Goal: Task Accomplishment & Management: Use online tool/utility

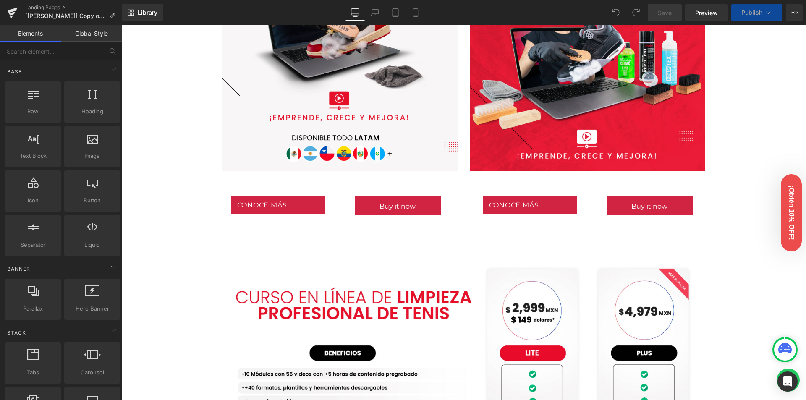
scroll to position [546, 0]
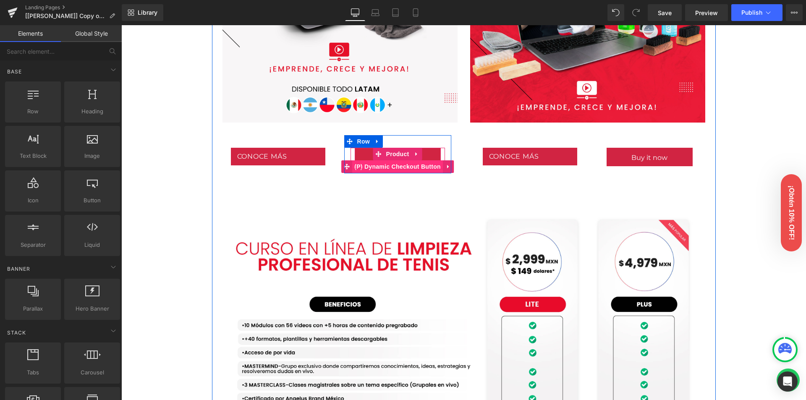
click at [421, 167] on span "(P) Dynamic Checkout Button" at bounding box center [397, 166] width 91 height 13
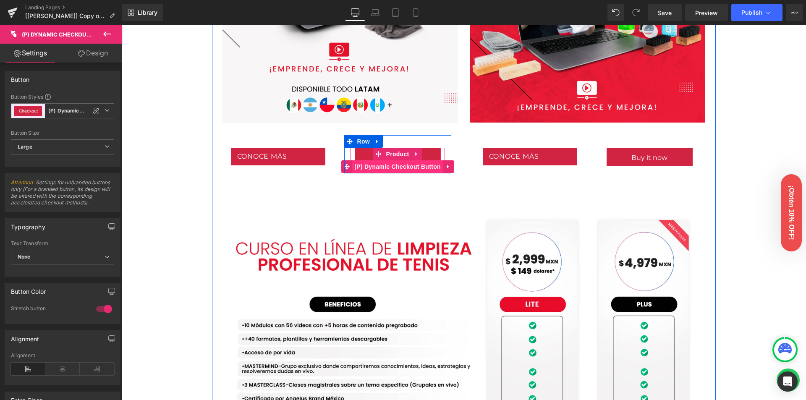
click at [355, 163] on span "(P) Dynamic Checkout Button" at bounding box center [397, 166] width 91 height 13
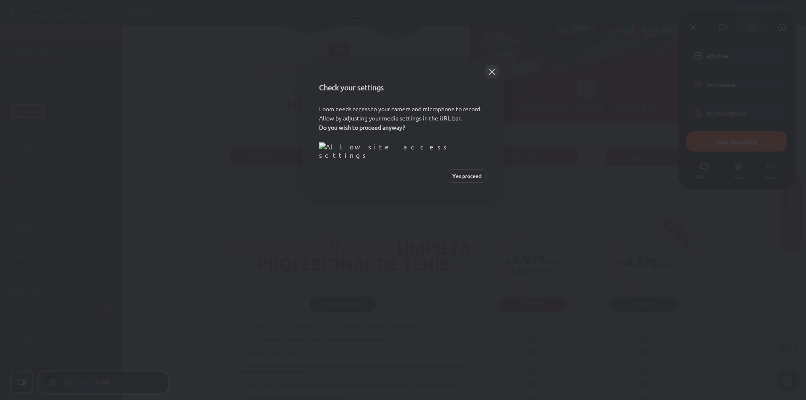
click at [493, 68] on button "Close" at bounding box center [491, 71] width 13 height 13
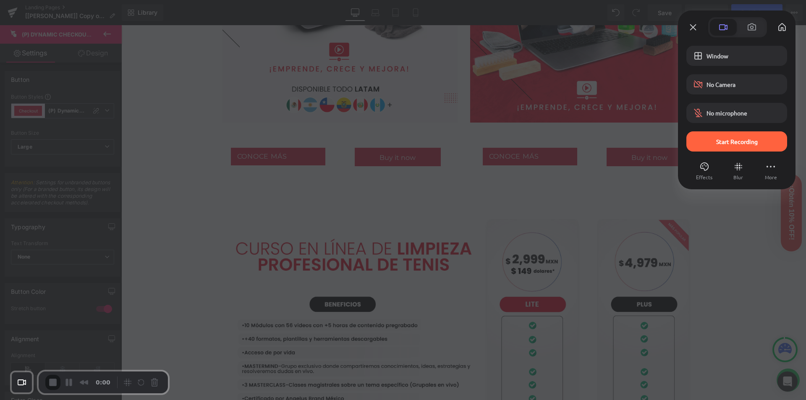
click at [251, 158] on div at bounding box center [403, 200] width 806 height 400
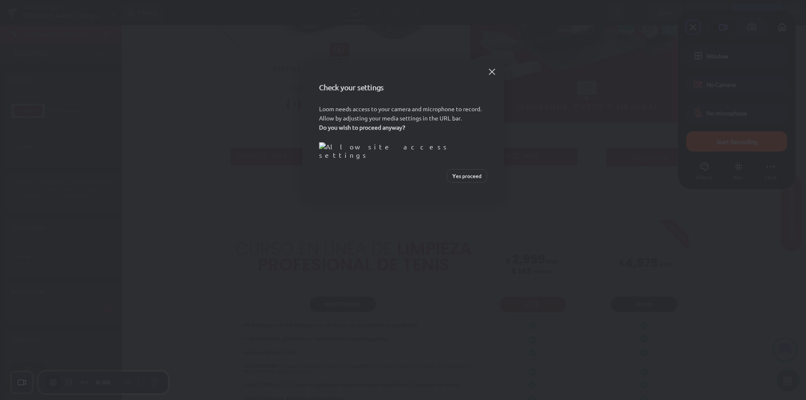
click at [461, 180] on span "Yes proceed" at bounding box center [466, 176] width 29 height 8
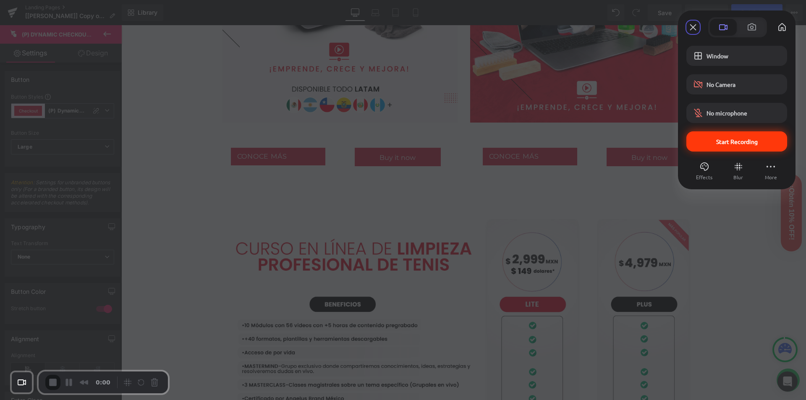
click at [708, 145] on div "Start Recording" at bounding box center [736, 141] width 101 height 20
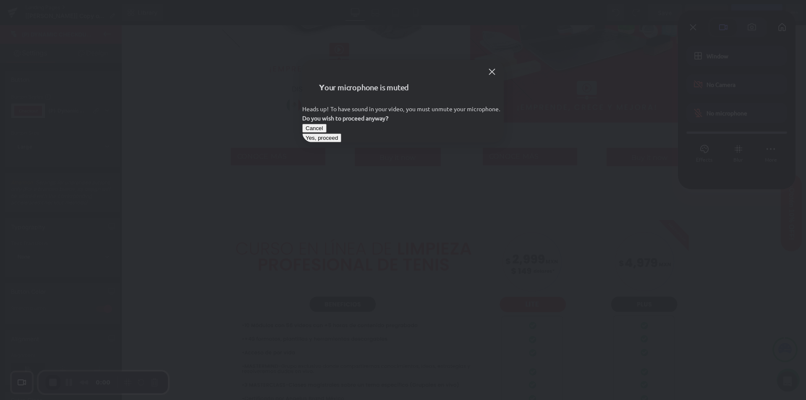
click at [341, 142] on button "Yes, proceed" at bounding box center [321, 137] width 39 height 9
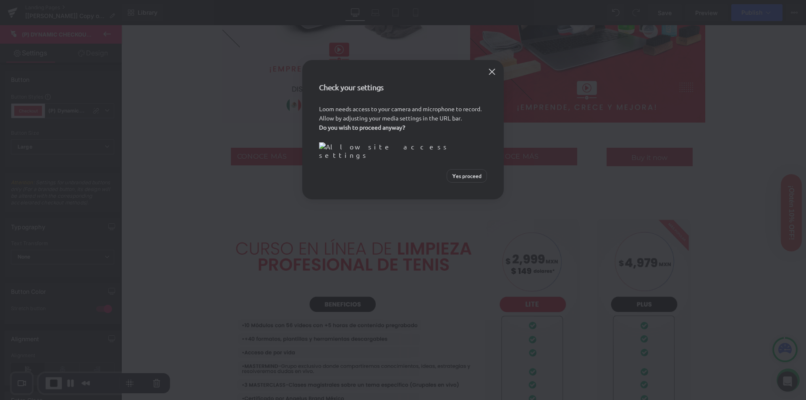
click at [473, 180] on span "Yes proceed" at bounding box center [466, 176] width 29 height 8
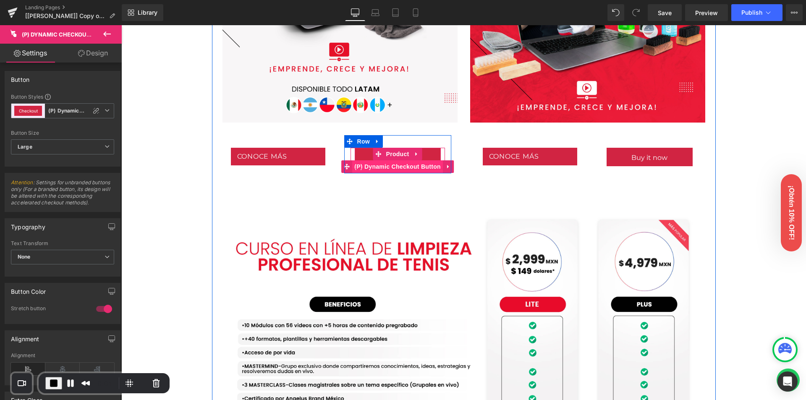
click at [414, 166] on span "(P) Dynamic Checkout Button" at bounding box center [397, 166] width 91 height 13
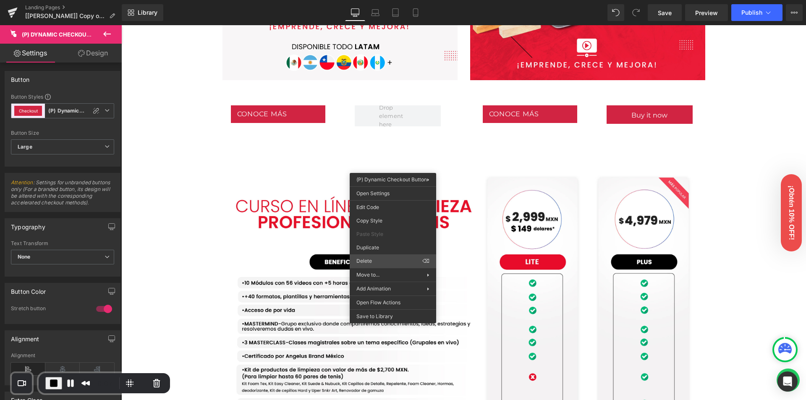
scroll to position [503, 0]
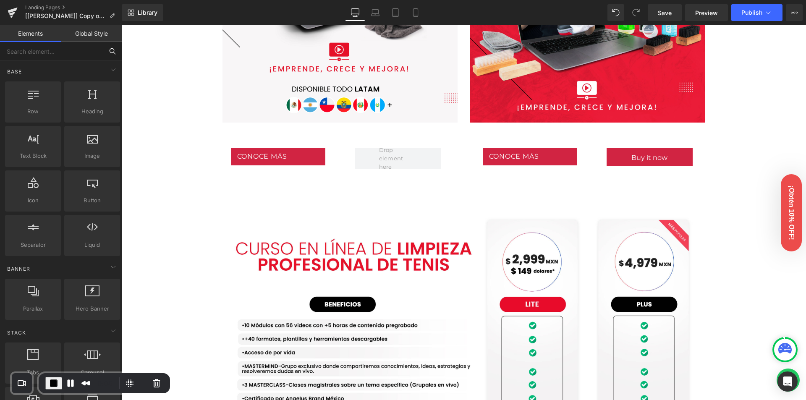
click at [53, 51] on input "text" at bounding box center [51, 51] width 103 height 18
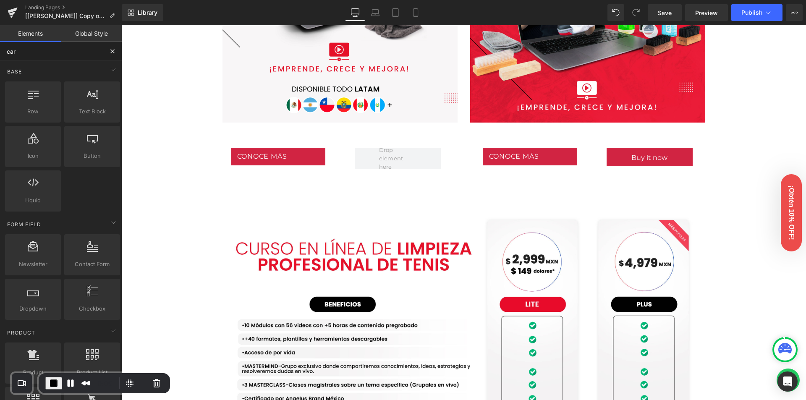
type input "cart"
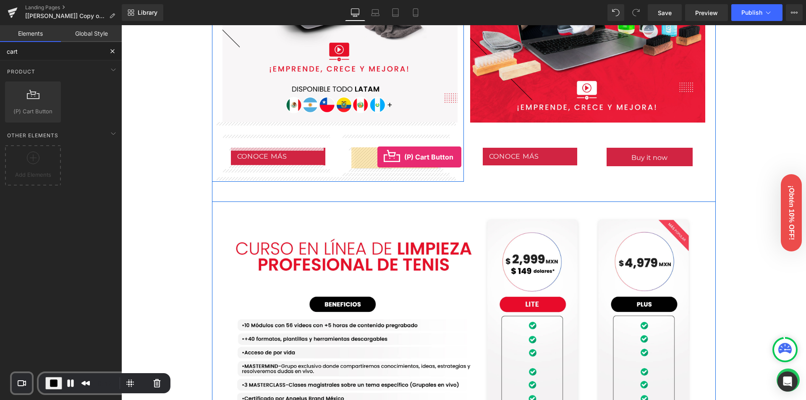
drag, startPoint x: 228, startPoint y: 141, endPoint x: 377, endPoint y: 157, distance: 150.2
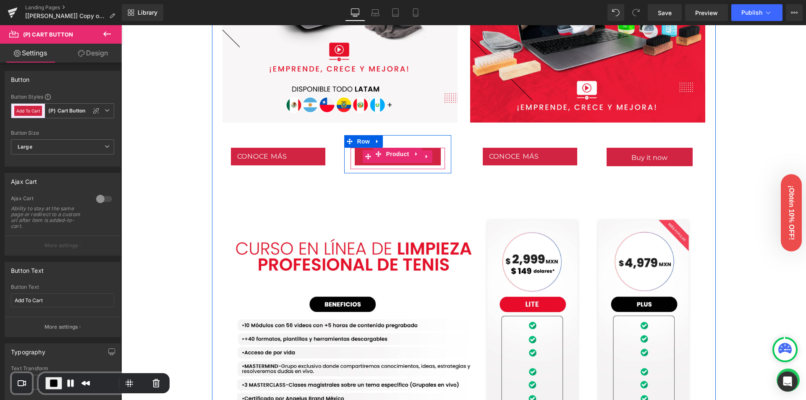
click at [434, 161] on button "Add To Cart" at bounding box center [398, 157] width 86 height 18
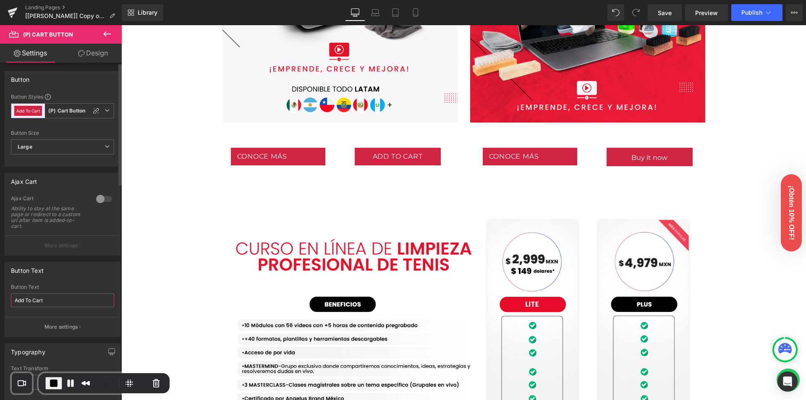
click at [56, 299] on input "Add To Cart" at bounding box center [62, 300] width 103 height 14
type input "Add To CartA"
type input "BUY IT NOW"
click at [53, 380] on span "End Recording" at bounding box center [54, 383] width 10 height 10
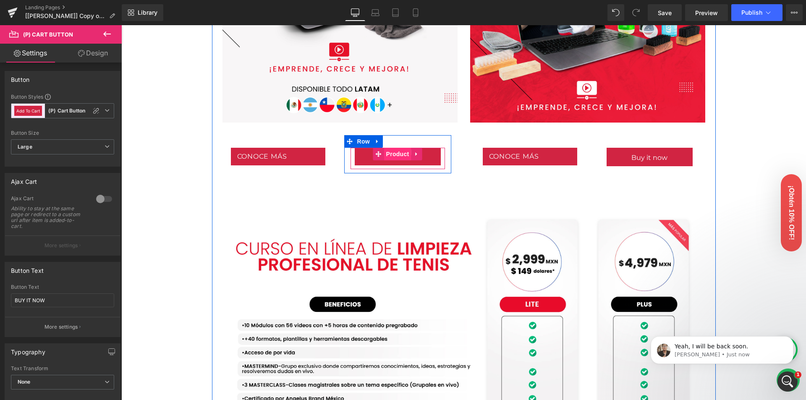
scroll to position [0, 0]
click at [397, 161] on span "(P) Cart Button" at bounding box center [398, 156] width 48 height 13
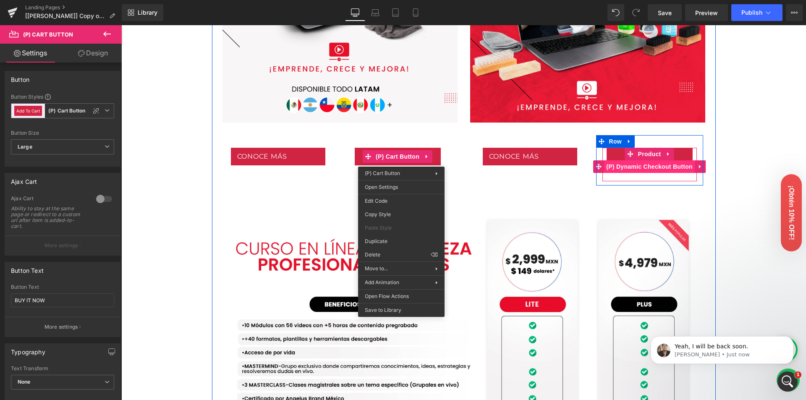
click at [651, 165] on span "(P) Dynamic Checkout Button" at bounding box center [649, 166] width 91 height 13
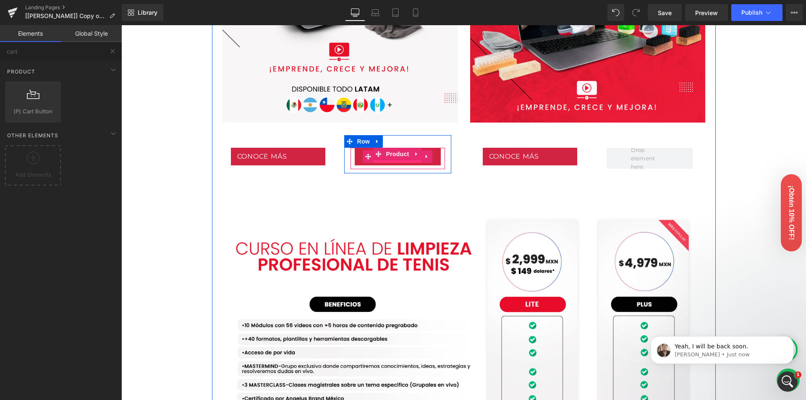
click at [388, 162] on span "(P) Cart Button" at bounding box center [398, 156] width 48 height 13
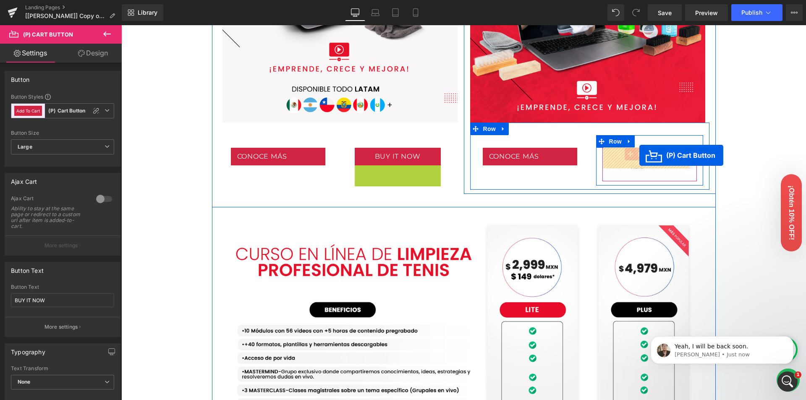
drag, startPoint x: 384, startPoint y: 175, endPoint x: 639, endPoint y: 155, distance: 255.5
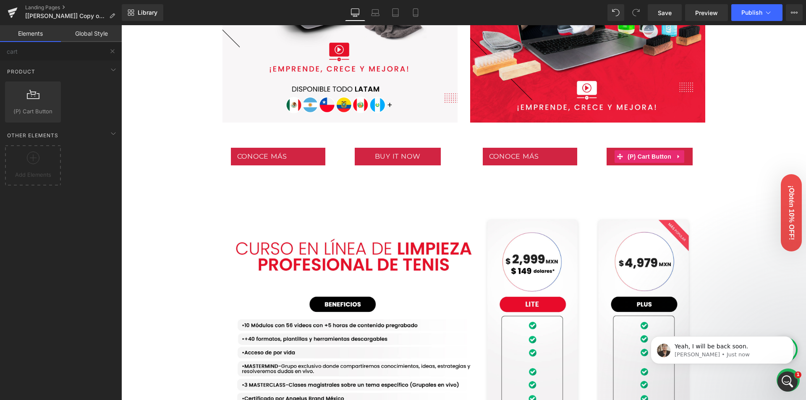
click at [160, 180] on div "Image Row Image Row Conoce nuestras versiones Heading Row Lite Heading Plus Hea…" at bounding box center [463, 351] width 685 height 1597
click at [734, 152] on div "Image Row Image Row Conoce nuestras versiones Heading Row Lite Heading Plus Hea…" at bounding box center [463, 351] width 685 height 1597
click at [419, 11] on icon at bounding box center [415, 12] width 8 height 8
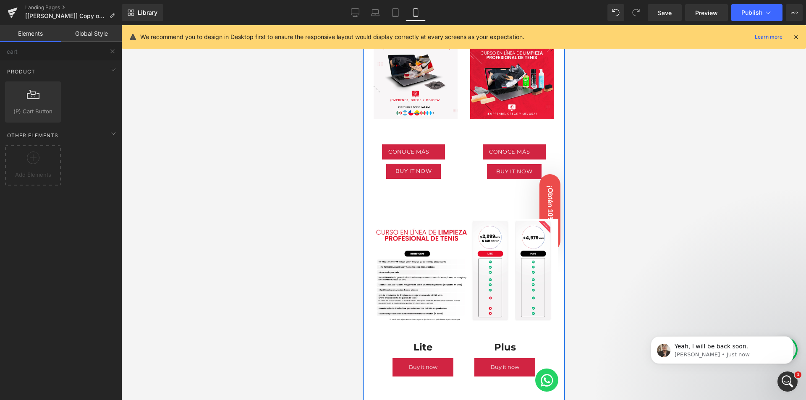
scroll to position [335, 0]
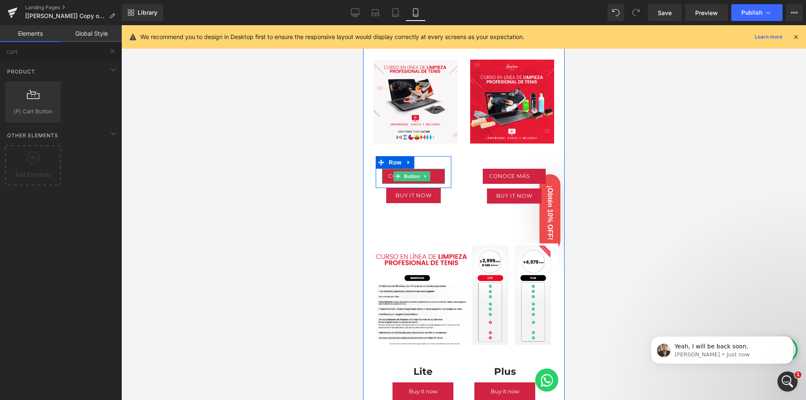
click at [387, 169] on link "Conoce más" at bounding box center [413, 176] width 63 height 15
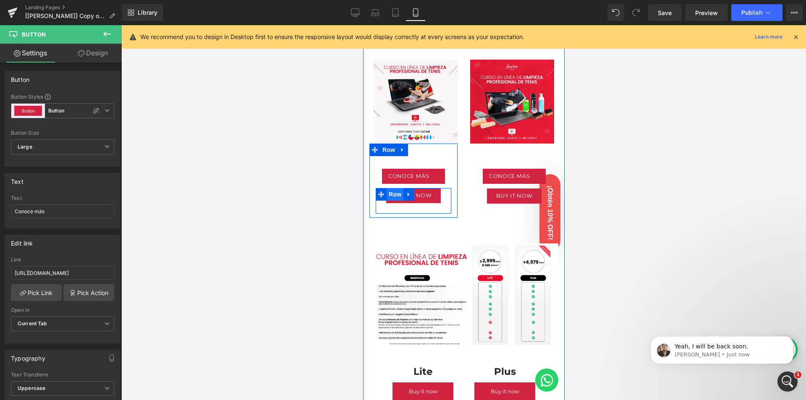
click at [388, 188] on span "Row" at bounding box center [394, 194] width 17 height 13
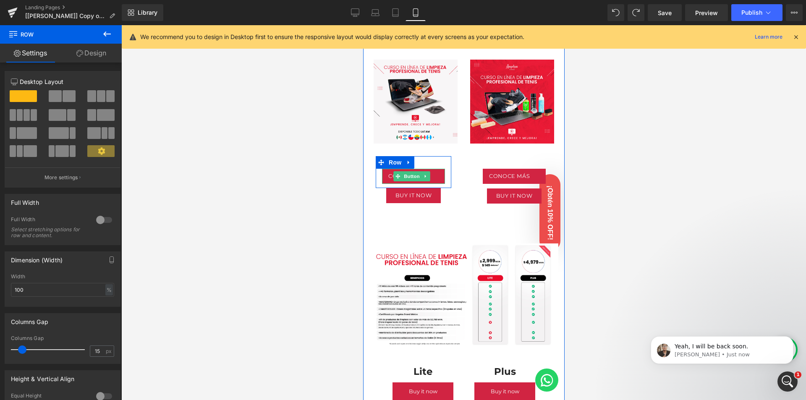
click at [388, 172] on span "Conoce más" at bounding box center [408, 176] width 41 height 9
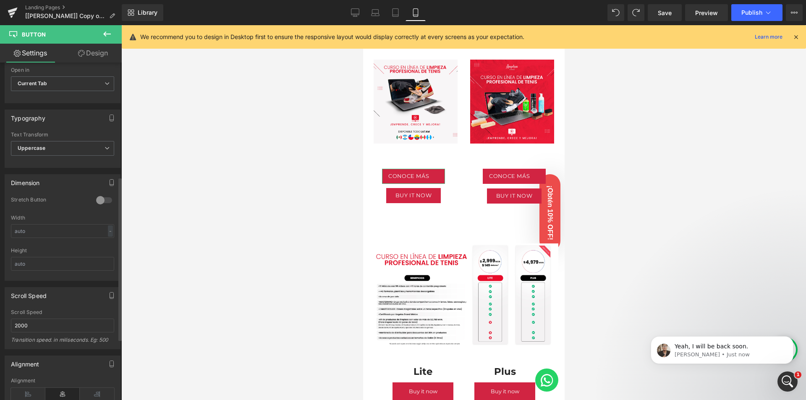
scroll to position [252, 0]
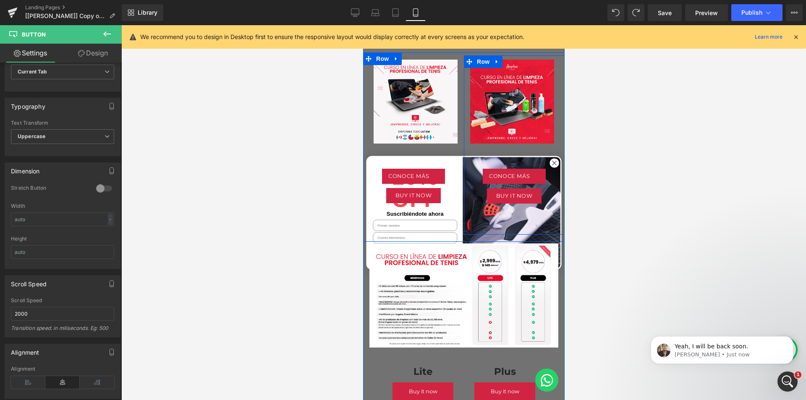
click at [363, 25] on div at bounding box center [363, 25] width 0 height 0
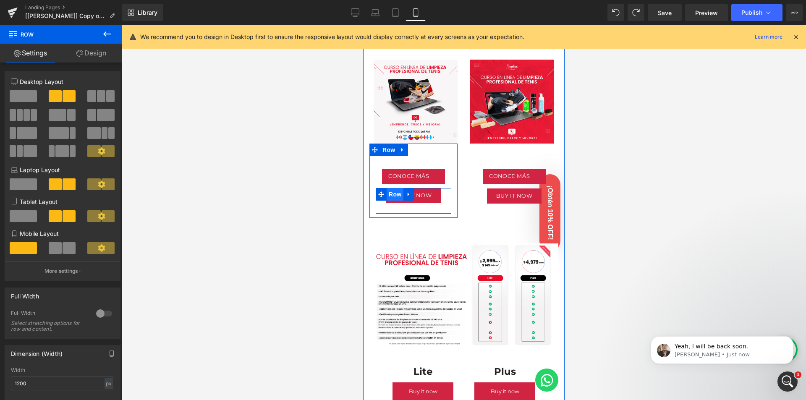
click at [391, 188] on span "Row" at bounding box center [394, 194] width 17 height 13
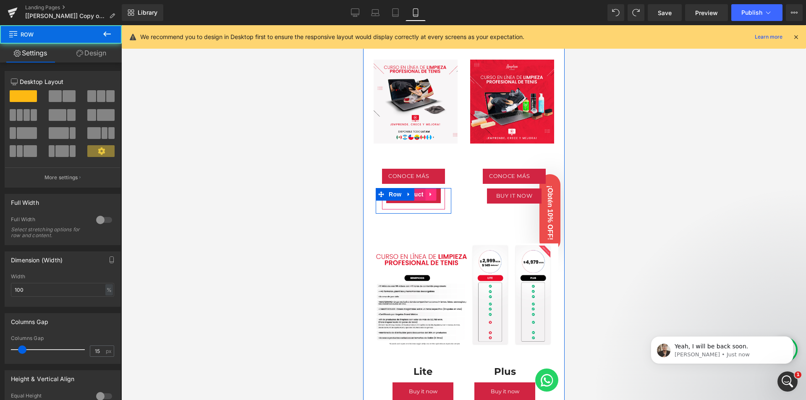
click at [430, 188] on link at bounding box center [430, 194] width 11 height 13
click at [430, 192] on button "BUY IT NOW" at bounding box center [413, 195] width 55 height 15
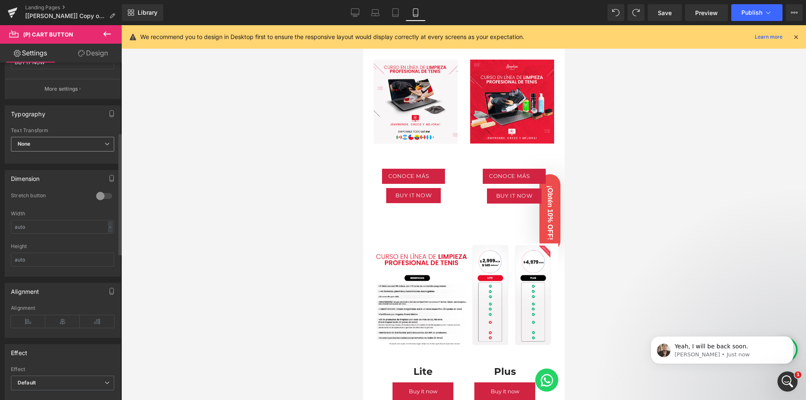
scroll to position [294, 0]
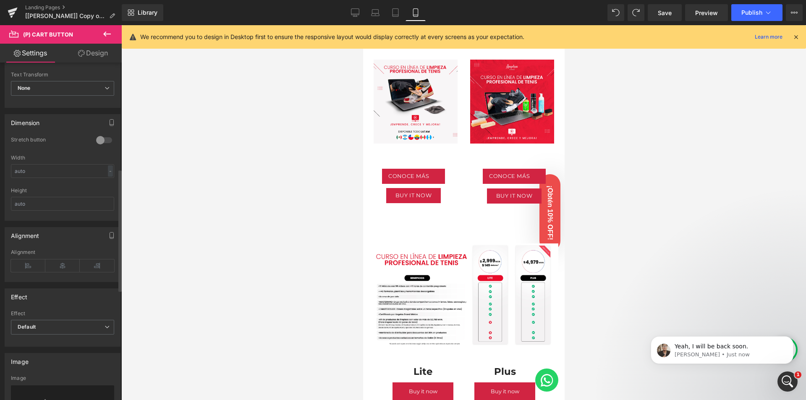
click at [99, 140] on div at bounding box center [104, 139] width 20 height 13
click at [96, 53] on link "Design" at bounding box center [93, 53] width 61 height 19
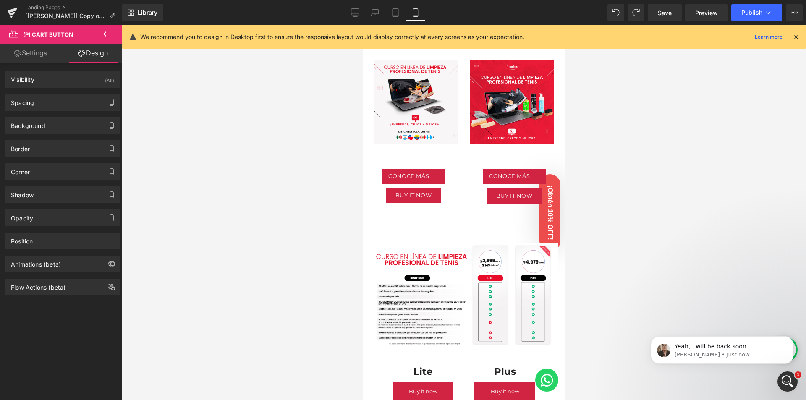
type input "0"
type input "7"
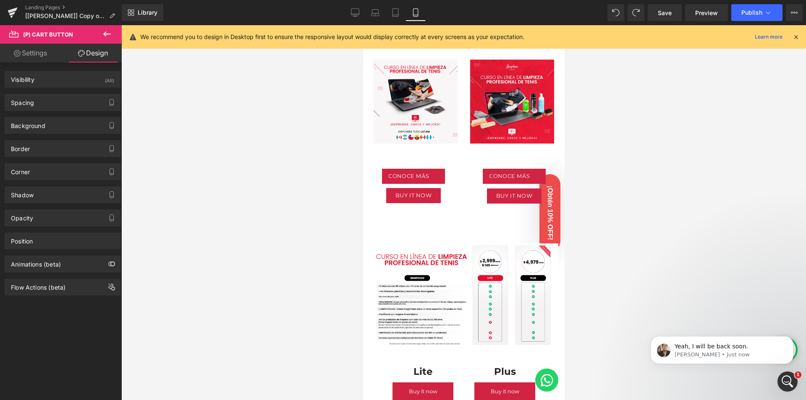
type input "15"
type input "7"
click at [54, 100] on div "Spacing" at bounding box center [62, 102] width 115 height 16
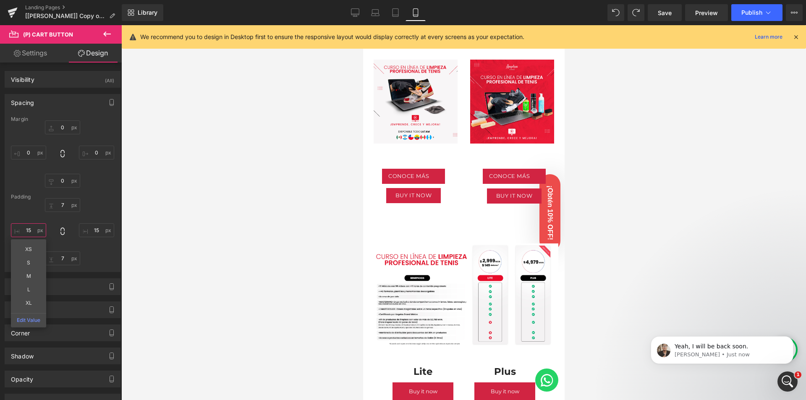
click at [33, 231] on input "15" at bounding box center [28, 230] width 35 height 14
type input "0"
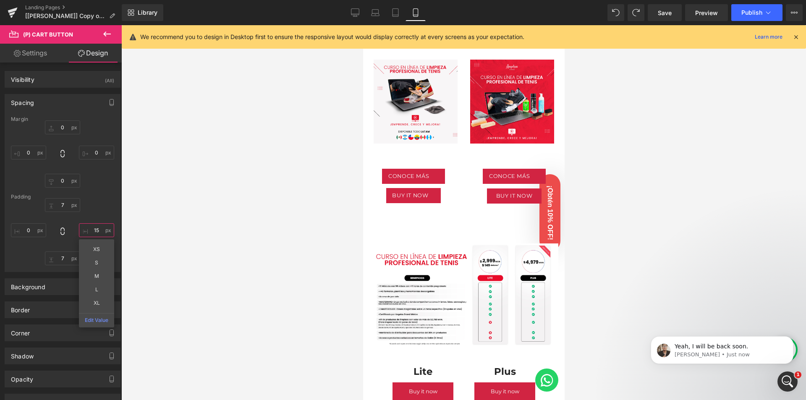
click at [94, 230] on input "15" at bounding box center [96, 230] width 35 height 14
type input "0"
click at [186, 217] on div at bounding box center [463, 212] width 685 height 375
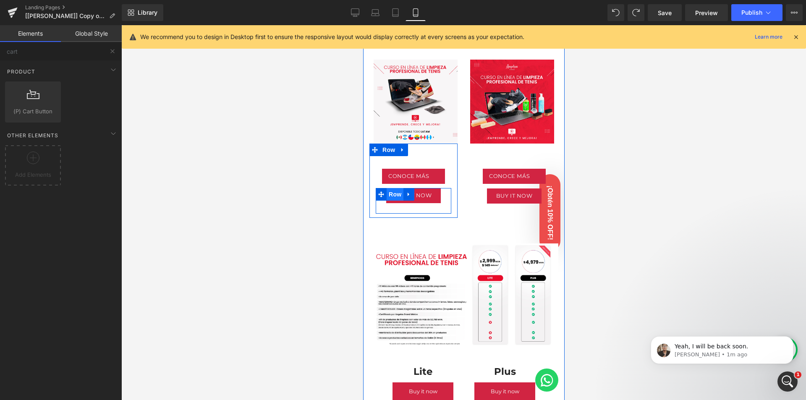
click at [386, 188] on span "Row" at bounding box center [394, 194] width 17 height 13
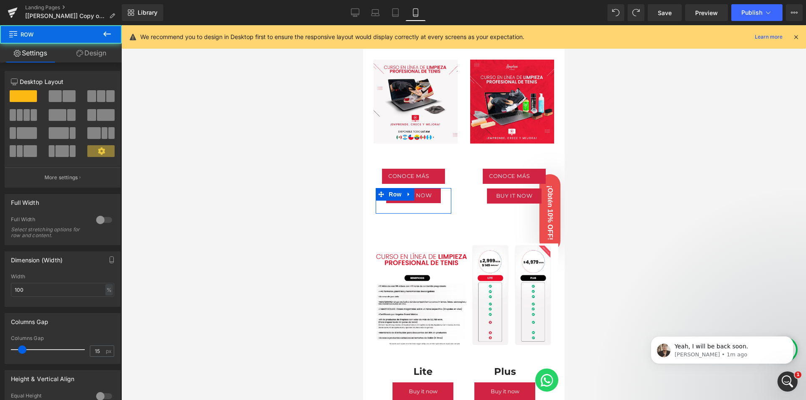
click at [92, 54] on link "Design" at bounding box center [91, 53] width 61 height 19
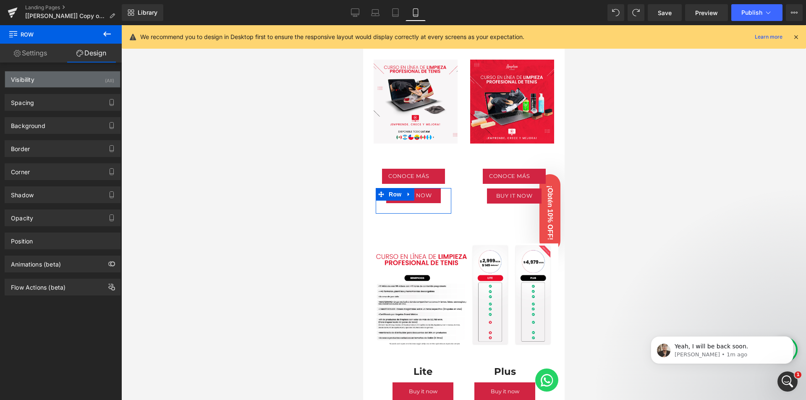
click at [61, 82] on div "Visibility (All)" at bounding box center [62, 79] width 115 height 16
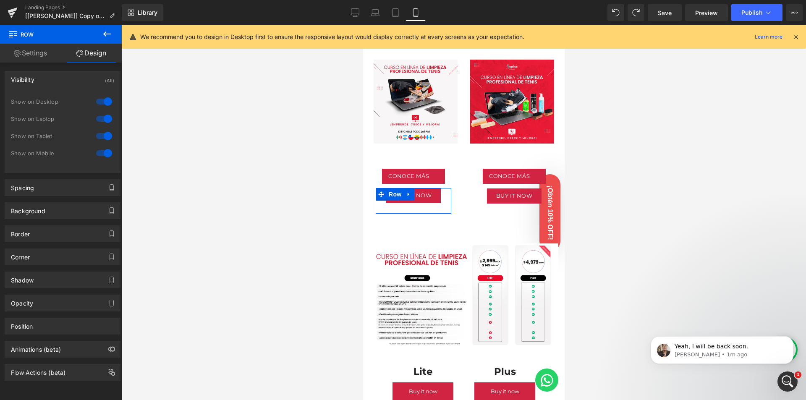
click at [60, 81] on div "Visibility (All)" at bounding box center [62, 79] width 115 height 16
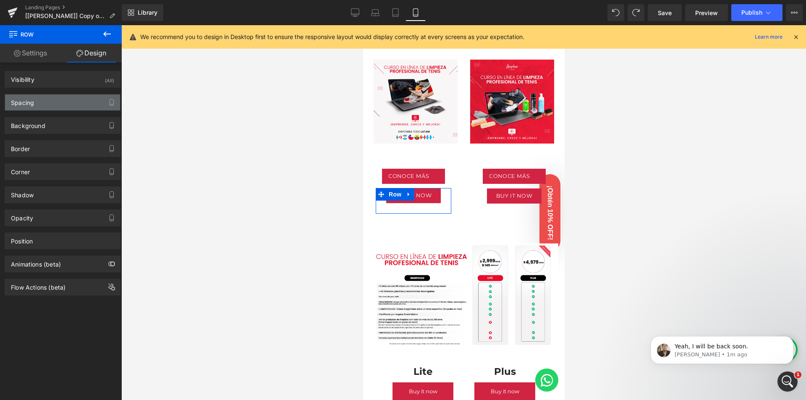
click at [52, 102] on div "Spacing" at bounding box center [62, 102] width 115 height 16
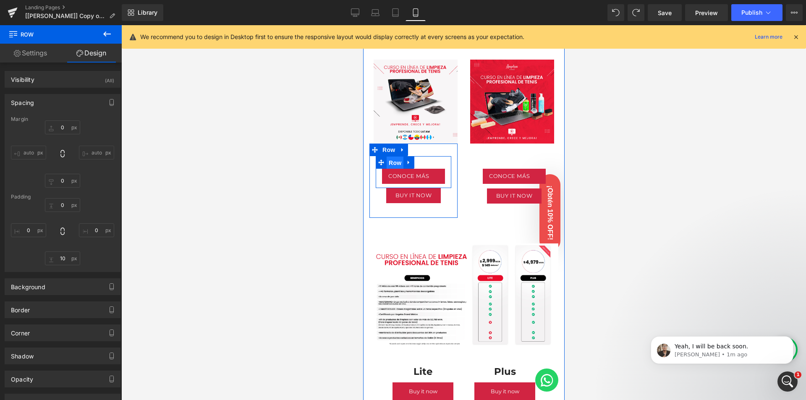
drag, startPoint x: 395, startPoint y: 152, endPoint x: 685, endPoint y: 183, distance: 291.6
click at [395, 157] on span "Row" at bounding box center [394, 163] width 17 height 13
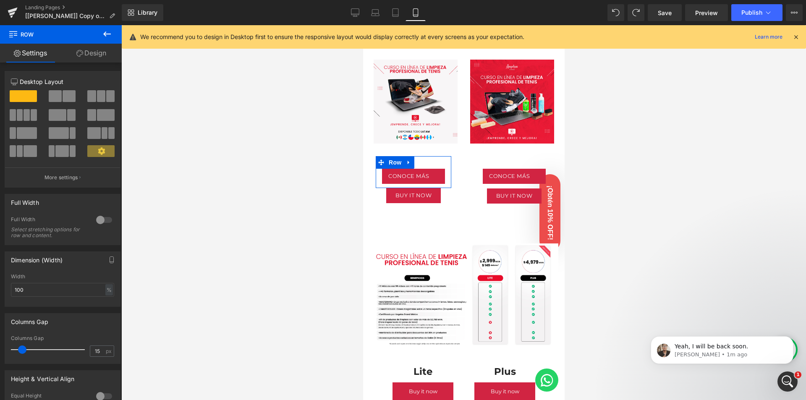
click at [89, 54] on link "Design" at bounding box center [91, 53] width 61 height 19
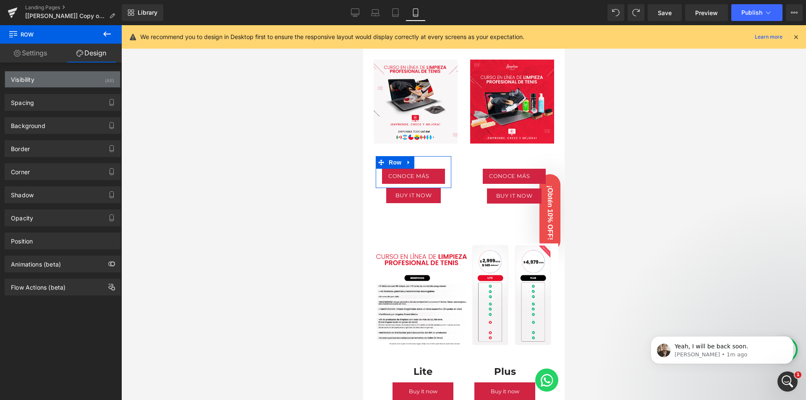
type input "0"
type input "30"
type input "0"
type input "10"
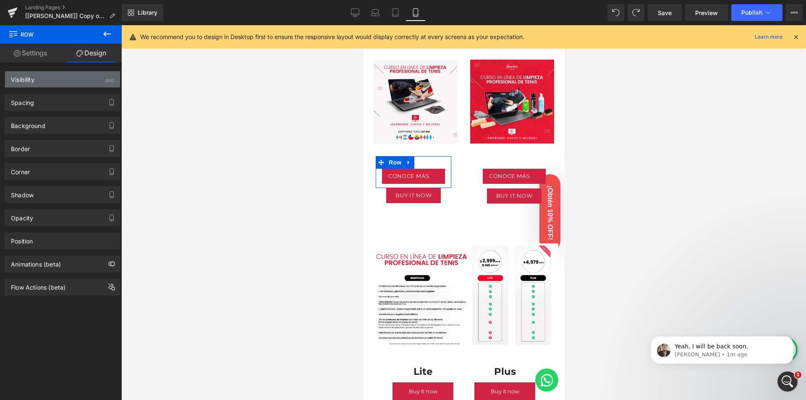
type input "0"
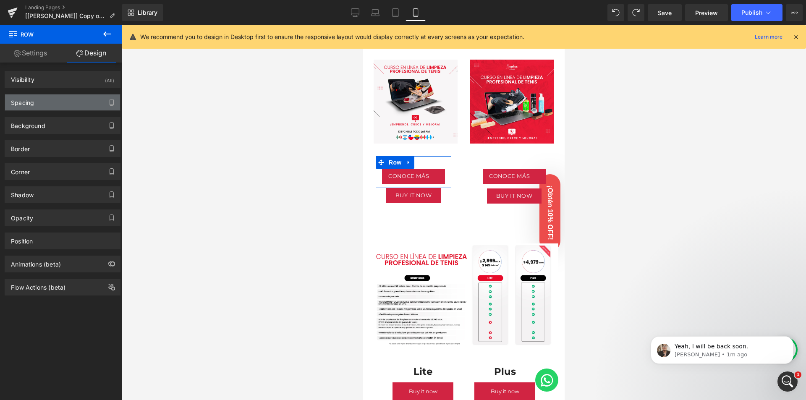
click at [64, 99] on div "Spacing" at bounding box center [62, 102] width 115 height 16
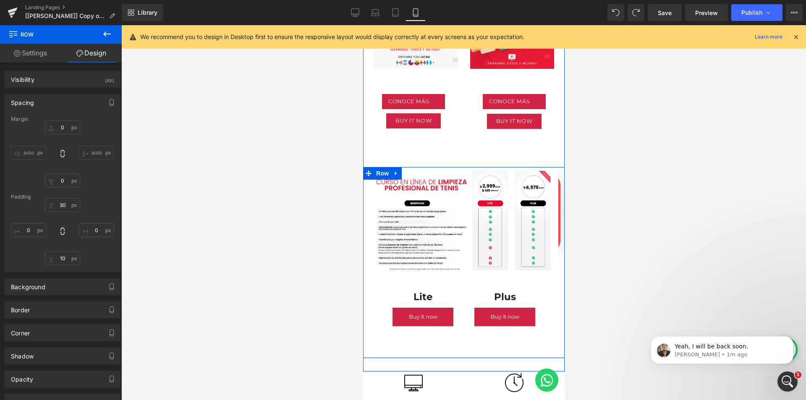
scroll to position [419, 0]
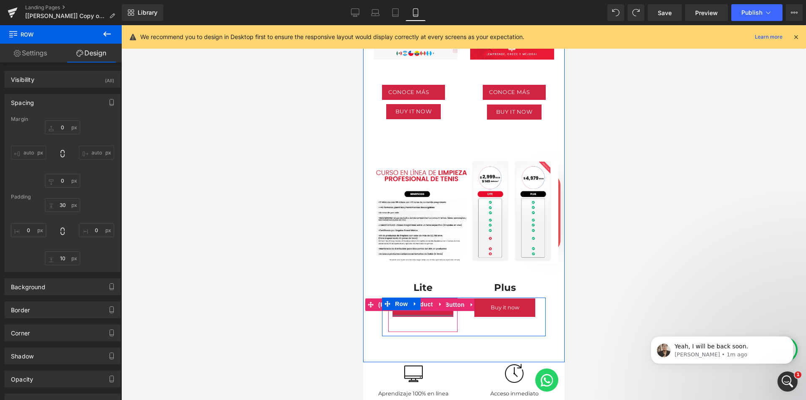
click at [437, 315] on div at bounding box center [422, 316] width 61 height 2
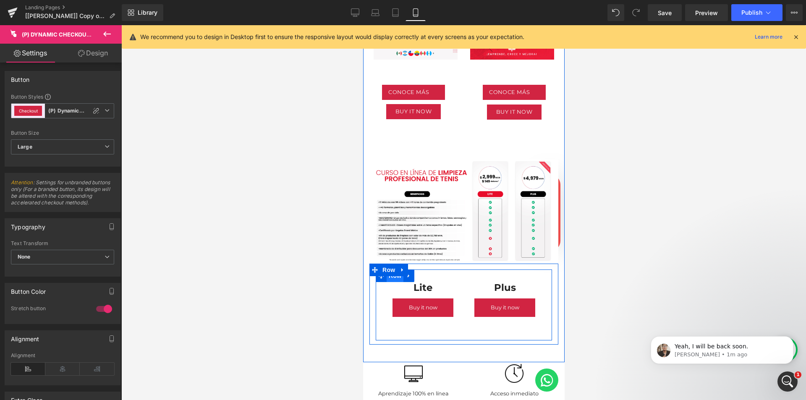
click at [395, 269] on span "Row" at bounding box center [394, 275] width 17 height 13
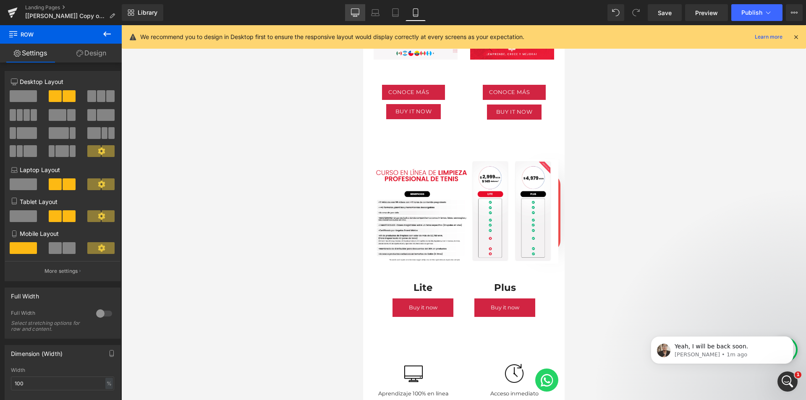
click at [353, 13] on icon at bounding box center [355, 12] width 8 height 8
type input "1200"
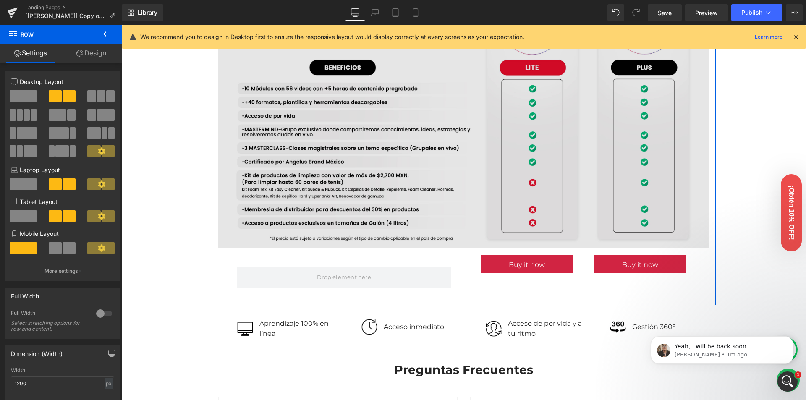
scroll to position [755, 0]
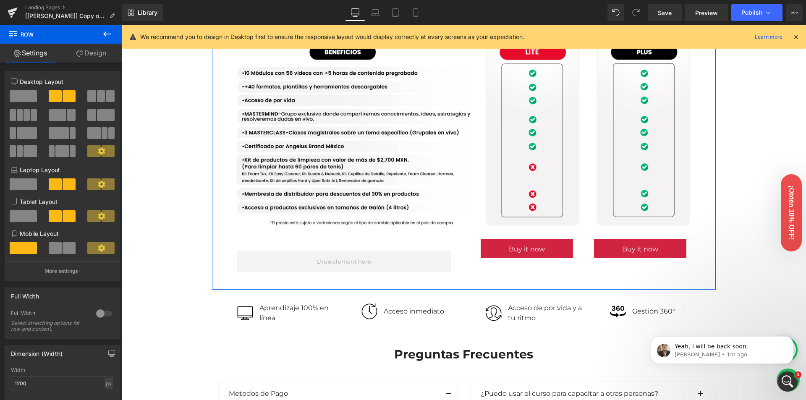
click at [515, 281] on div "Row Buy it now (P) Dynamic Checkout Button Product Buy it now (P) Dynamic Check…" at bounding box center [463, 259] width 491 height 53
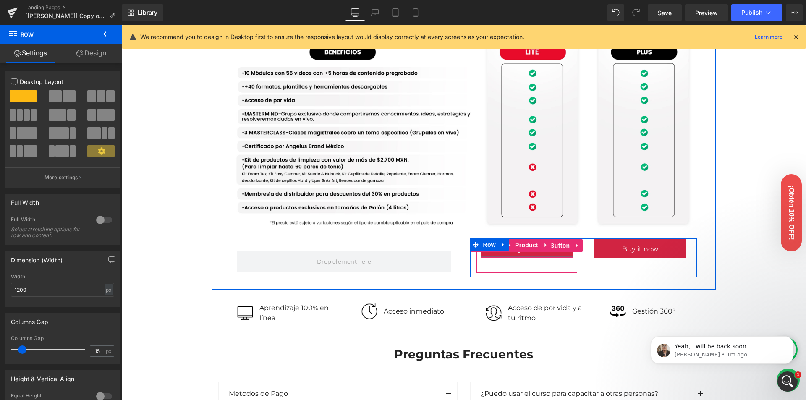
click at [534, 256] on div at bounding box center [527, 257] width 92 height 2
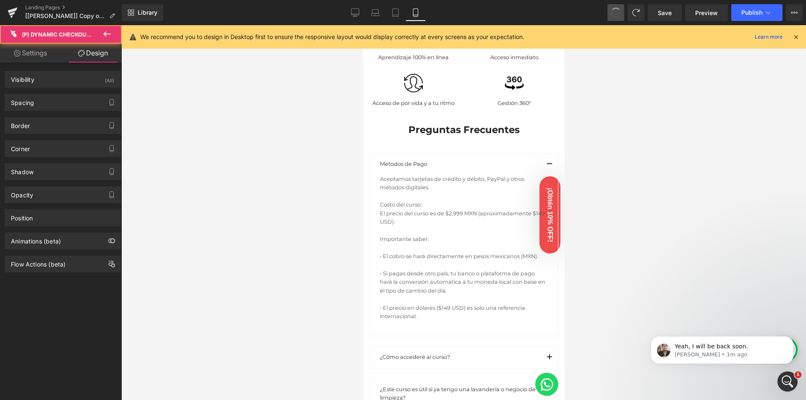
click at [616, 15] on span at bounding box center [615, 12] width 13 height 13
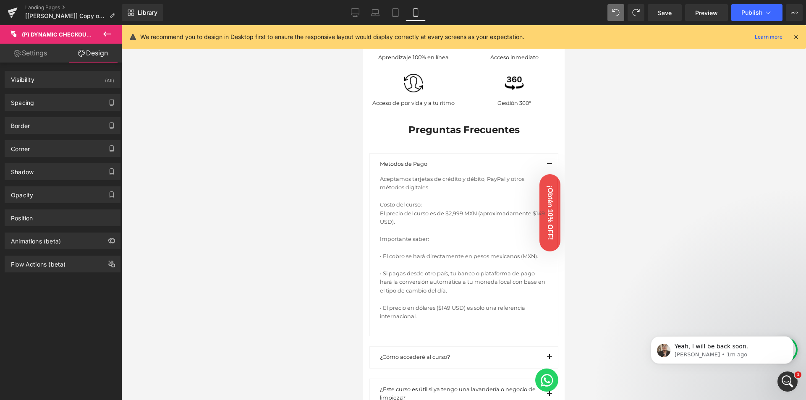
scroll to position [551, 0]
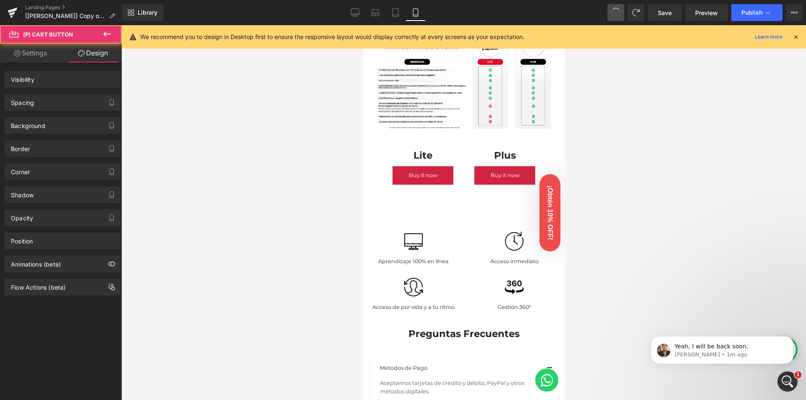
click at [616, 15] on span at bounding box center [615, 12] width 13 height 13
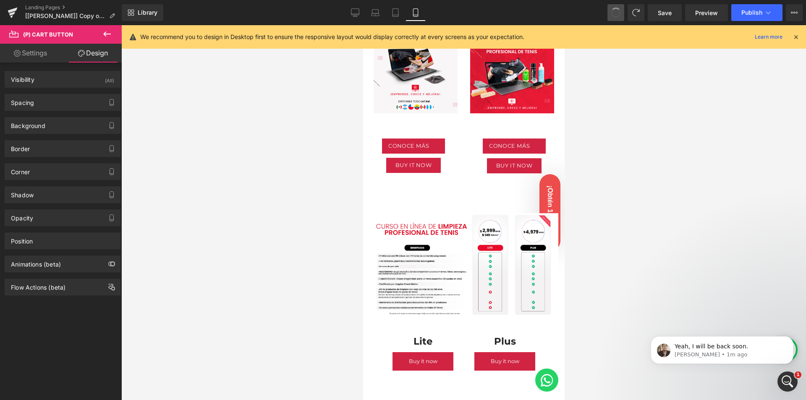
scroll to position [361, 0]
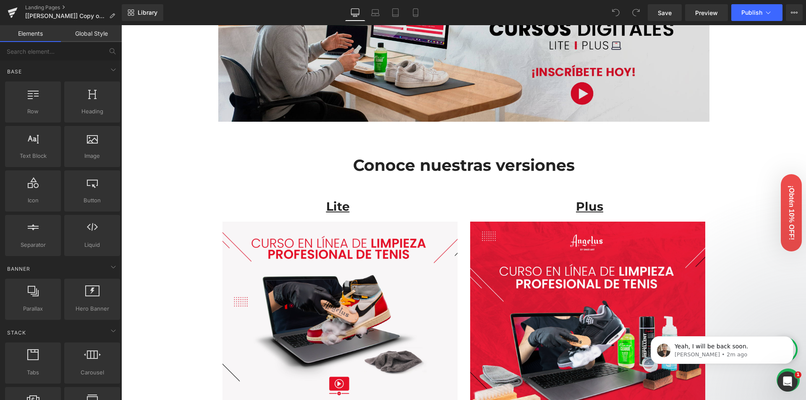
scroll to position [210, 0]
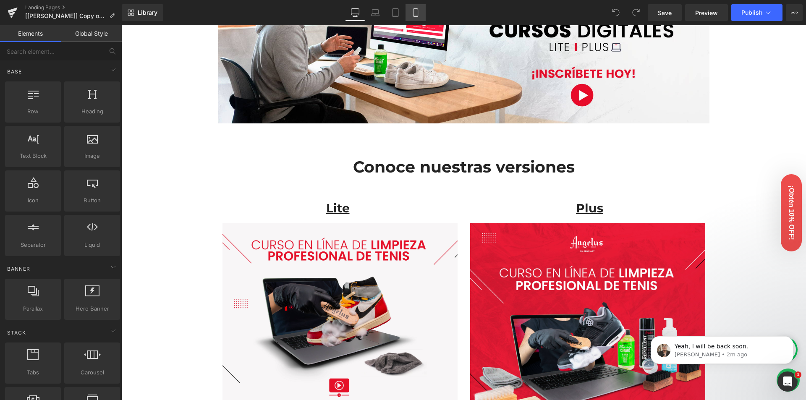
click at [421, 13] on link "Mobile" at bounding box center [415, 12] width 20 height 17
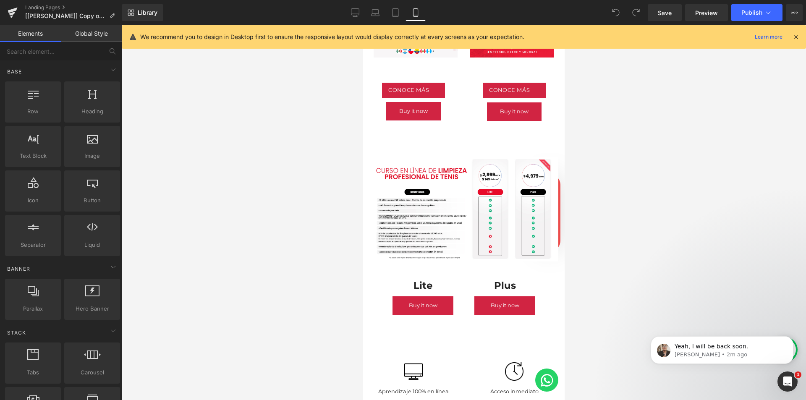
scroll to position [419, 0]
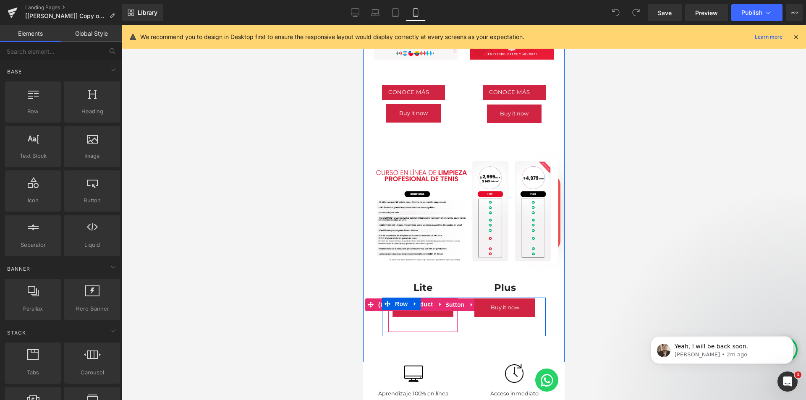
click at [396, 298] on button "Buy it now" at bounding box center [422, 307] width 61 height 18
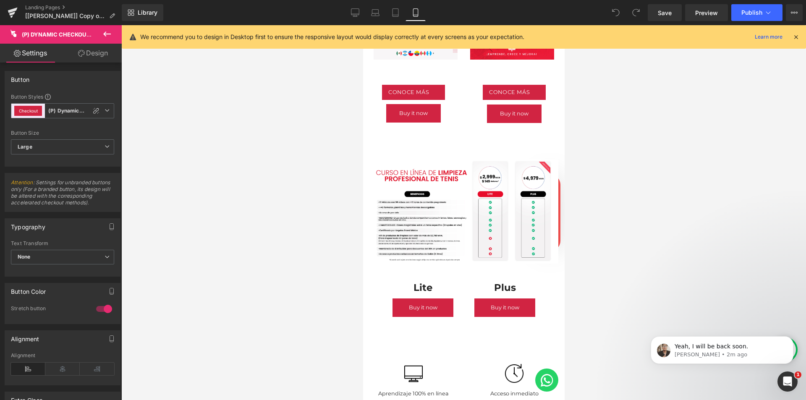
click at [89, 49] on link "Design" at bounding box center [93, 53] width 61 height 19
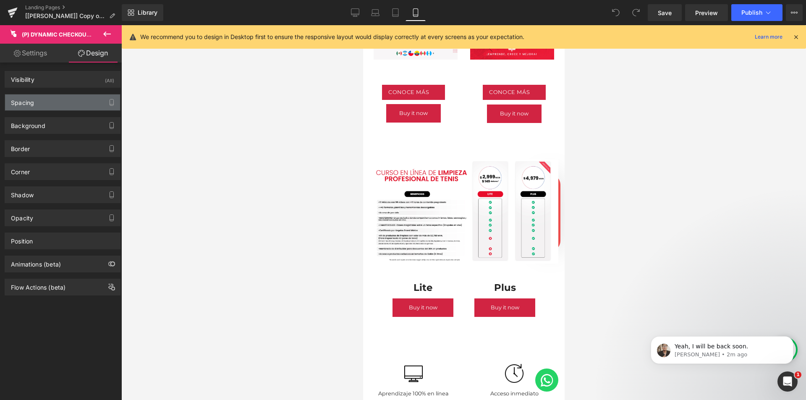
type input "0"
type input "12.8"
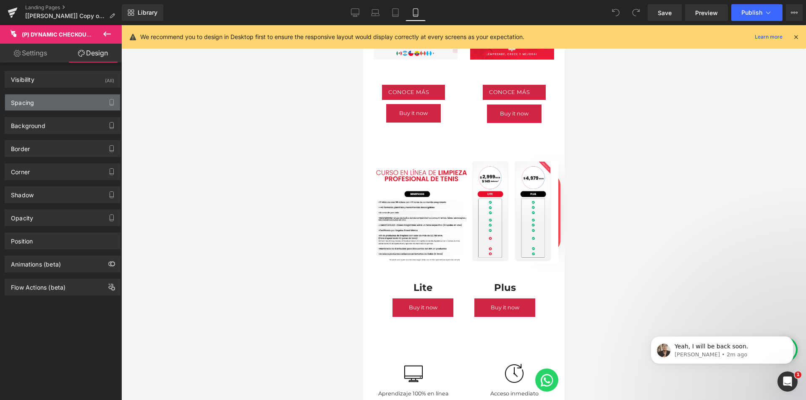
type input "25.6"
type input "12.8"
type input "25.6"
click at [73, 100] on div "Spacing" at bounding box center [62, 102] width 115 height 16
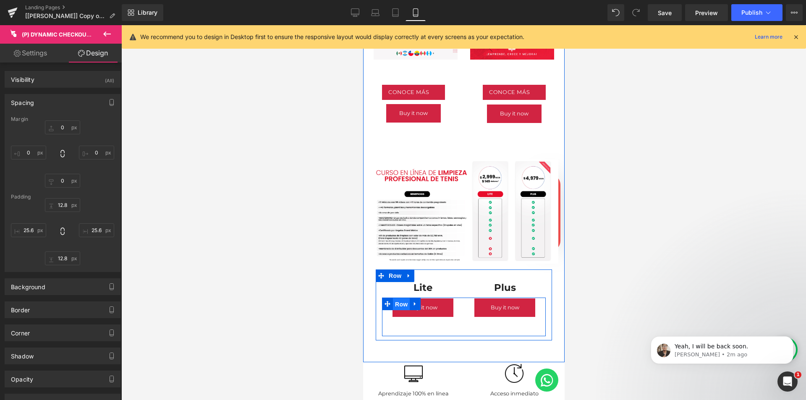
click at [393, 298] on span "Row" at bounding box center [400, 304] width 17 height 13
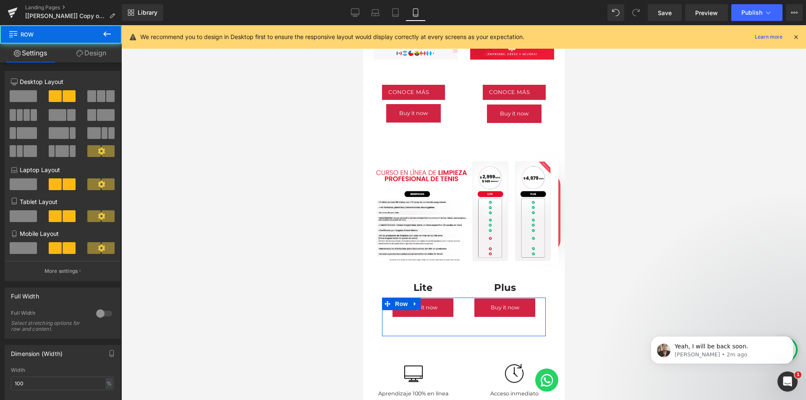
click at [93, 47] on link "Design" at bounding box center [91, 53] width 61 height 19
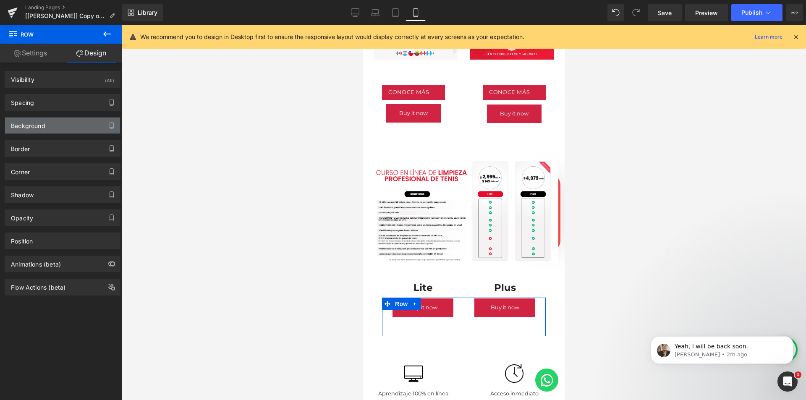
type input "0"
type input "1"
type input "0"
type input "10"
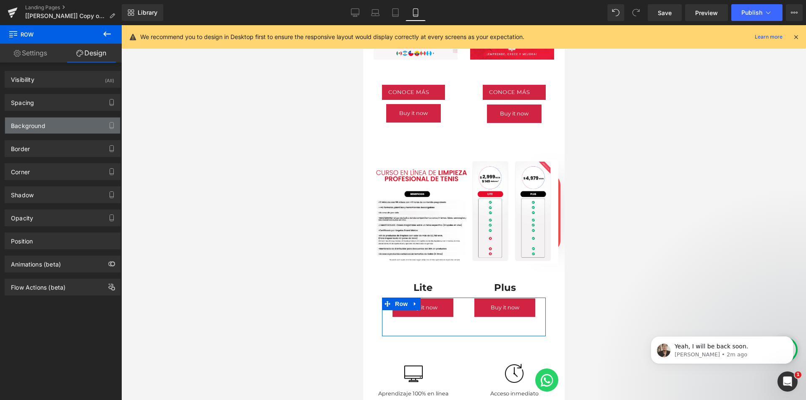
type input "0"
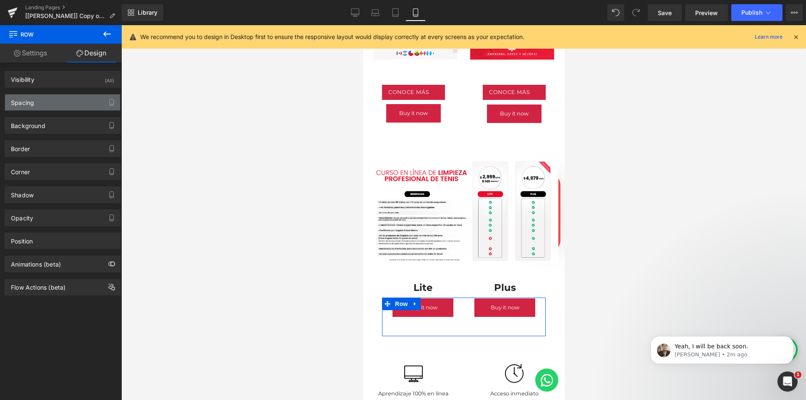
click at [52, 102] on div "Spacing" at bounding box center [62, 102] width 115 height 16
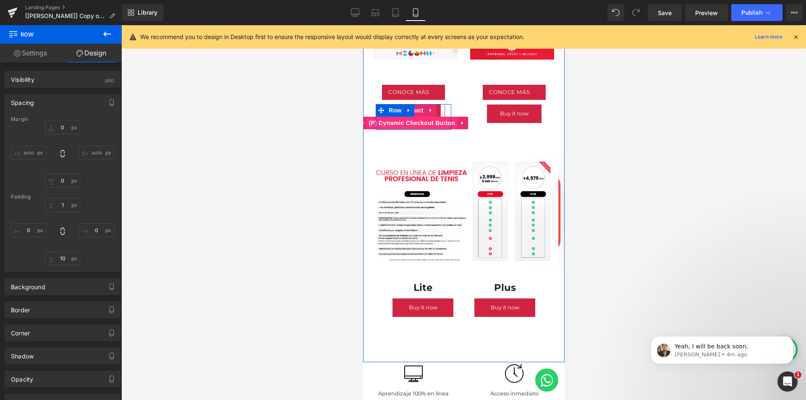
click at [410, 117] on span "(P) Dynamic Checkout Button" at bounding box center [411, 123] width 91 height 13
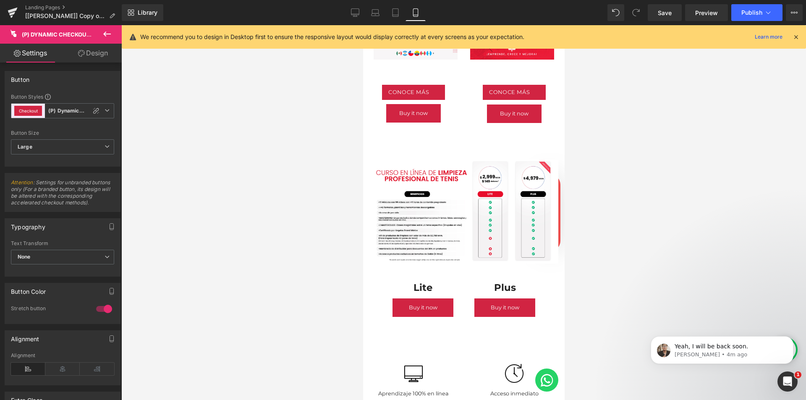
click at [94, 52] on link "Design" at bounding box center [93, 53] width 61 height 19
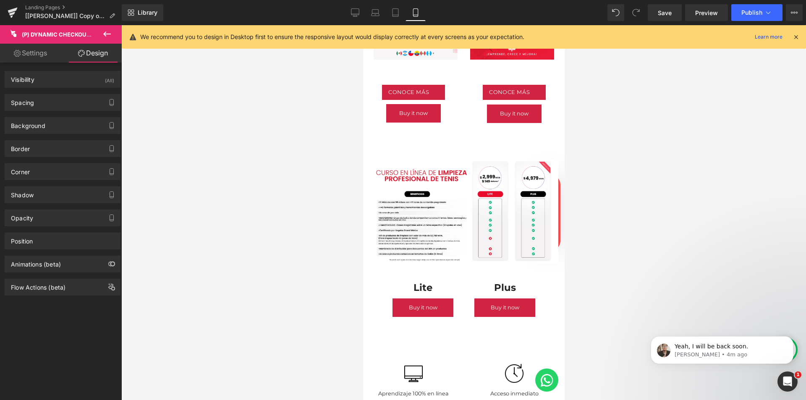
click at [44, 54] on link "Settings" at bounding box center [30, 53] width 61 height 19
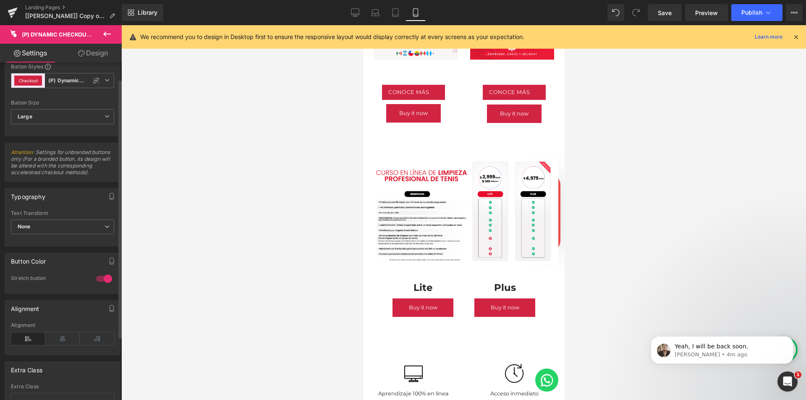
scroll to position [104, 0]
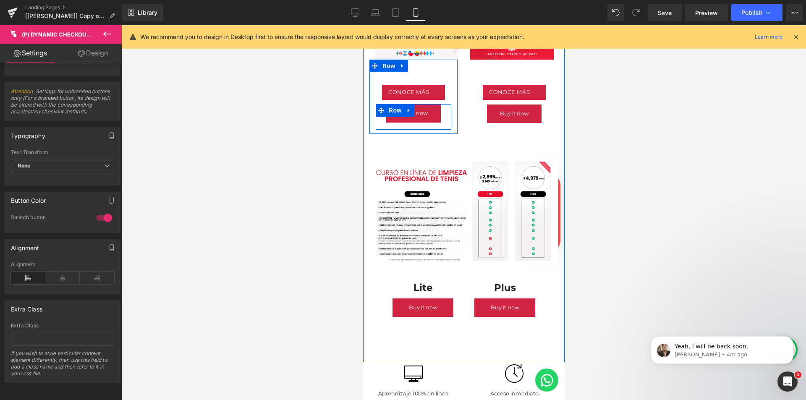
click at [441, 107] on div "Buy it now (P) Dynamic Checkout Button Product" at bounding box center [413, 114] width 76 height 21
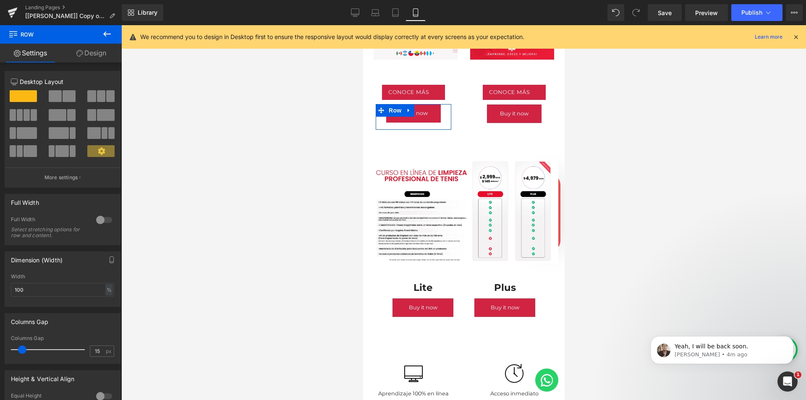
click at [90, 53] on link "Design" at bounding box center [91, 53] width 61 height 19
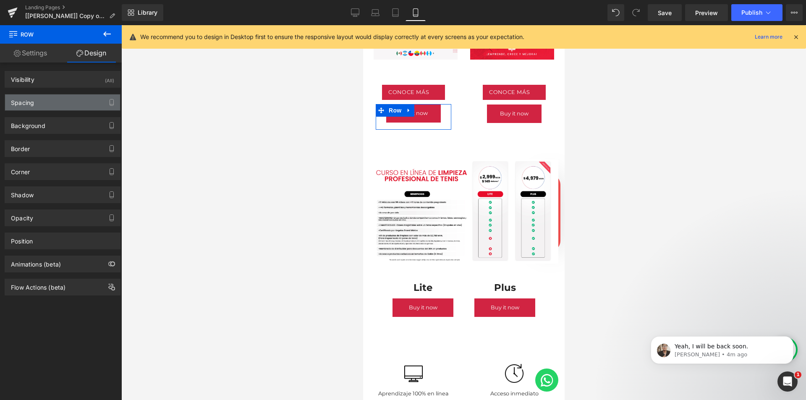
click at [50, 99] on div "Spacing" at bounding box center [62, 102] width 115 height 16
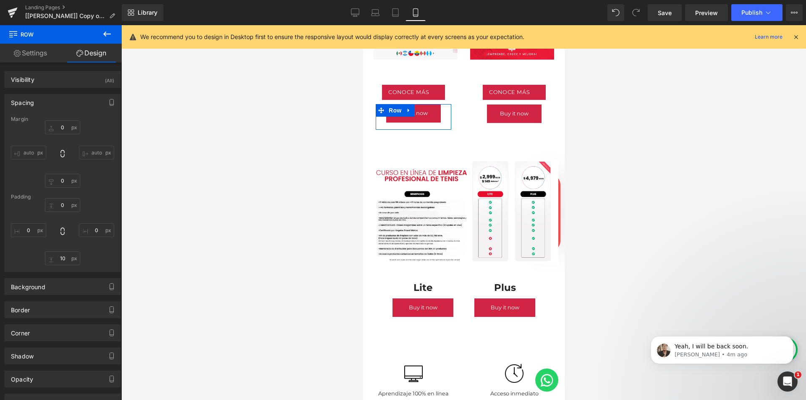
click at [23, 154] on input "auto" at bounding box center [28, 153] width 35 height 14
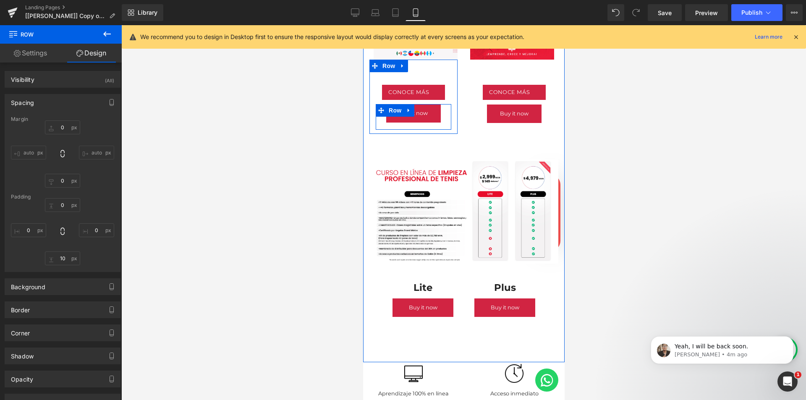
click at [400, 105] on li "Row" at bounding box center [389, 110] width 28 height 13
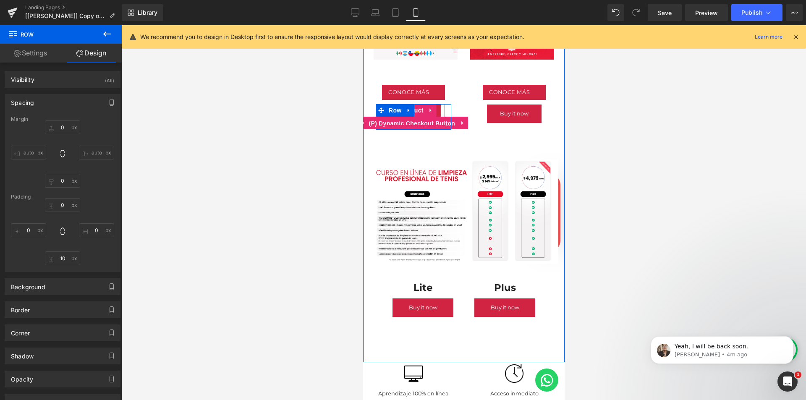
click at [420, 117] on span "(P) Dynamic Checkout Button" at bounding box center [411, 123] width 91 height 13
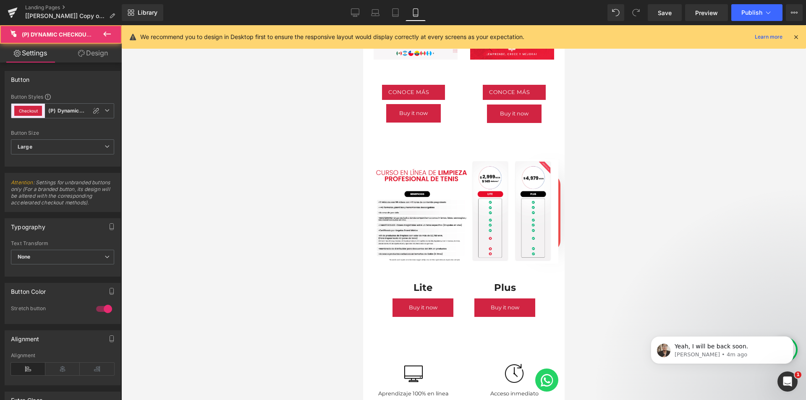
click at [86, 55] on link "Design" at bounding box center [93, 53] width 61 height 19
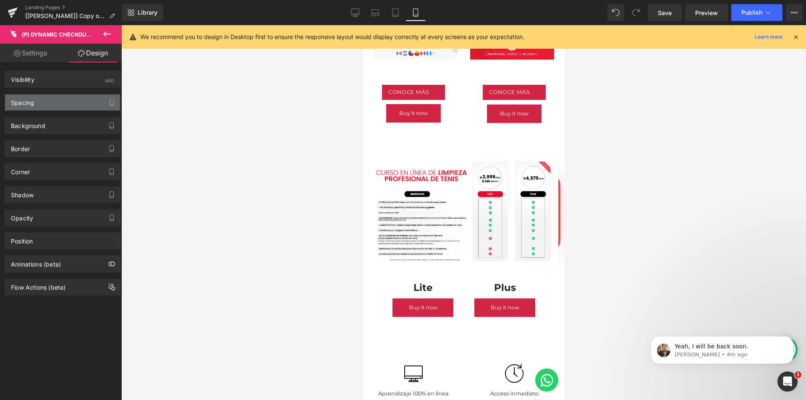
type input "0"
type input "12.8"
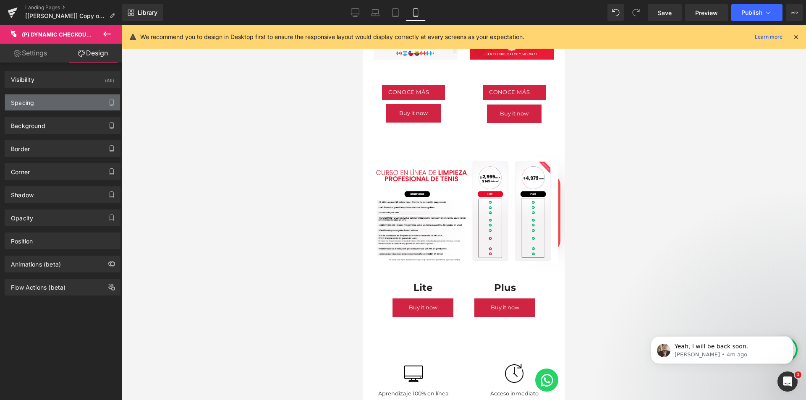
type input "25.6"
type input "12.8"
type input "25.6"
click at [41, 103] on div "Spacing" at bounding box center [62, 102] width 115 height 16
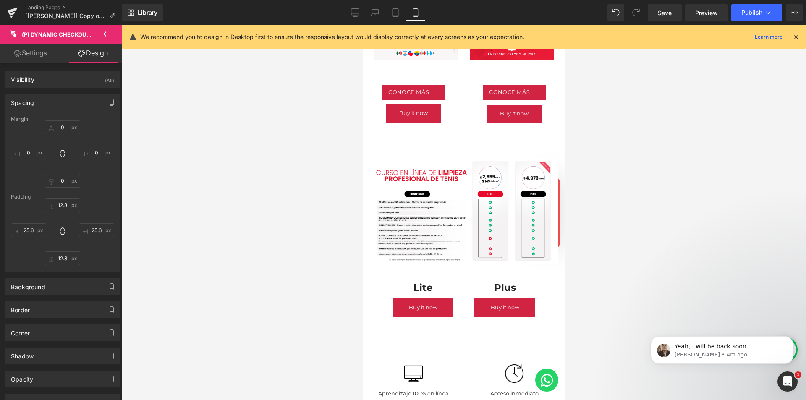
click at [28, 154] on input "0" at bounding box center [28, 153] width 35 height 14
click at [31, 150] on input "S" at bounding box center [28, 153] width 35 height 14
type input "0"
click at [188, 155] on div at bounding box center [463, 212] width 685 height 375
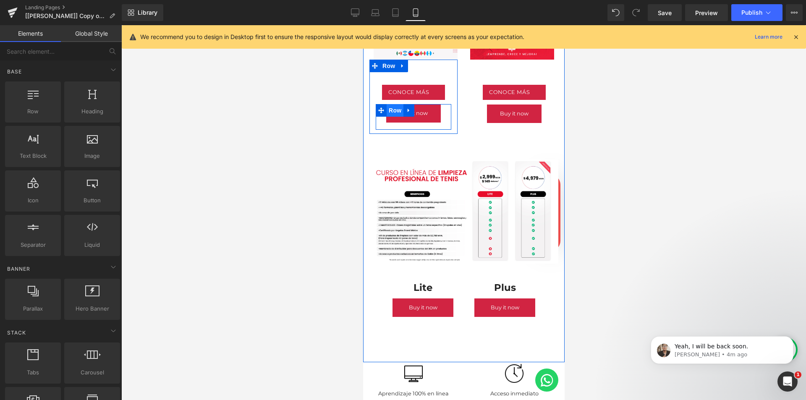
click at [397, 104] on span "Row" at bounding box center [394, 110] width 17 height 13
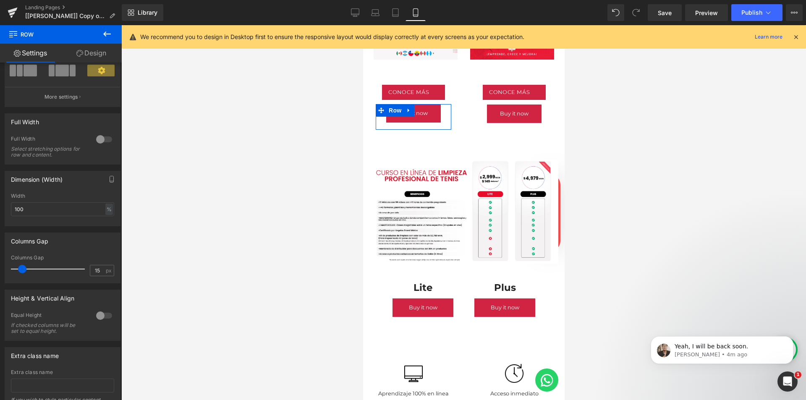
scroll to position [84, 0]
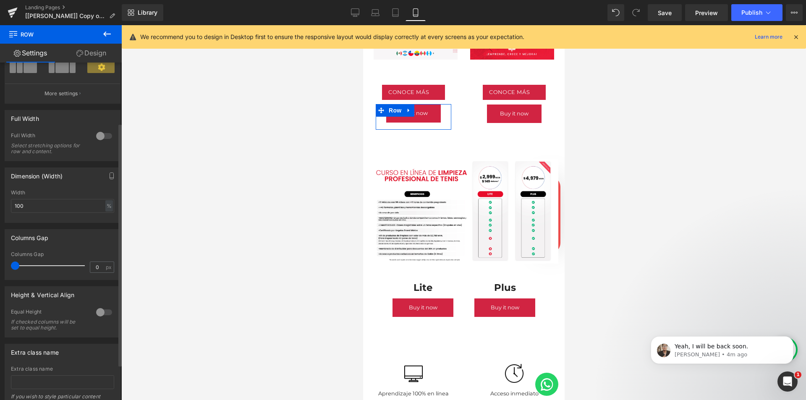
drag, startPoint x: 20, startPoint y: 267, endPoint x: 0, endPoint y: 266, distance: 19.8
click at [0, 266] on div "Columns Gap 0px Columns Gap 0 px" at bounding box center [62, 251] width 125 height 57
type input "5"
click at [20, 265] on span at bounding box center [17, 265] width 8 height 8
click at [355, 13] on icon at bounding box center [355, 12] width 8 height 8
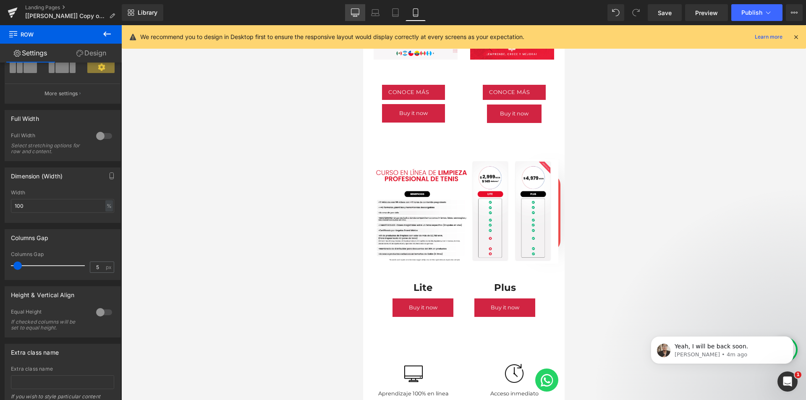
type input "1200"
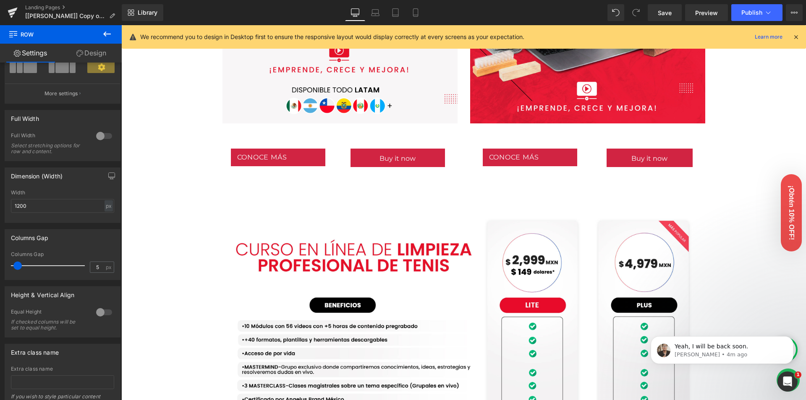
scroll to position [545, 0]
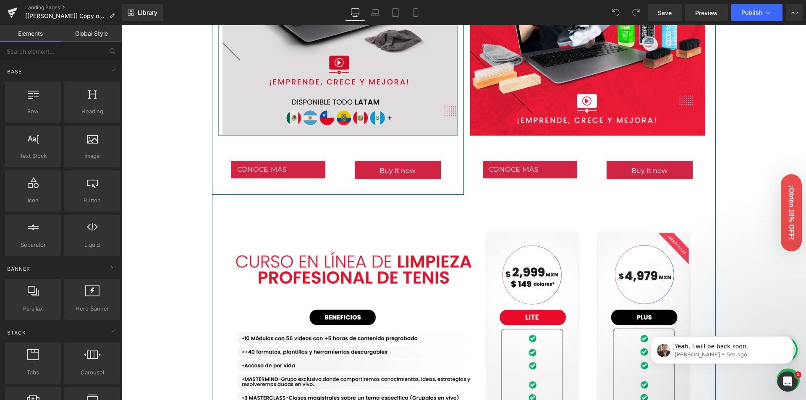
scroll to position [546, 0]
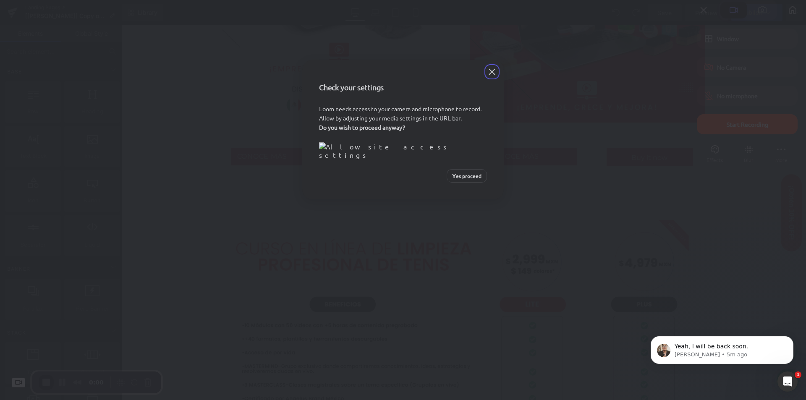
click at [463, 180] on span "Yes proceed" at bounding box center [466, 176] width 29 height 8
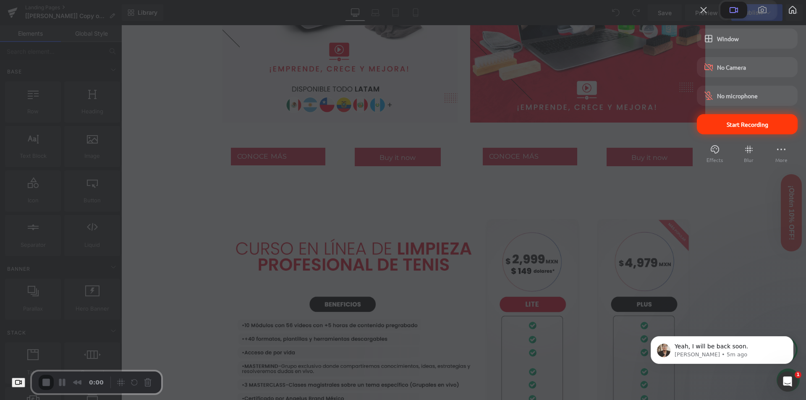
click at [708, 128] on span "Start Recording" at bounding box center [746, 124] width 87 height 8
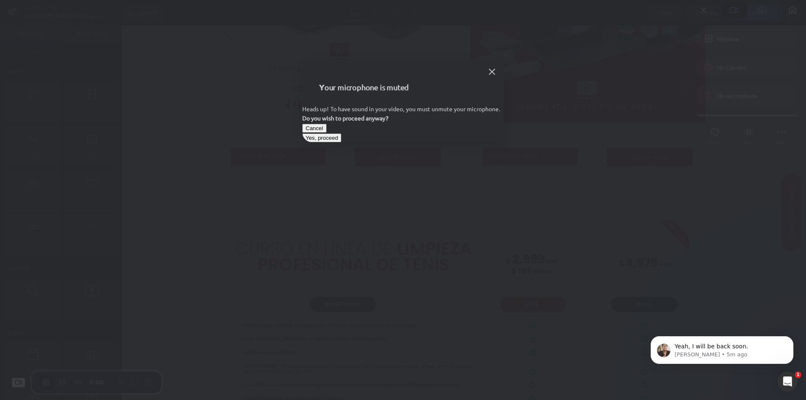
click at [338, 141] on span "Yes, proceed" at bounding box center [322, 138] width 32 height 6
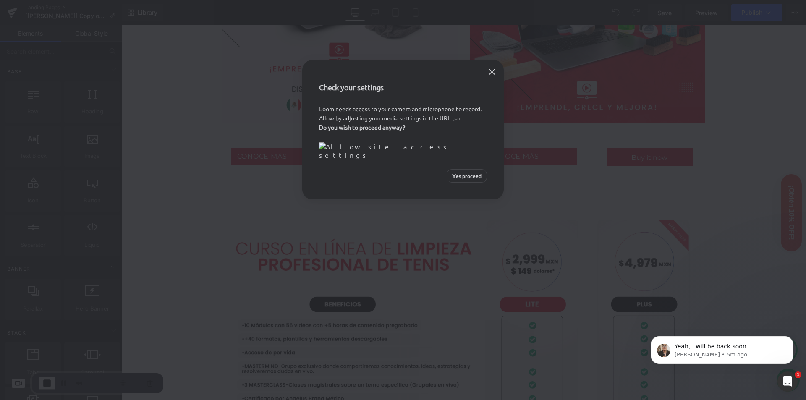
click at [459, 180] on span "Yes proceed" at bounding box center [466, 176] width 29 height 8
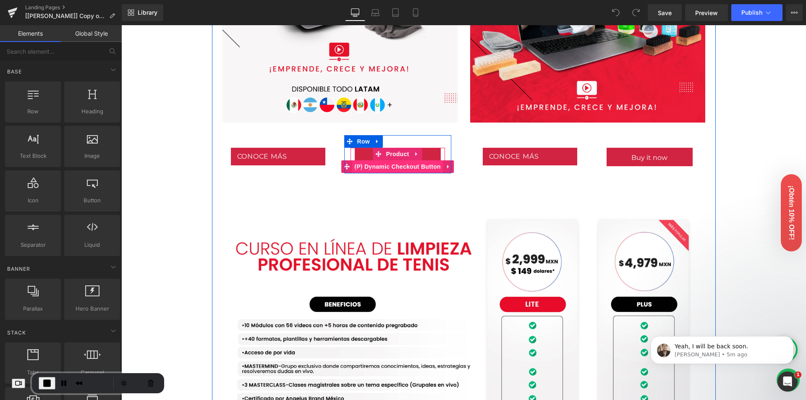
click at [401, 167] on span "(P) Dynamic Checkout Button" at bounding box center [397, 166] width 91 height 13
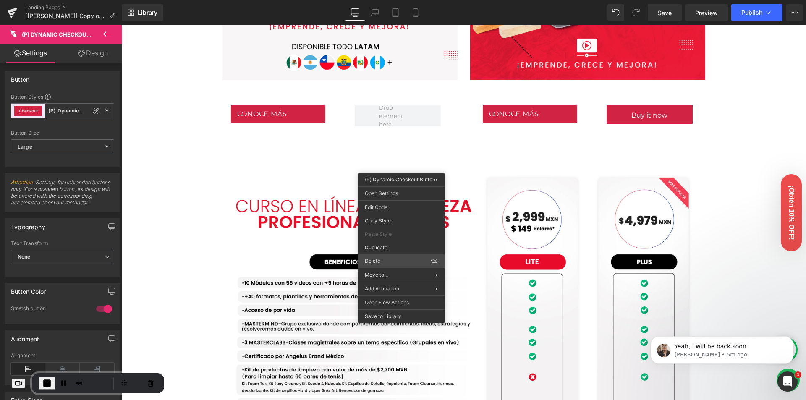
scroll to position [503, 0]
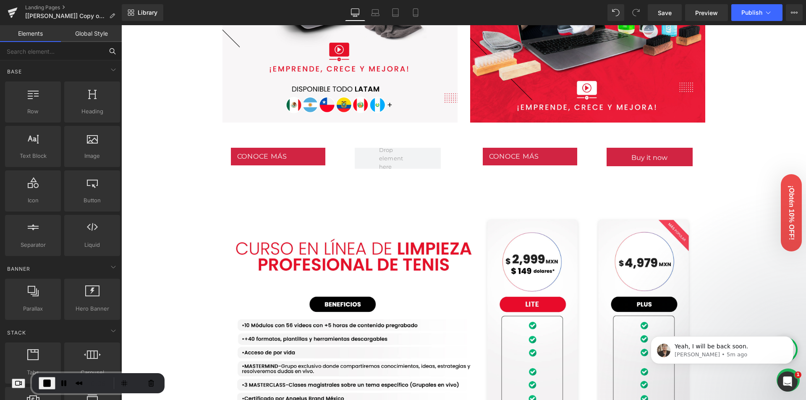
click at [55, 51] on input "text" at bounding box center [51, 51] width 103 height 18
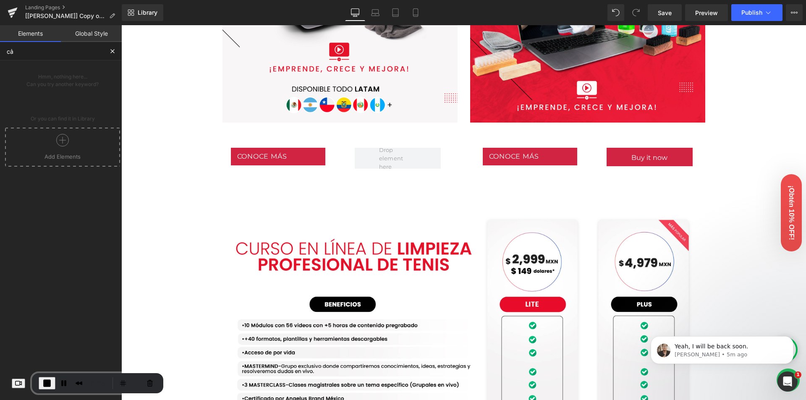
type input "c"
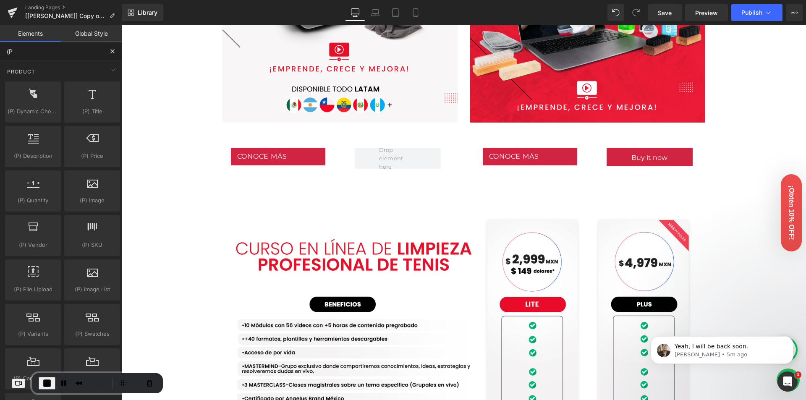
type input "("
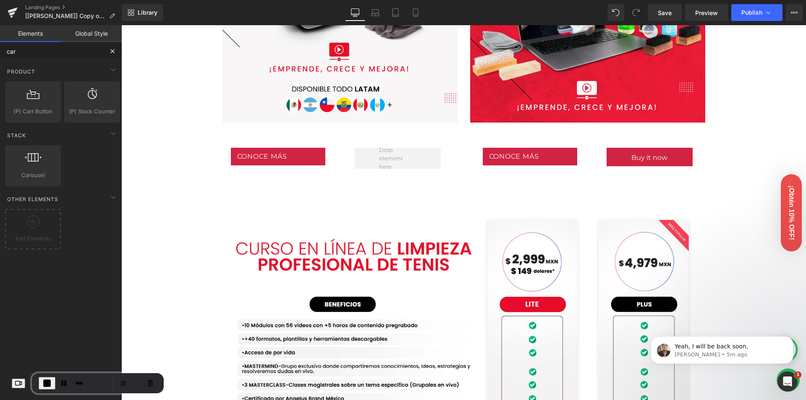
type input "cart"
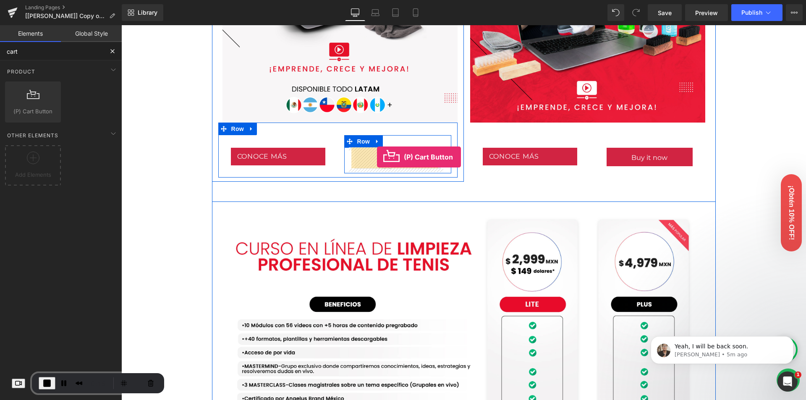
drag, startPoint x: 165, startPoint y: 130, endPoint x: 377, endPoint y: 157, distance: 213.2
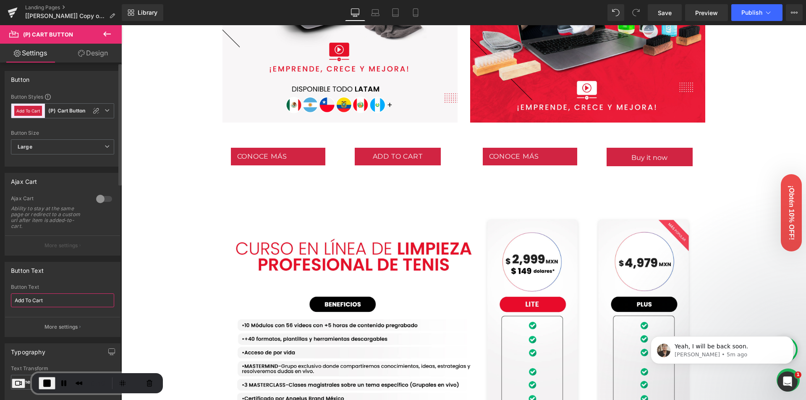
click at [56, 305] on input "Add To Cart" at bounding box center [62, 300] width 103 height 14
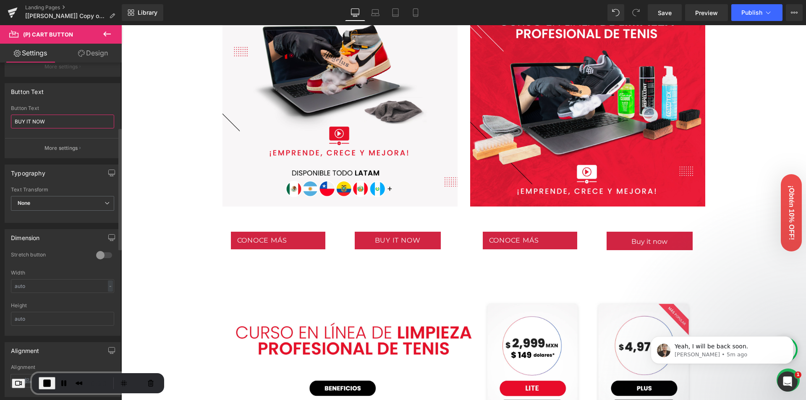
scroll to position [95, 0]
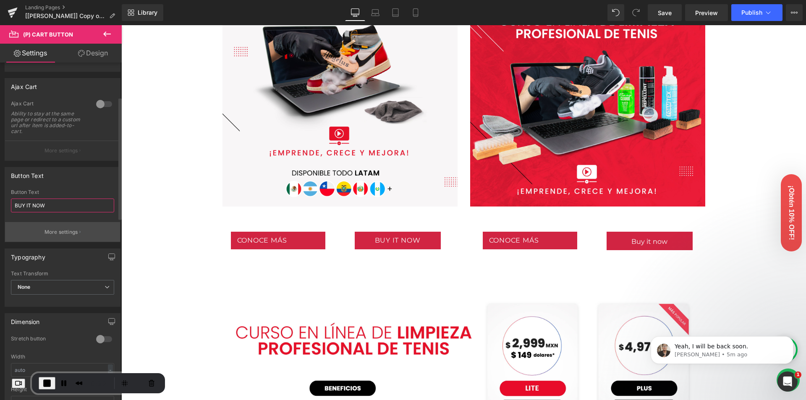
type input "BUY IT NOW"
click at [78, 228] on button "More settings" at bounding box center [62, 232] width 115 height 20
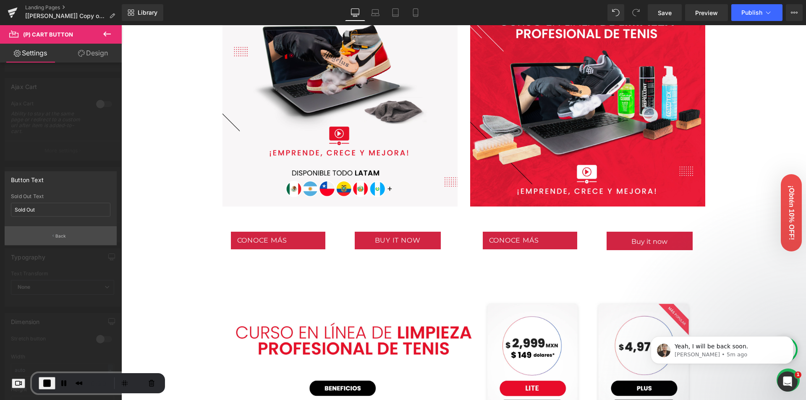
click at [79, 233] on button "Back" at bounding box center [61, 235] width 112 height 19
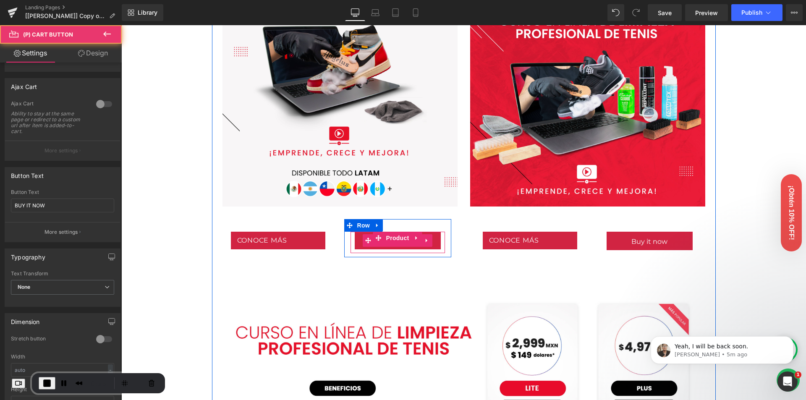
click at [391, 248] on button "BUY IT NOW" at bounding box center [398, 241] width 86 height 18
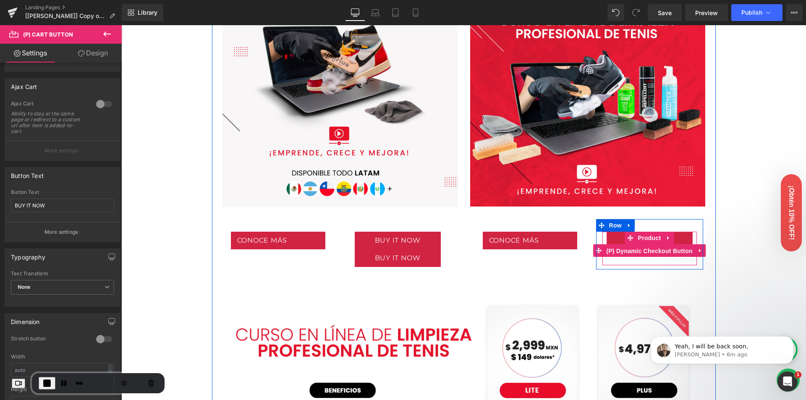
click at [644, 247] on span "(P) Dynamic Checkout Button" at bounding box center [649, 251] width 91 height 13
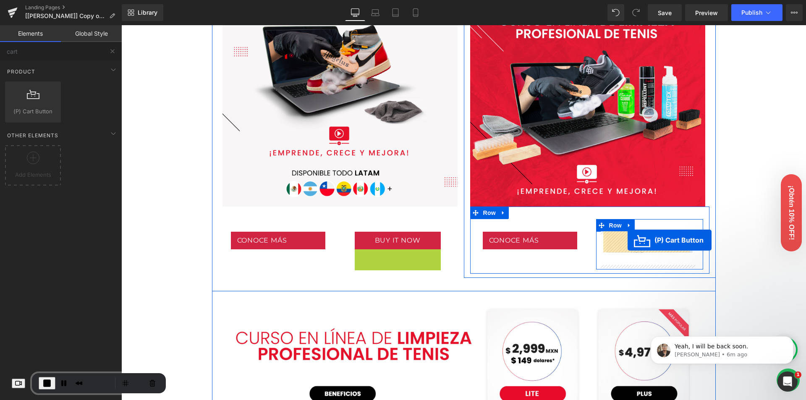
drag, startPoint x: 387, startPoint y: 258, endPoint x: 627, endPoint y: 240, distance: 241.6
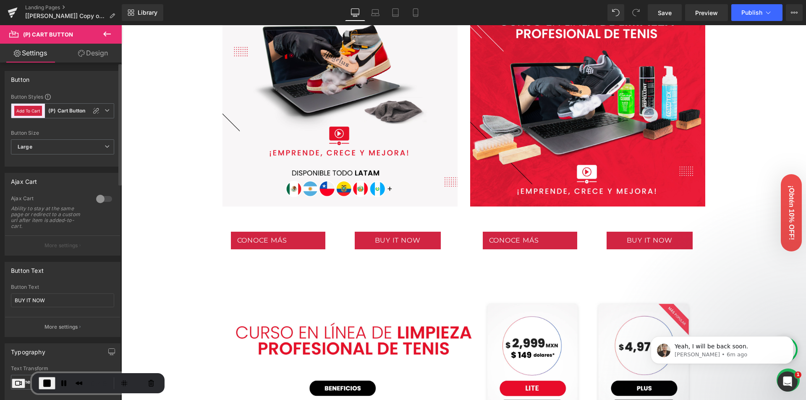
click at [94, 196] on div at bounding box center [104, 198] width 20 height 13
click at [57, 242] on p "More settings" at bounding box center [61, 246] width 34 height 8
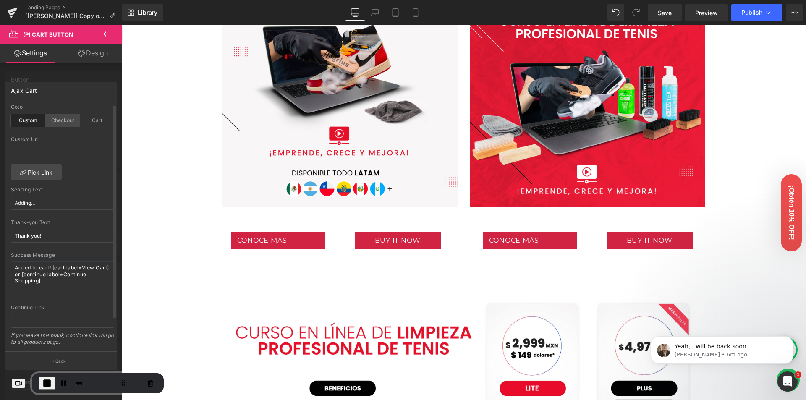
click at [64, 118] on div "Checkout" at bounding box center [62, 120] width 34 height 13
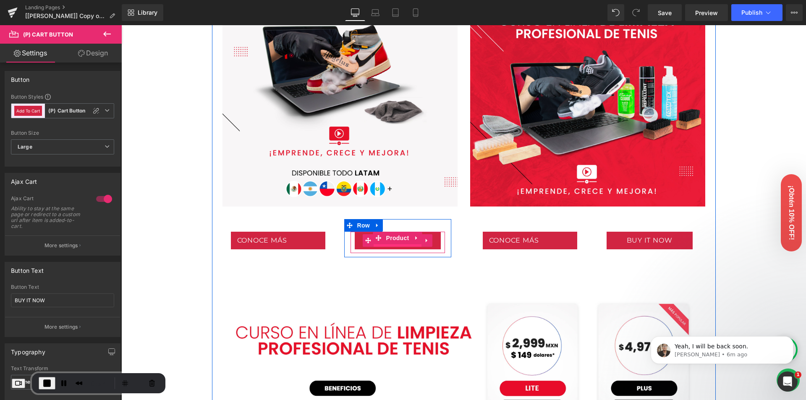
click at [398, 245] on span "(P) Cart Button" at bounding box center [398, 241] width 48 height 13
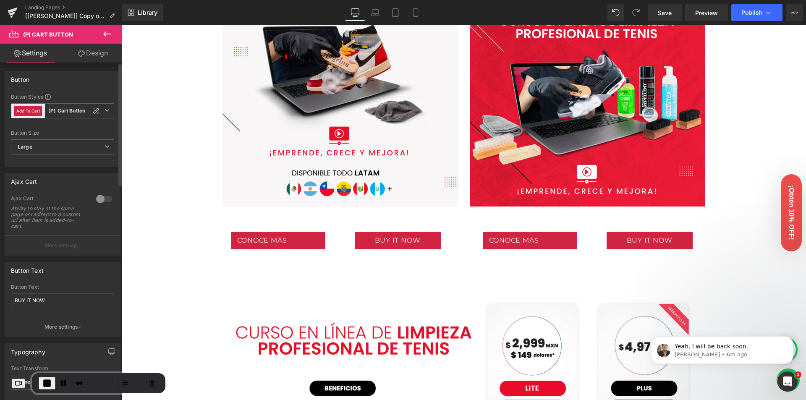
click at [99, 199] on div at bounding box center [104, 198] width 20 height 13
click at [70, 245] on p "More settings" at bounding box center [61, 246] width 34 height 8
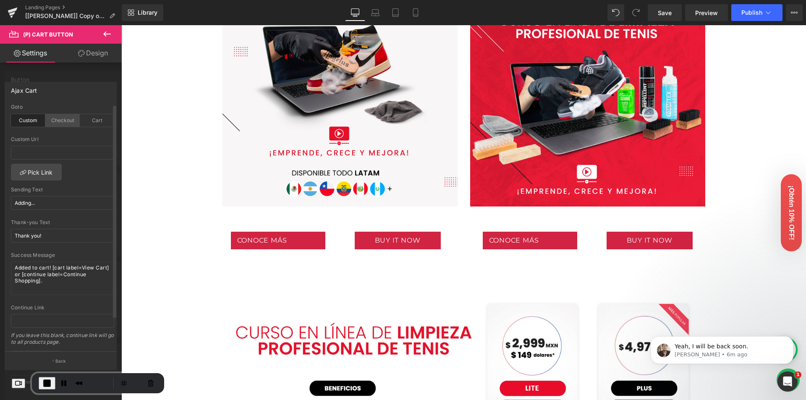
click at [58, 119] on div "Checkout" at bounding box center [62, 120] width 34 height 13
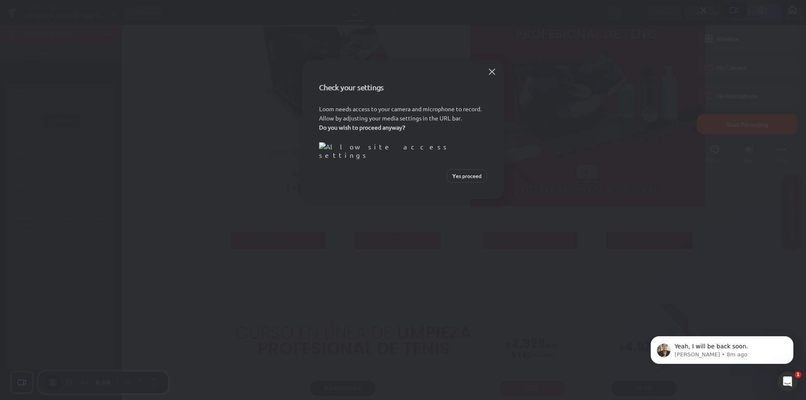
click at [471, 180] on span "Yes proceed" at bounding box center [466, 176] width 29 height 8
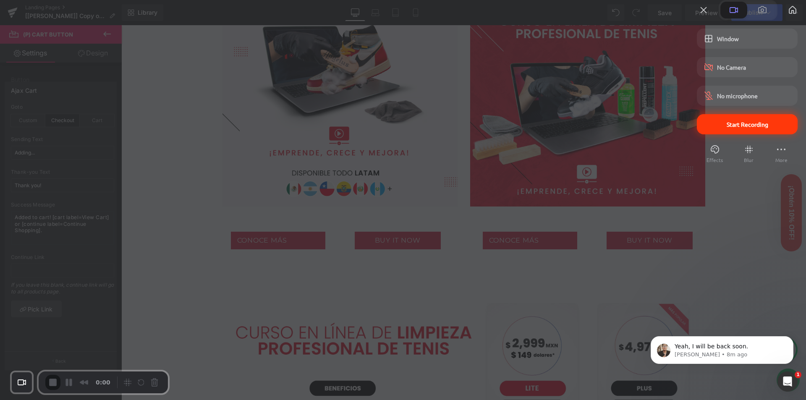
click at [719, 134] on div "Start Recording" at bounding box center [747, 124] width 101 height 20
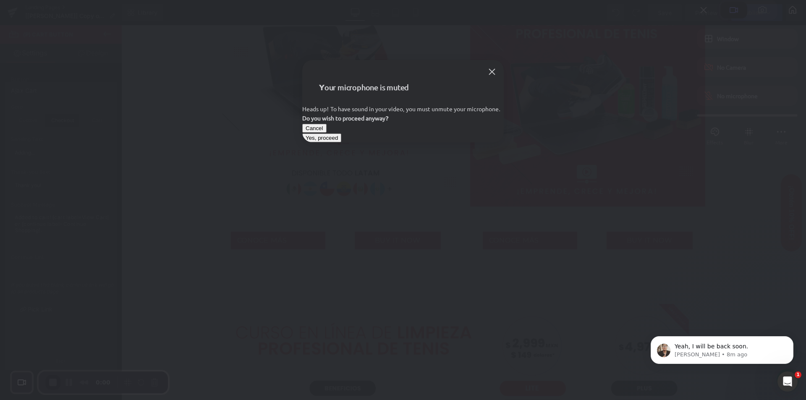
click at [338, 141] on span "Yes, proceed" at bounding box center [322, 138] width 32 height 6
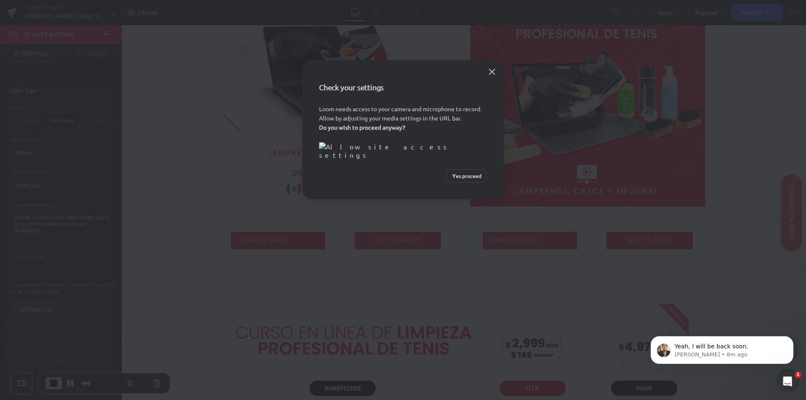
click at [464, 180] on span "Yes proceed" at bounding box center [466, 176] width 29 height 8
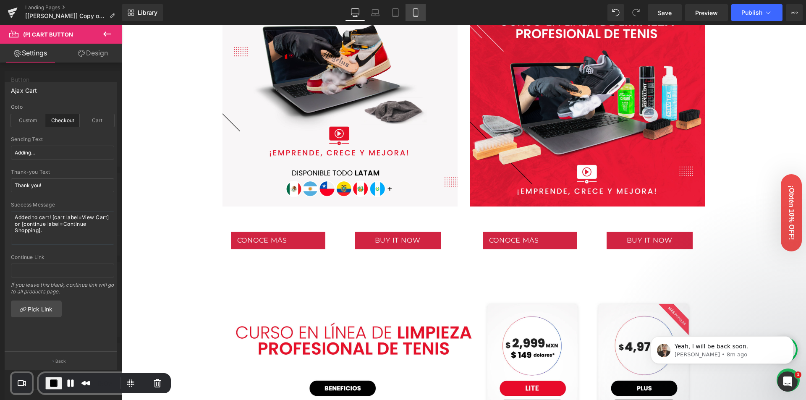
click at [416, 10] on icon at bounding box center [415, 12] width 8 height 8
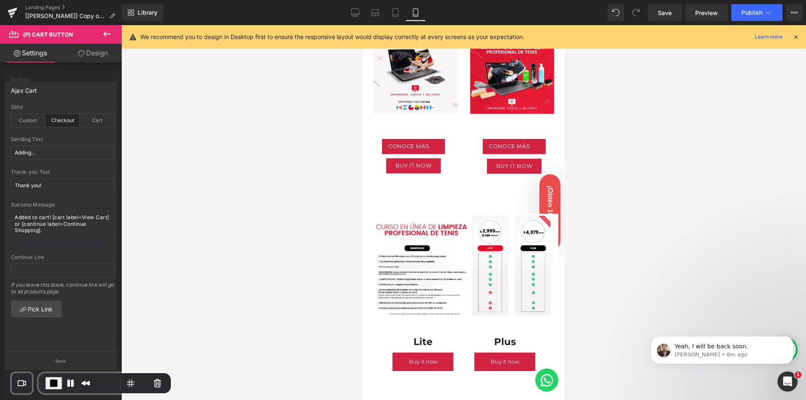
scroll to position [361, 0]
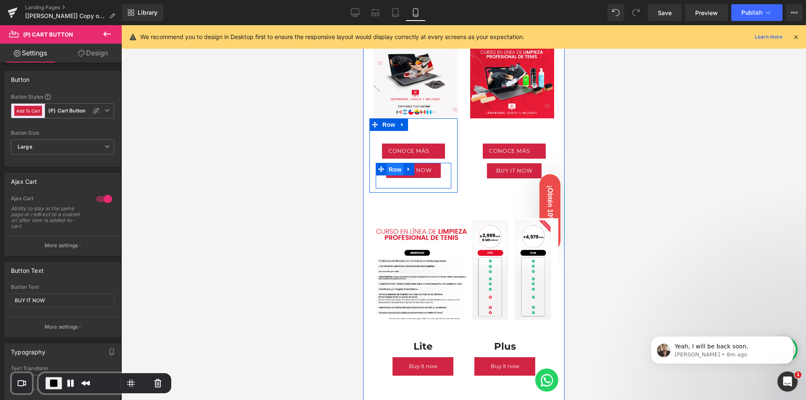
click at [392, 163] on span "Row" at bounding box center [394, 169] width 17 height 13
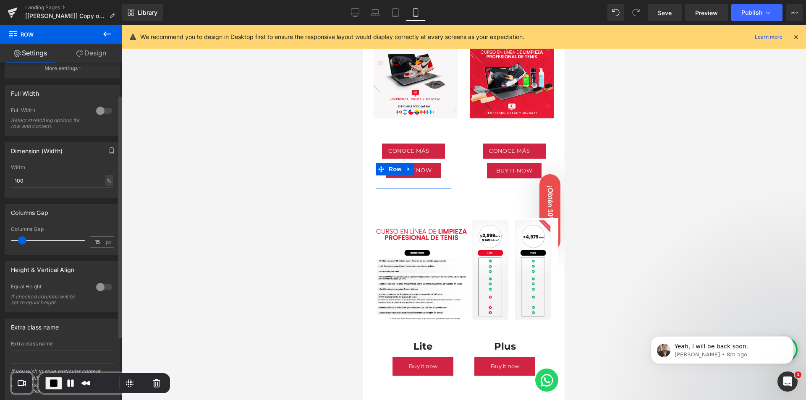
scroll to position [126, 0]
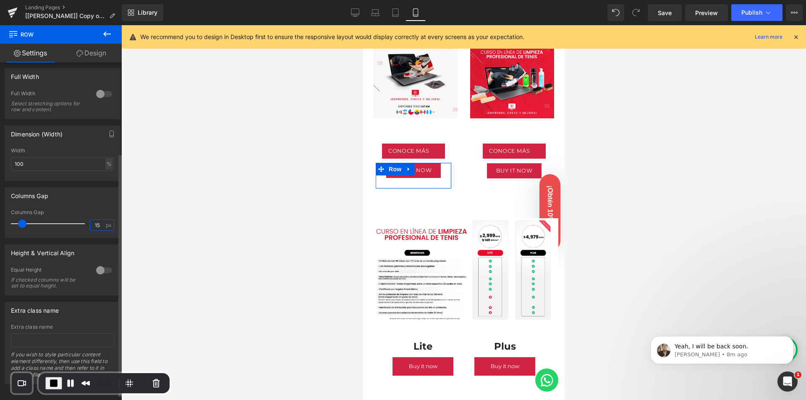
click at [98, 225] on input "15" at bounding box center [97, 225] width 15 height 10
type input "1"
type input "5"
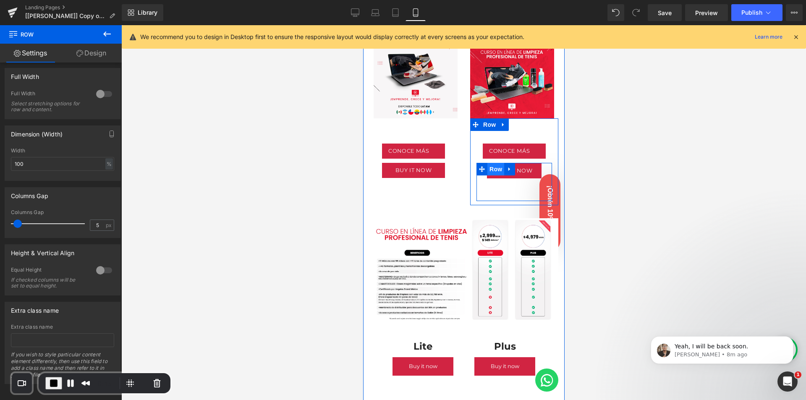
click at [487, 163] on span "Row" at bounding box center [495, 169] width 17 height 13
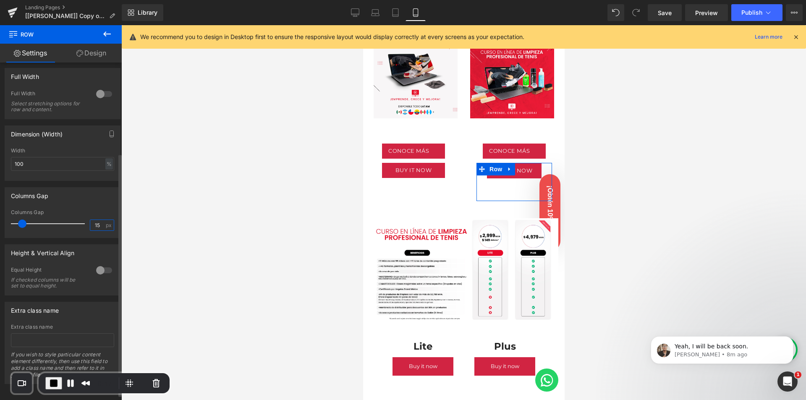
click at [100, 223] on input "15" at bounding box center [97, 225] width 15 height 10
type input "1"
type input "5"
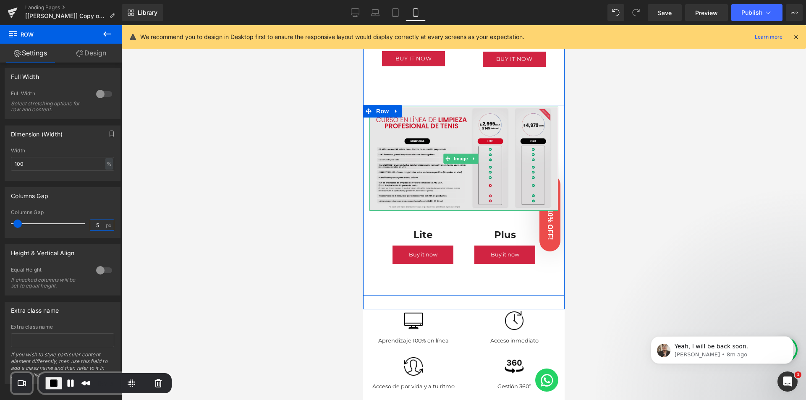
scroll to position [486, 0]
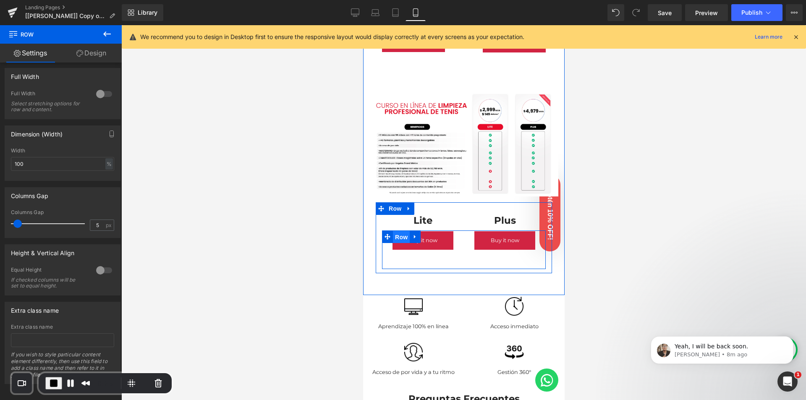
click at [400, 231] on span "Row" at bounding box center [400, 237] width 17 height 13
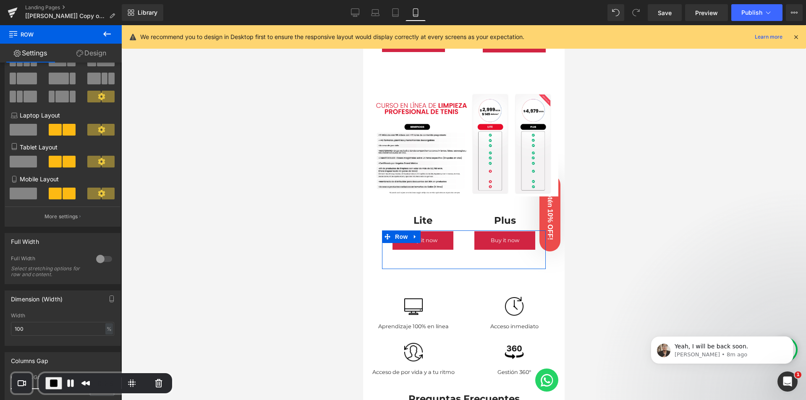
scroll to position [126, 0]
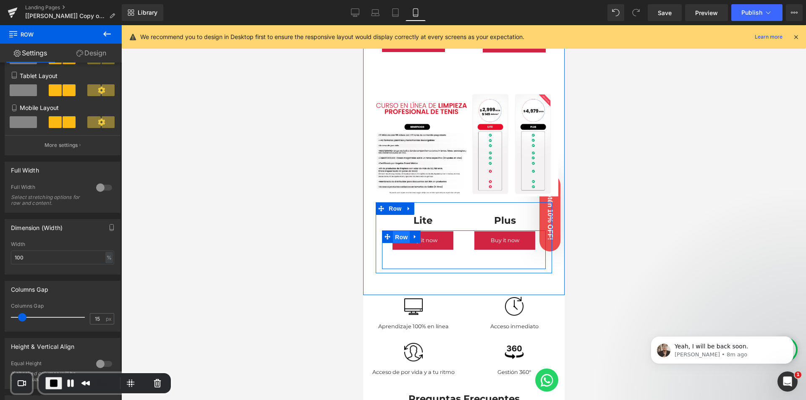
click at [398, 231] on span "Row" at bounding box center [400, 237] width 17 height 13
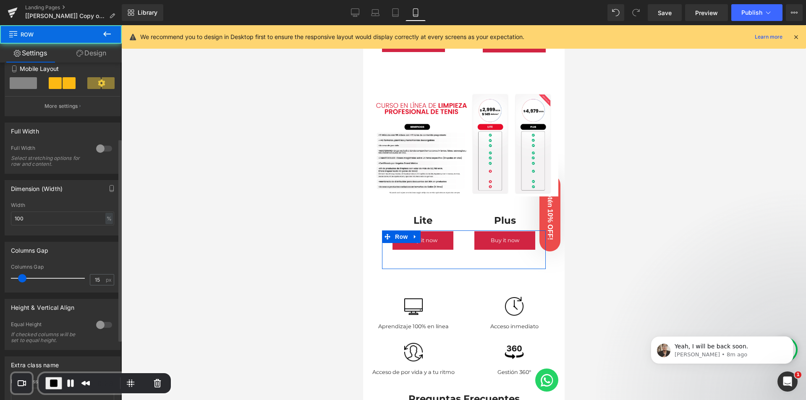
scroll to position [168, 0]
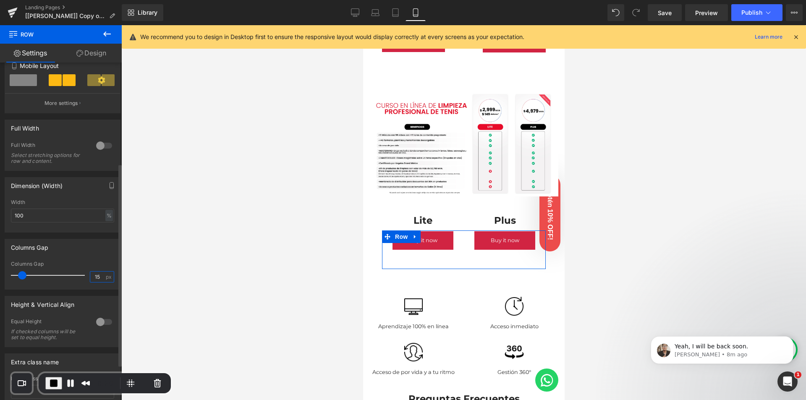
click at [98, 276] on input "15" at bounding box center [97, 277] width 15 height 10
drag, startPoint x: 98, startPoint y: 276, endPoint x: 72, endPoint y: 275, distance: 26.0
click at [78, 275] on div "Columns Gap 15 px" at bounding box center [62, 275] width 103 height 28
type input "5"
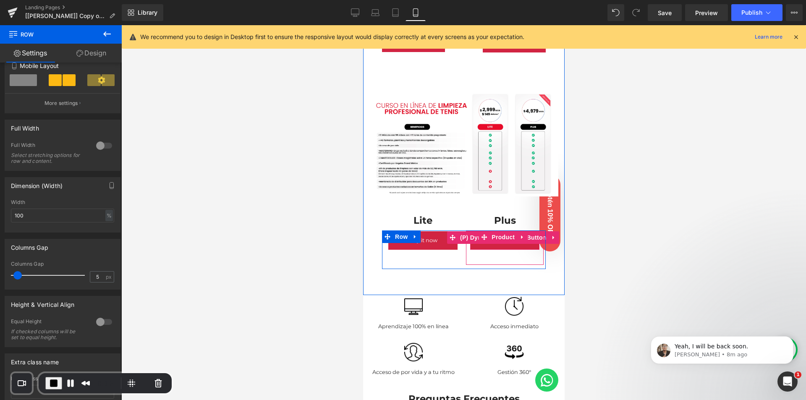
click at [493, 231] on button "Buy it now" at bounding box center [504, 240] width 69 height 18
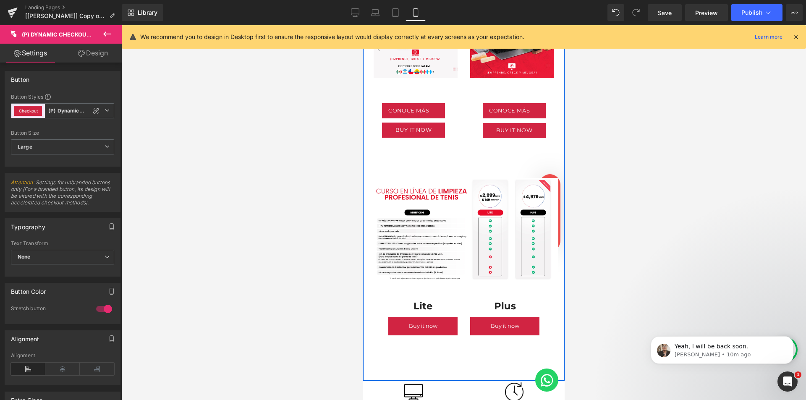
scroll to position [402, 0]
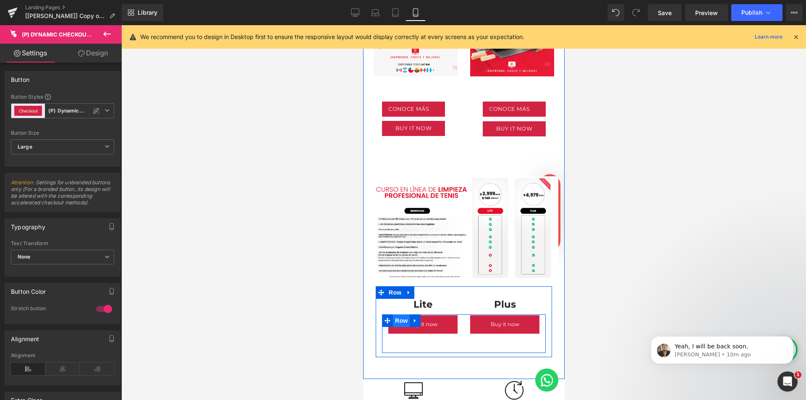
click at [397, 314] on span "Row" at bounding box center [400, 320] width 17 height 13
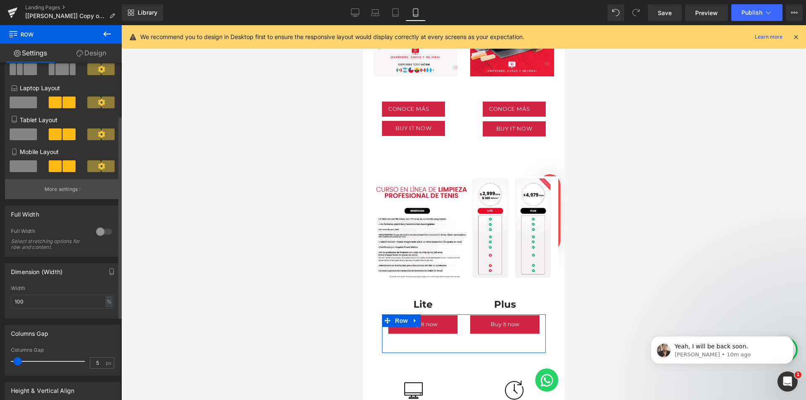
scroll to position [126, 0]
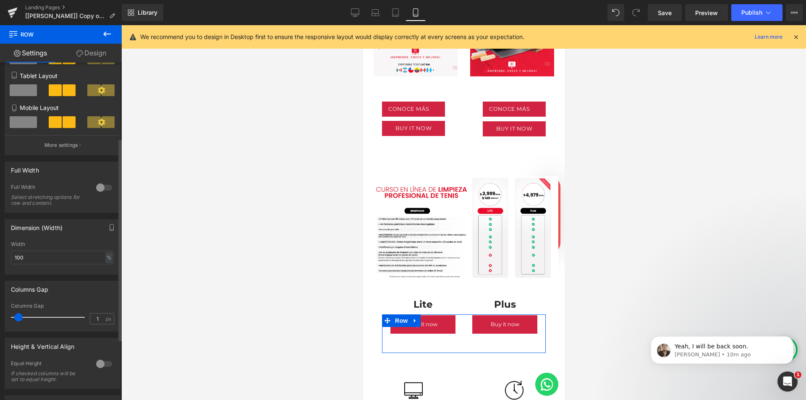
type input "0"
click at [16, 316] on span at bounding box center [15, 317] width 8 height 8
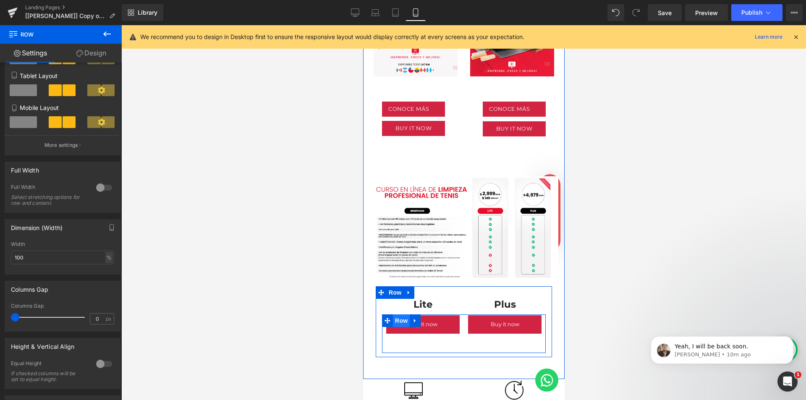
click at [396, 314] on span "Row" at bounding box center [400, 320] width 17 height 13
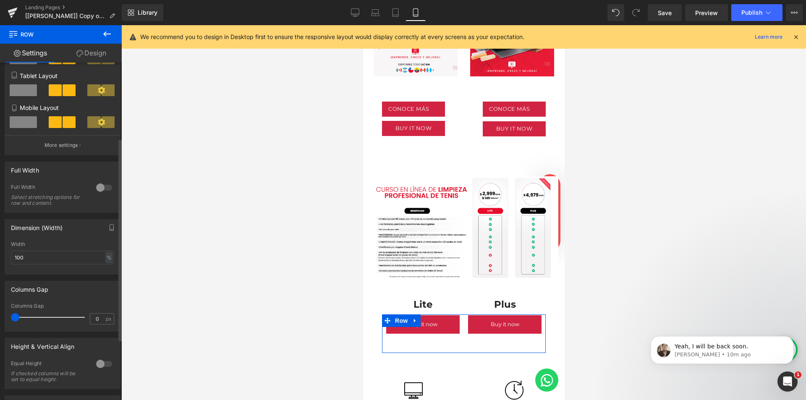
click at [100, 188] on div at bounding box center [104, 187] width 20 height 13
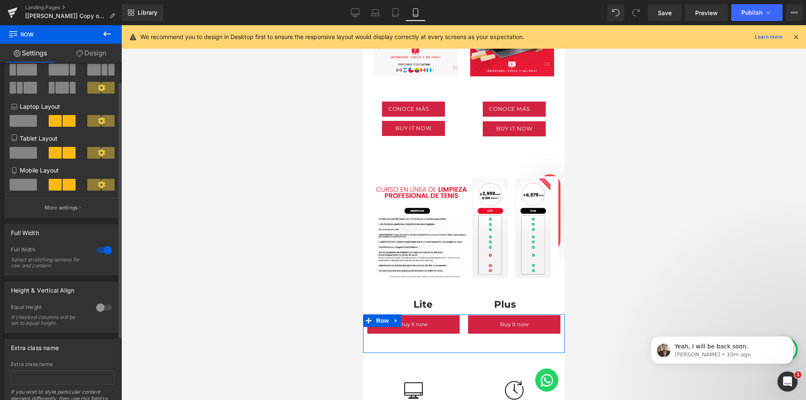
scroll to position [66, 0]
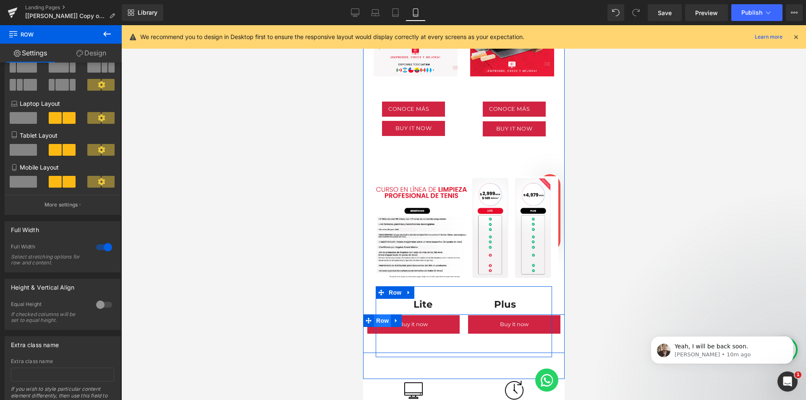
click at [379, 314] on span "Row" at bounding box center [382, 320] width 17 height 13
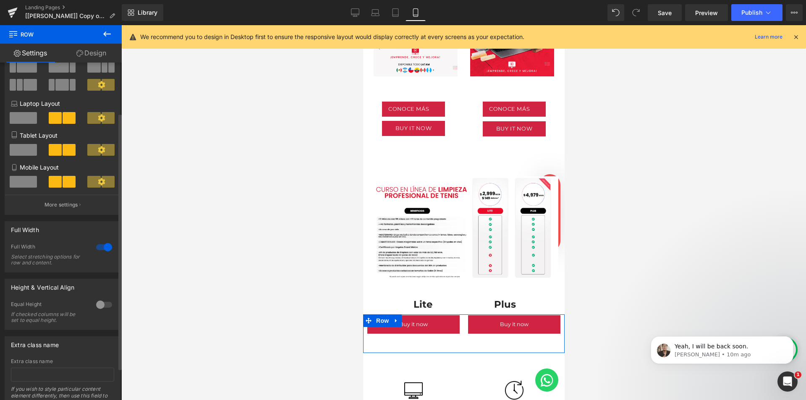
click at [105, 248] on div at bounding box center [104, 246] width 20 height 13
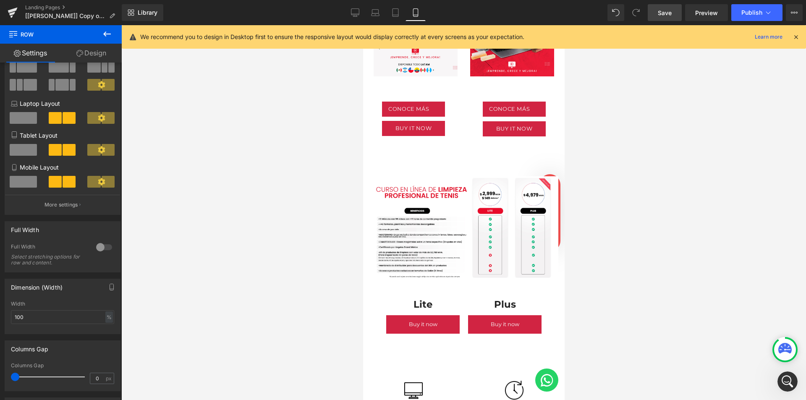
click at [666, 13] on span "Save" at bounding box center [665, 12] width 14 height 9
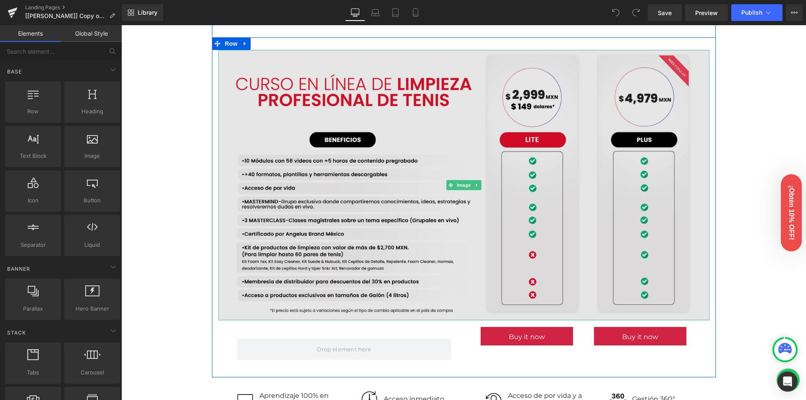
scroll to position [713, 0]
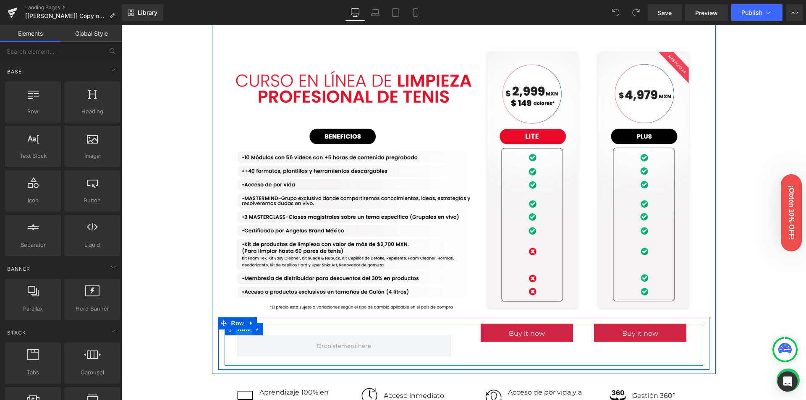
click at [240, 334] on span "Row" at bounding box center [243, 329] width 17 height 13
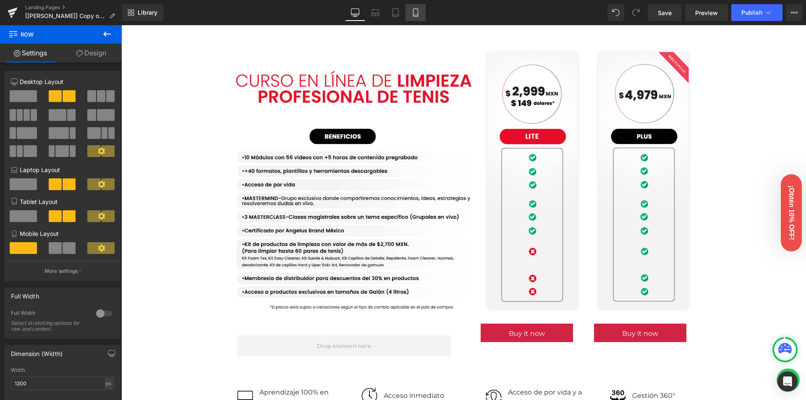
click at [420, 17] on link "Mobile" at bounding box center [415, 12] width 20 height 17
type input "100"
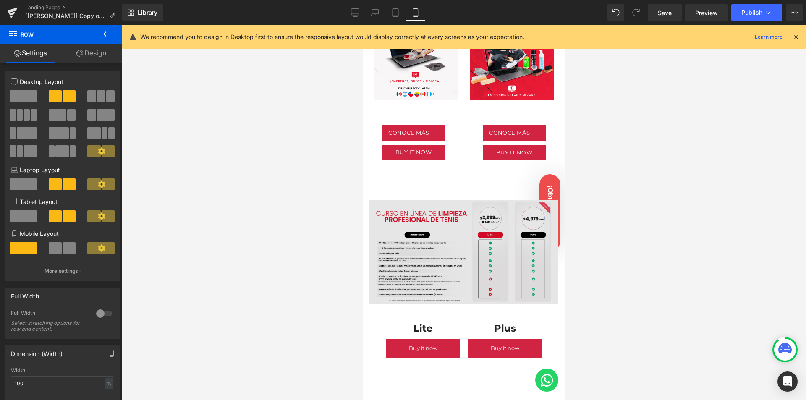
scroll to position [378, 0]
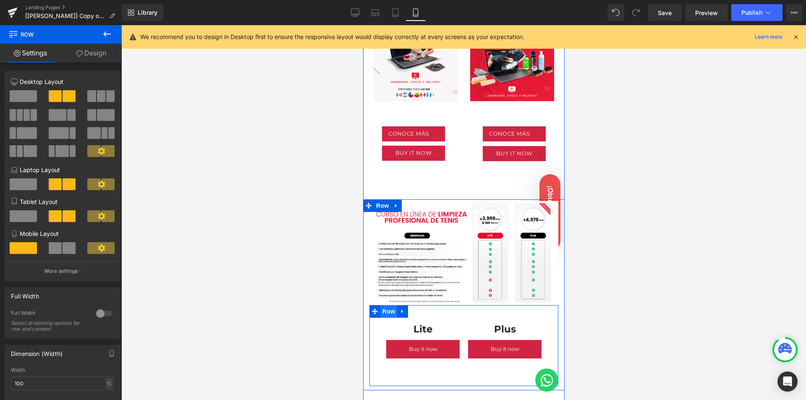
click at [392, 305] on span "Row" at bounding box center [388, 311] width 17 height 13
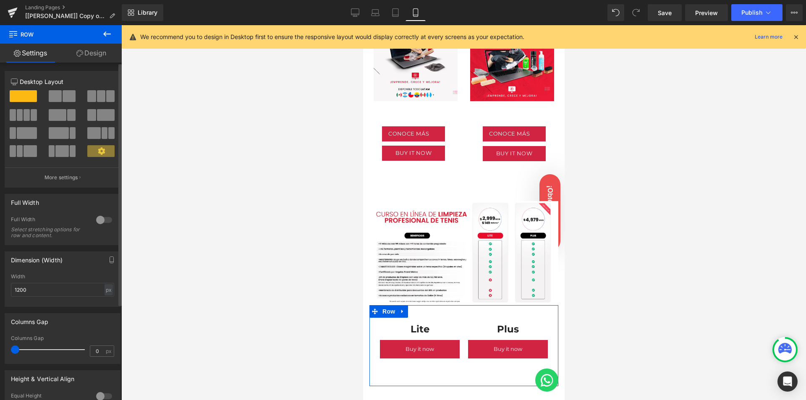
drag, startPoint x: 23, startPoint y: 352, endPoint x: 8, endPoint y: 345, distance: 16.0
click at [8, 345] on div "0px Columns Gap 0 px" at bounding box center [62, 349] width 115 height 28
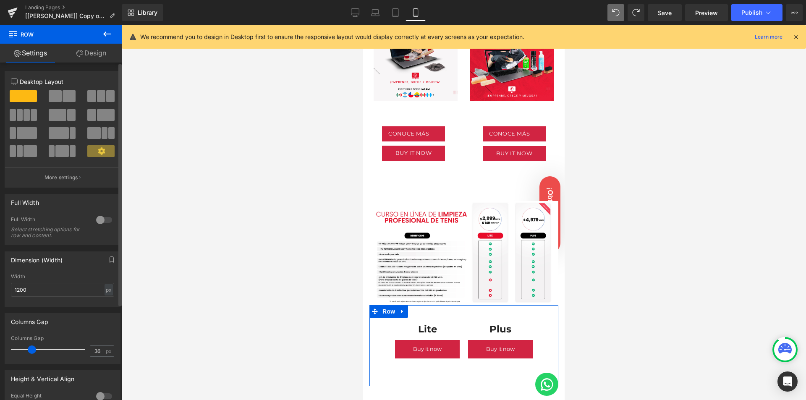
type input "35"
drag, startPoint x: 25, startPoint y: 349, endPoint x: 30, endPoint y: 349, distance: 5.5
click at [30, 349] on span at bounding box center [31, 349] width 8 height 8
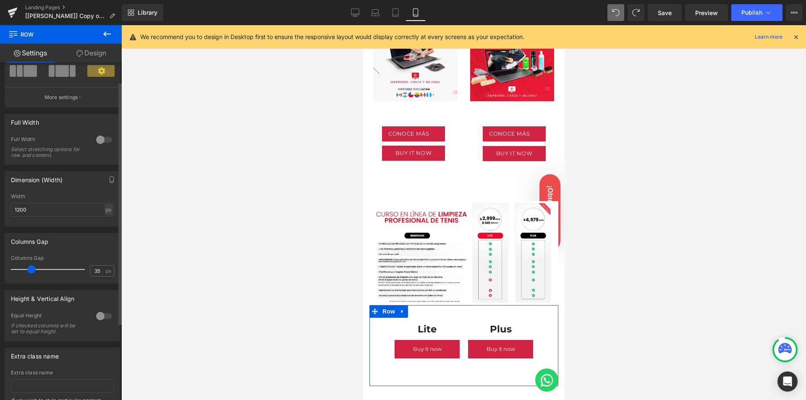
scroll to position [133, 0]
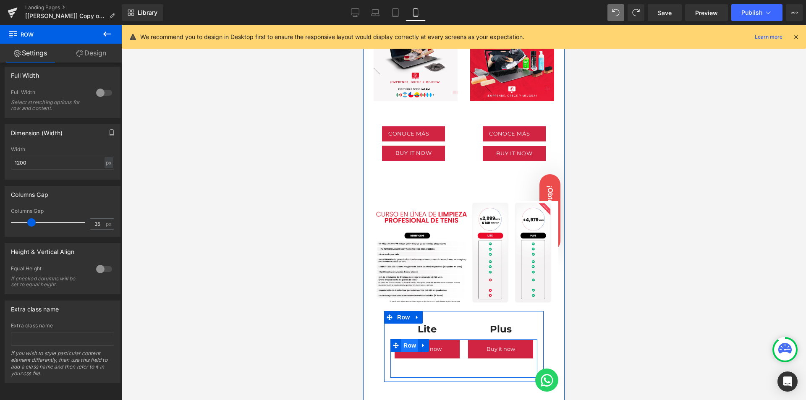
click at [407, 339] on span "Row" at bounding box center [409, 345] width 17 height 13
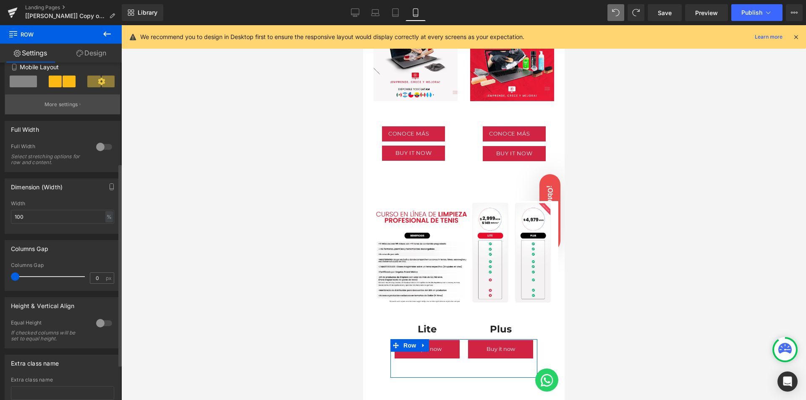
scroll to position [168, 0]
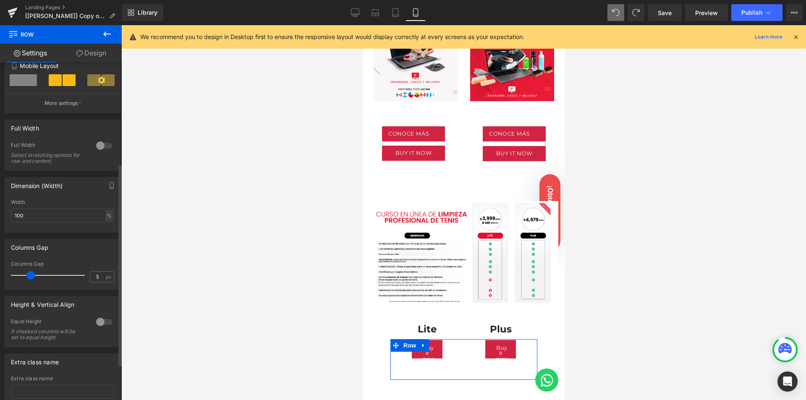
type input "0"
drag, startPoint x: 16, startPoint y: 274, endPoint x: 0, endPoint y: 274, distance: 15.9
click at [0, 274] on div "Columns Gap 0px Columns Gap 0 px" at bounding box center [62, 261] width 125 height 57
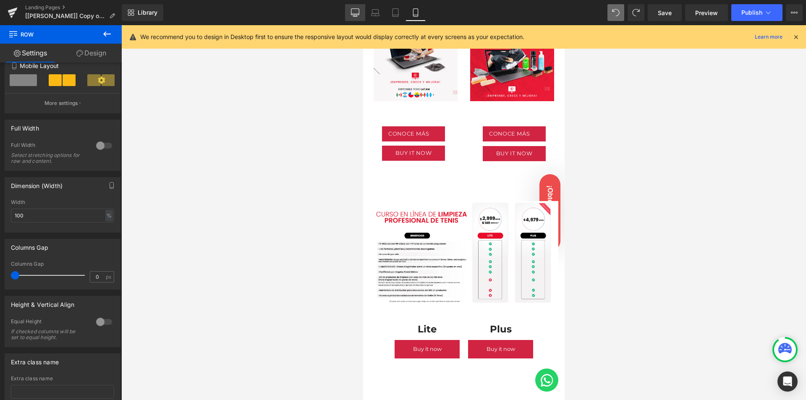
click at [353, 8] on link "Desktop" at bounding box center [355, 12] width 20 height 17
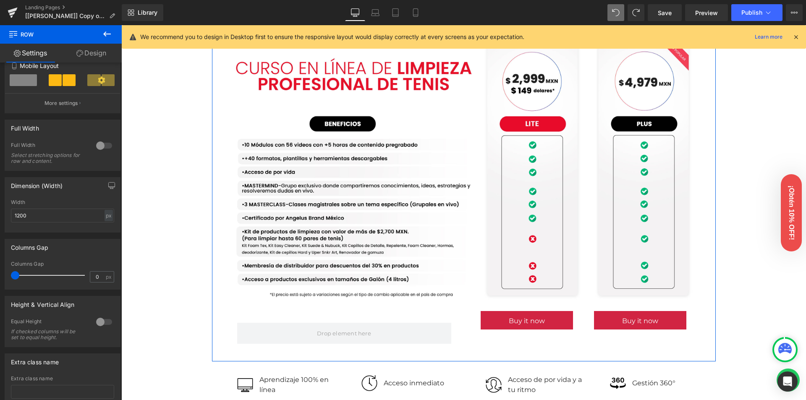
scroll to position [713, 0]
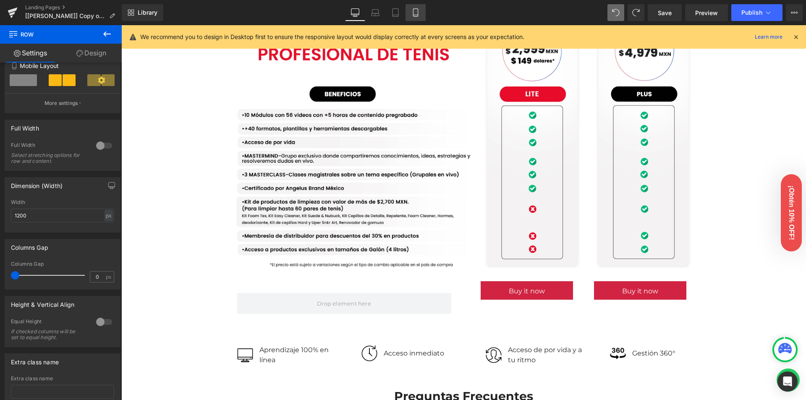
click at [415, 12] on icon at bounding box center [415, 12] width 8 height 8
type input "100"
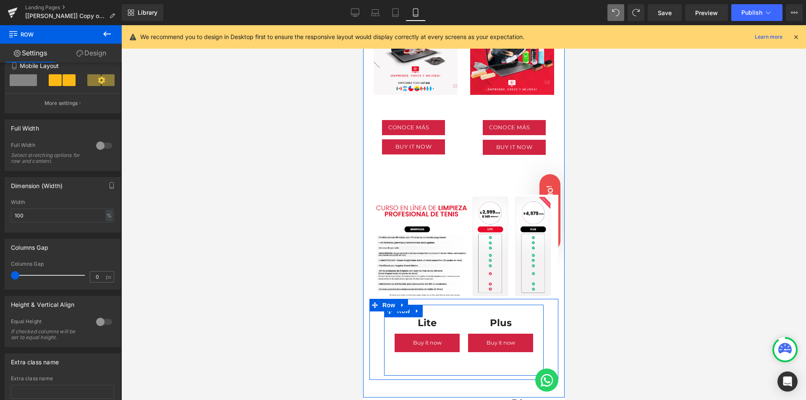
scroll to position [383, 0]
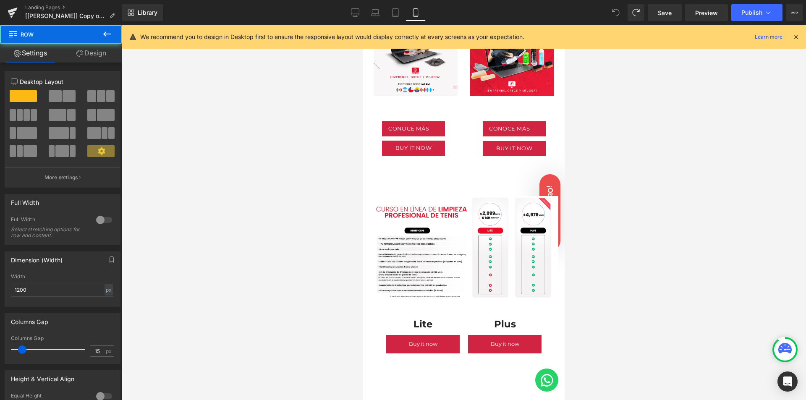
click at [618, 12] on icon at bounding box center [616, 13] width 8 height 8
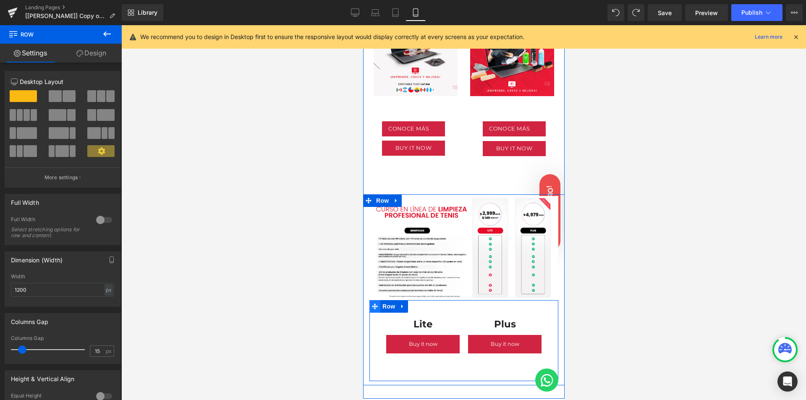
click at [379, 300] on span at bounding box center [374, 306] width 11 height 13
click at [384, 300] on span "Row" at bounding box center [388, 306] width 17 height 13
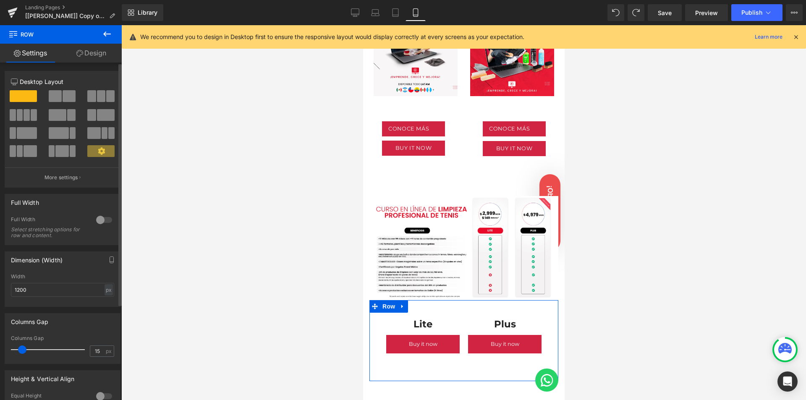
click at [97, 220] on div at bounding box center [104, 219] width 20 height 13
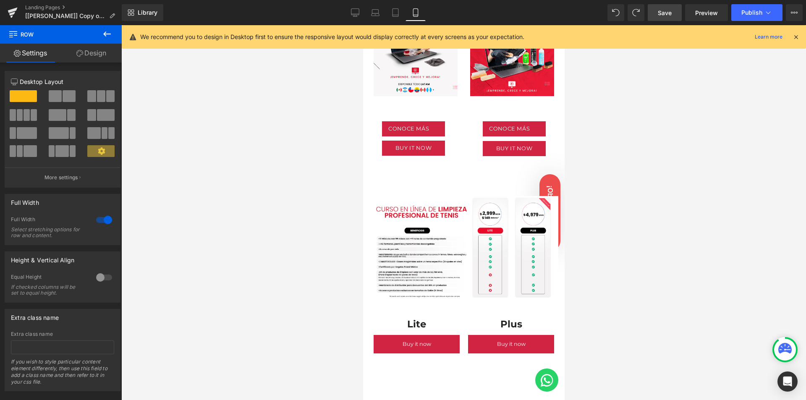
click at [658, 13] on link "Save" at bounding box center [665, 12] width 34 height 17
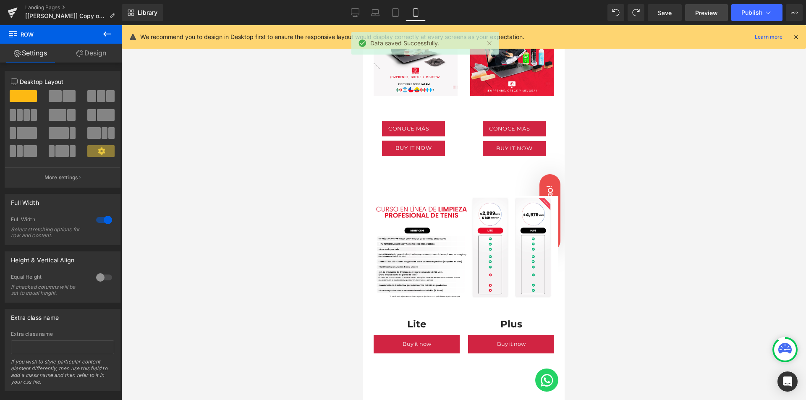
click at [695, 13] on span "Preview" at bounding box center [706, 12] width 23 height 9
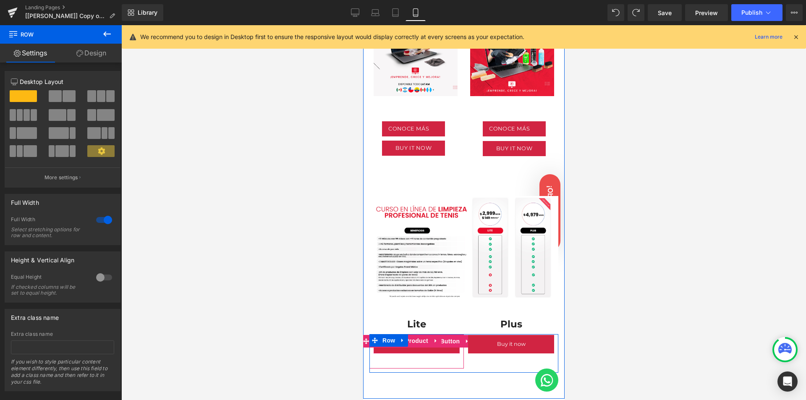
click at [413, 335] on button "Buy it now" at bounding box center [416, 344] width 86 height 18
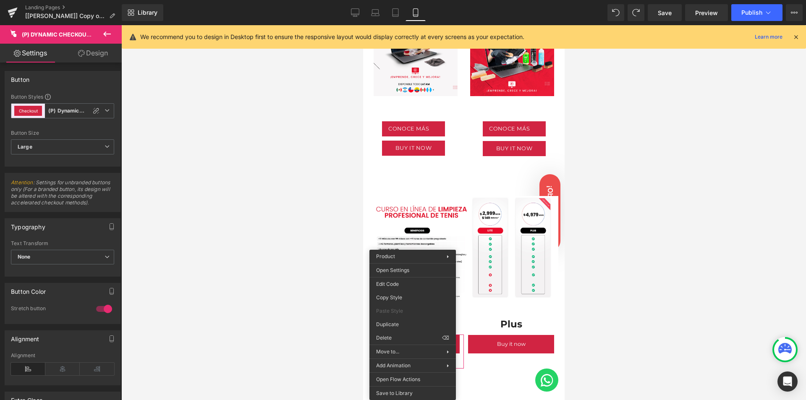
click at [316, 328] on div at bounding box center [463, 212] width 685 height 375
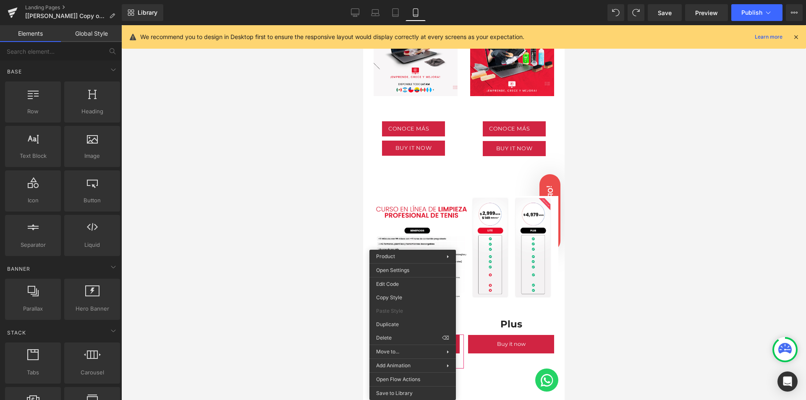
click at [652, 337] on div at bounding box center [463, 212] width 685 height 375
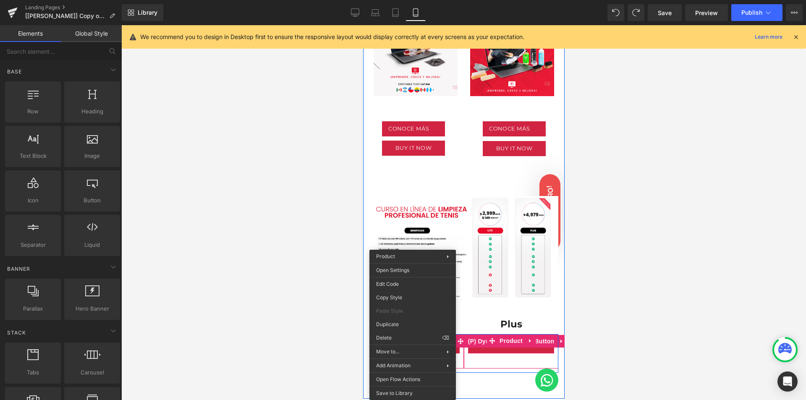
click at [533, 336] on button "Buy it now" at bounding box center [511, 344] width 86 height 18
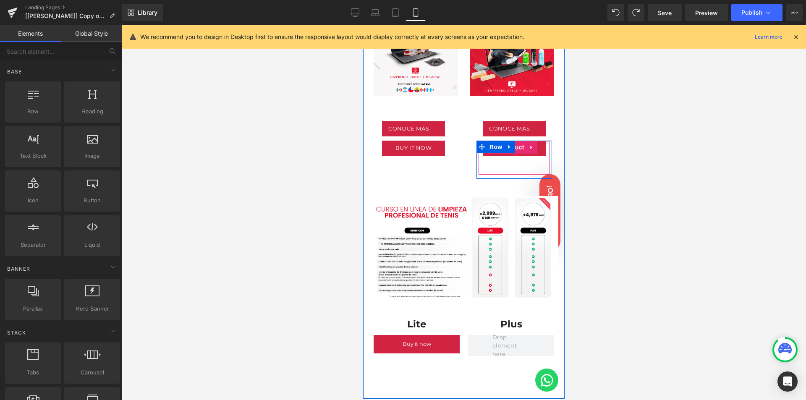
click at [519, 147] on div "BUY IT NOW (P) Cart Button" at bounding box center [513, 151] width 63 height 21
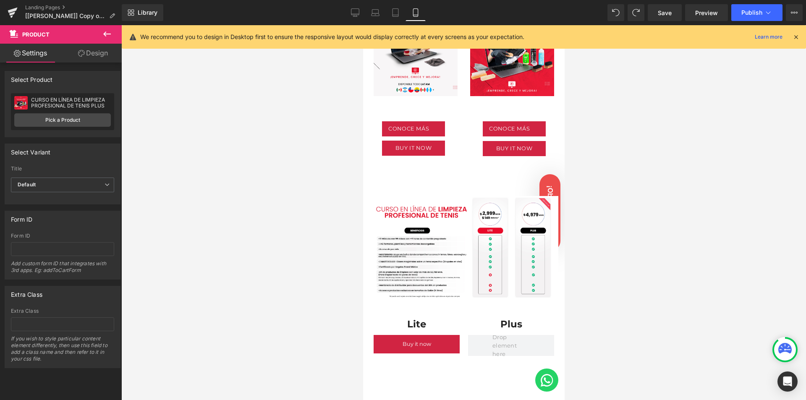
drag, startPoint x: 98, startPoint y: 32, endPoint x: 86, endPoint y: 38, distance: 13.1
click at [98, 32] on button at bounding box center [106, 34] width 29 height 18
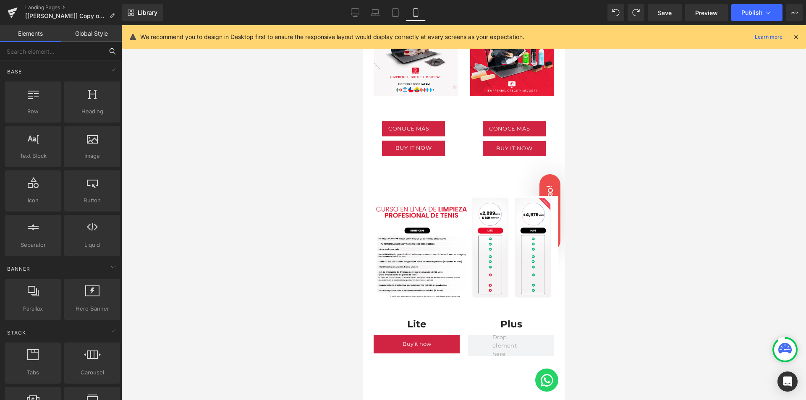
click at [64, 50] on input "text" at bounding box center [51, 51] width 103 height 18
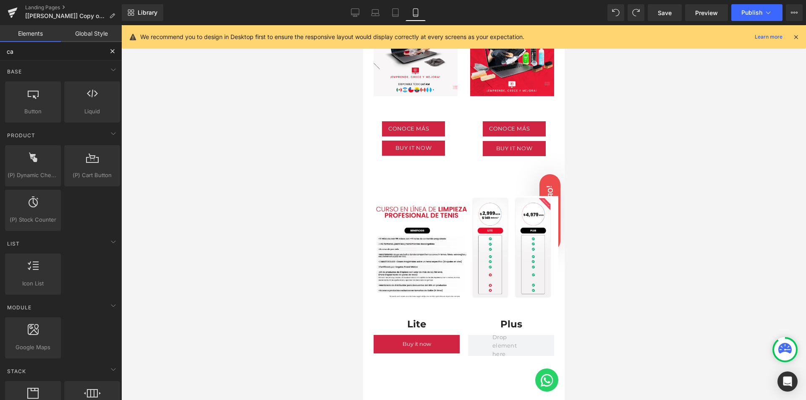
type input "car"
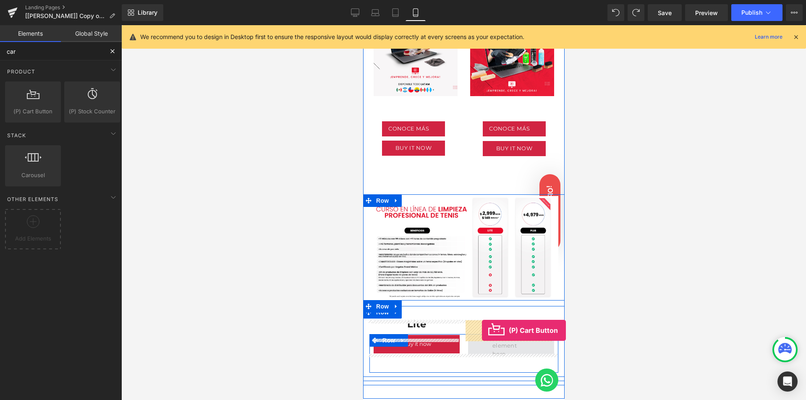
drag, startPoint x: 572, startPoint y: 237, endPoint x: 481, endPoint y: 330, distance: 130.0
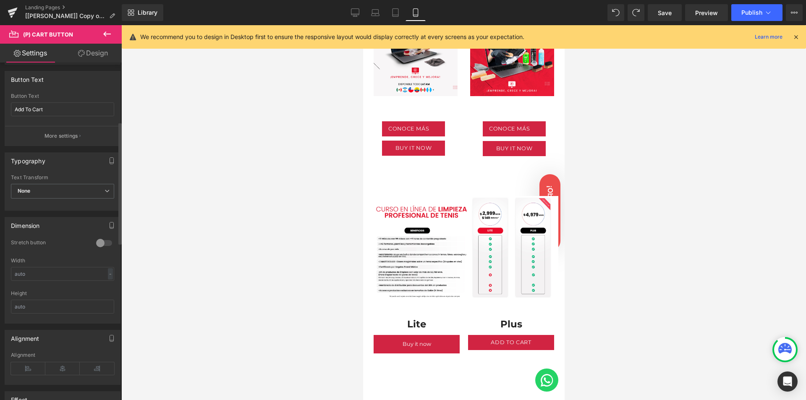
scroll to position [252, 0]
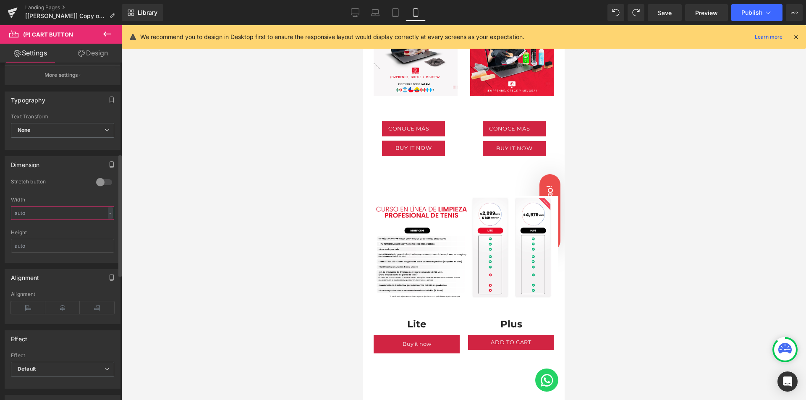
click at [31, 213] on input "text" at bounding box center [62, 213] width 103 height 14
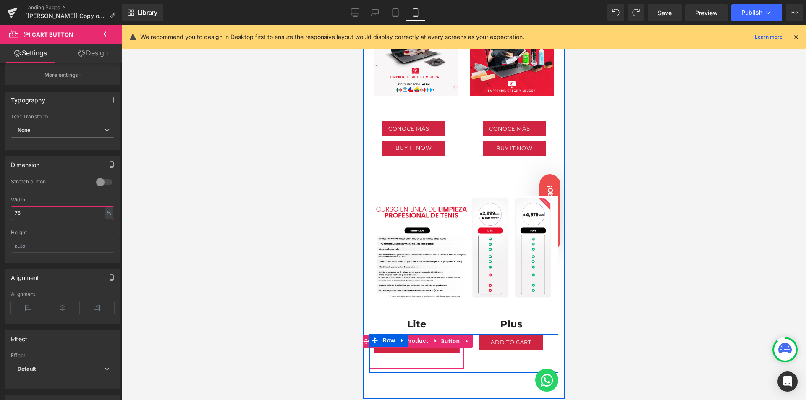
type input "75"
click at [413, 335] on li "(P) Dynamic Checkout Button" at bounding box center [411, 341] width 102 height 13
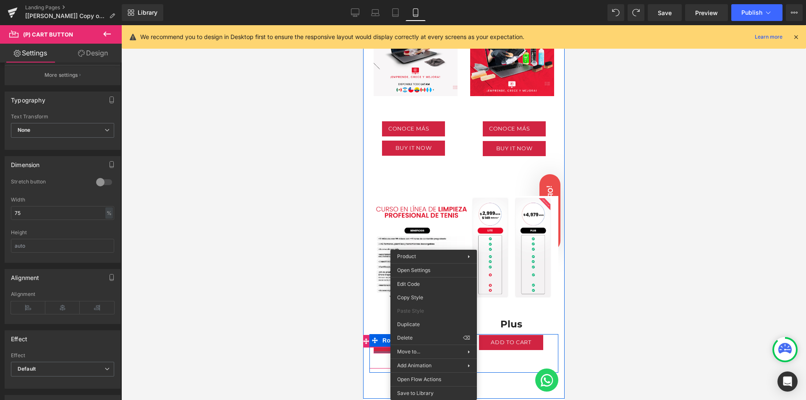
click at [381, 341] on div "Buy it now (P) Dynamic Checkout Button Product" at bounding box center [416, 352] width 94 height 34
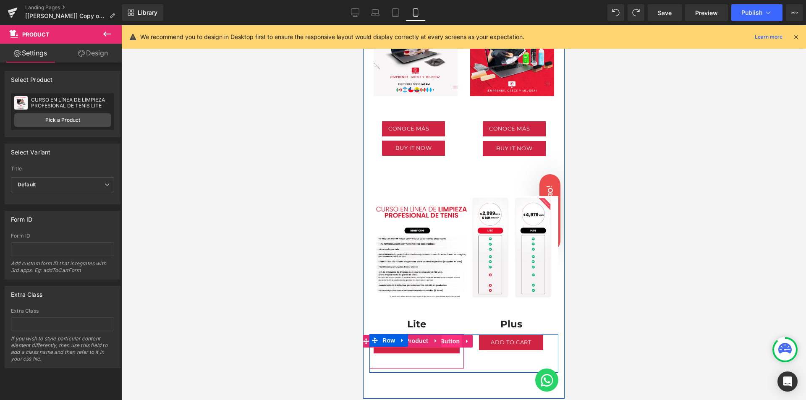
click at [449, 335] on span "(P) Dynamic Checkout Button" at bounding box center [416, 341] width 91 height 13
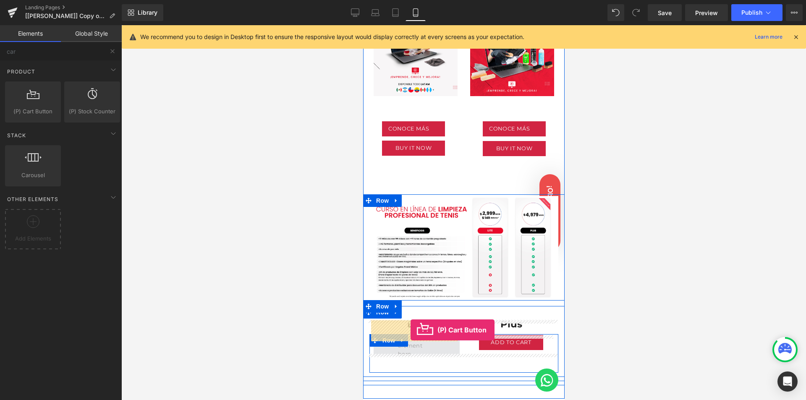
drag, startPoint x: 400, startPoint y: 125, endPoint x: 410, endPoint y: 330, distance: 205.1
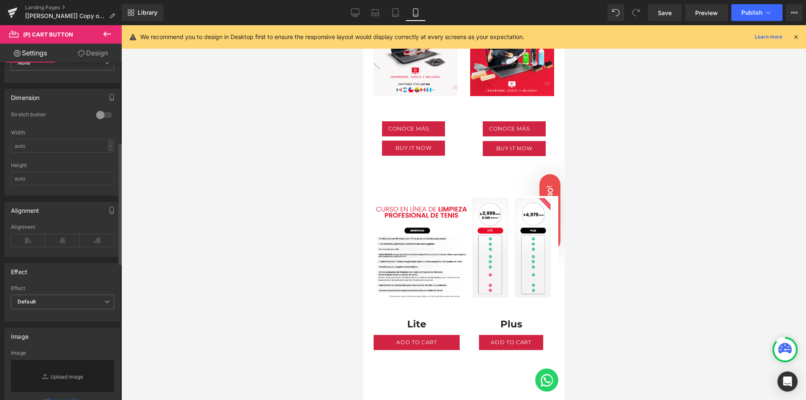
scroll to position [336, 0]
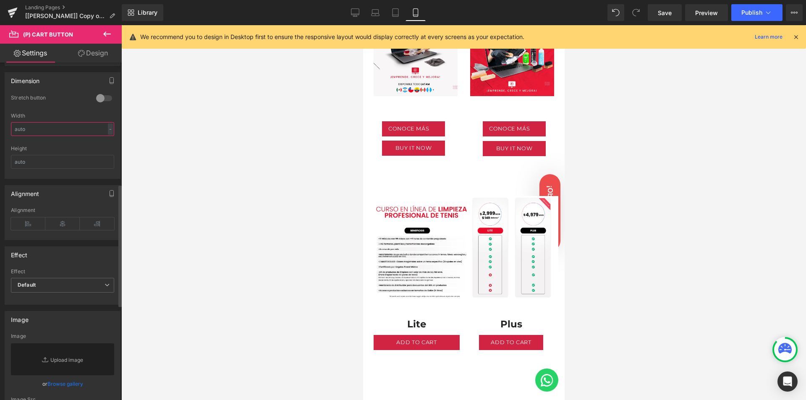
click at [42, 128] on input "text" at bounding box center [62, 129] width 103 height 14
type input "75"
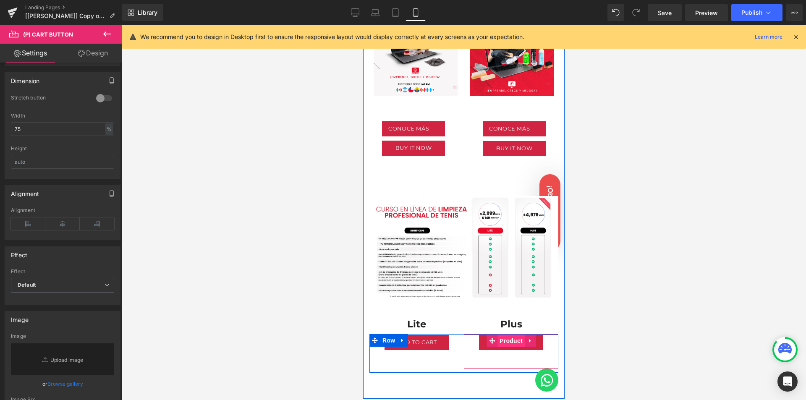
click at [508, 335] on span "Product" at bounding box center [510, 341] width 27 height 13
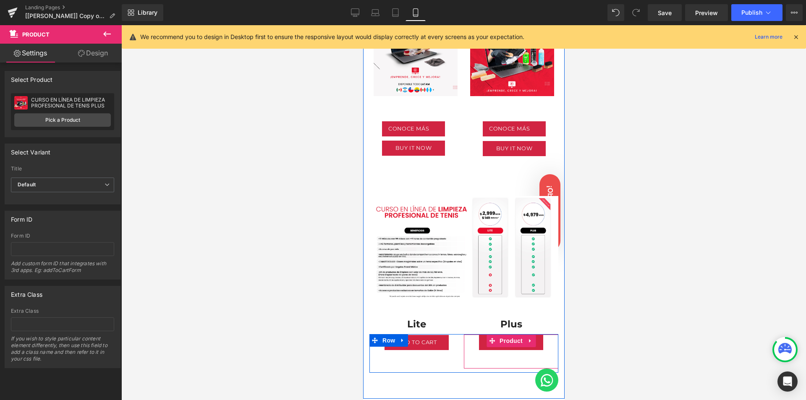
click at [489, 338] on div "Add To Cart (P) Cart Button" at bounding box center [511, 345] width 86 height 21
click at [486, 335] on button "Add To Cart" at bounding box center [510, 342] width 65 height 15
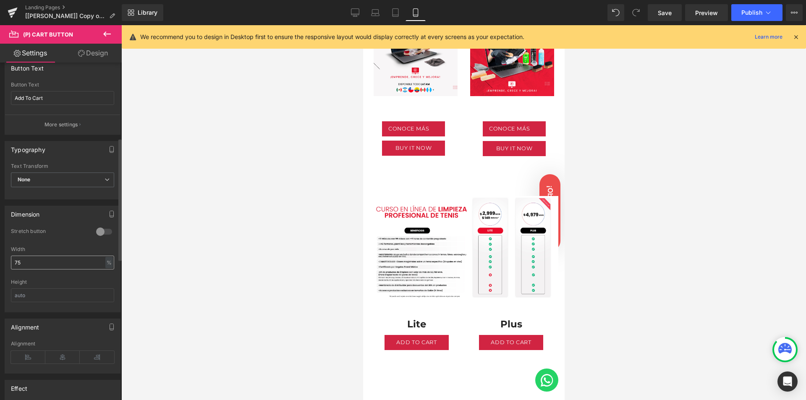
scroll to position [210, 0]
click at [39, 251] on input "75" at bounding box center [62, 255] width 103 height 14
type input "7"
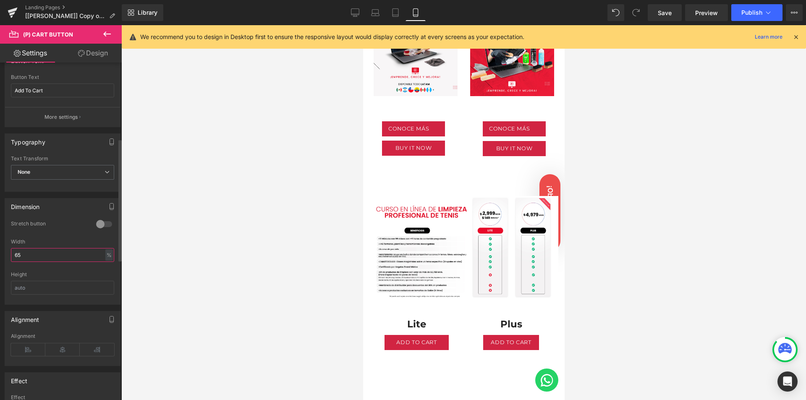
type input "6"
click at [89, 352] on icon at bounding box center [97, 349] width 34 height 13
click at [61, 350] on icon at bounding box center [62, 349] width 34 height 13
click at [24, 348] on icon at bounding box center [28, 349] width 34 height 13
click at [67, 349] on icon at bounding box center [62, 349] width 34 height 13
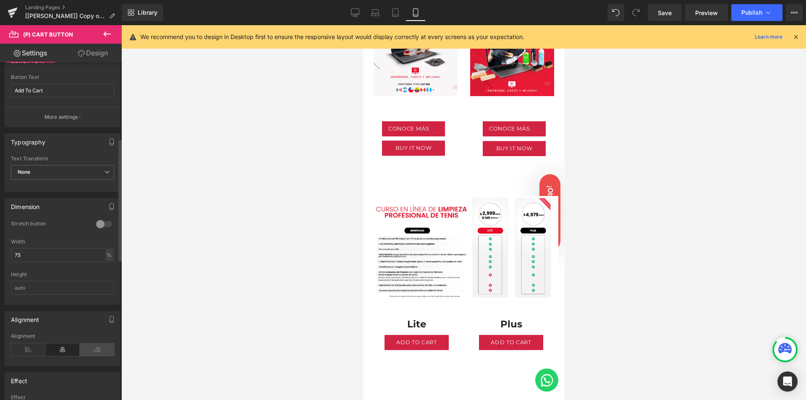
click at [94, 350] on icon at bounding box center [97, 349] width 34 height 13
click at [73, 255] on input "75" at bounding box center [62, 255] width 103 height 14
type input "7"
type input "100"
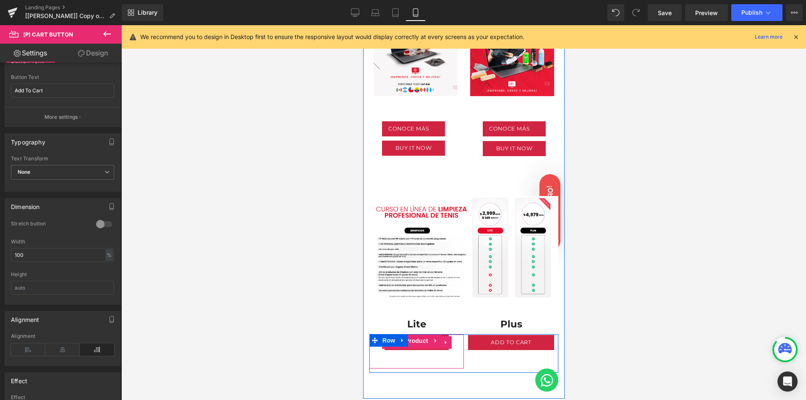
click at [395, 336] on span "(P) Cart Button" at bounding box center [416, 342] width 48 height 13
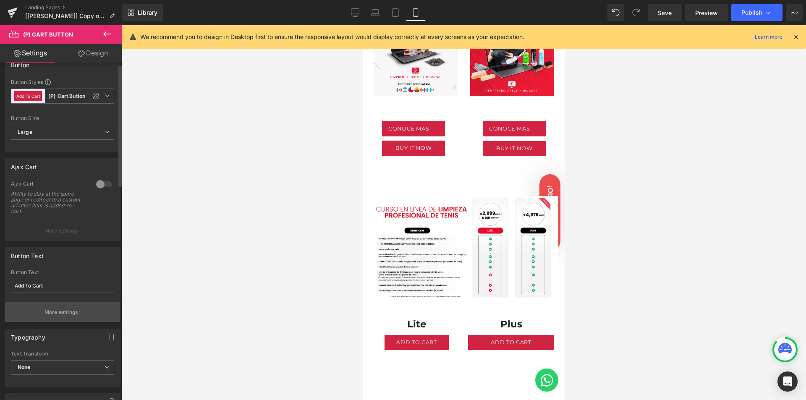
scroll to position [168, 0]
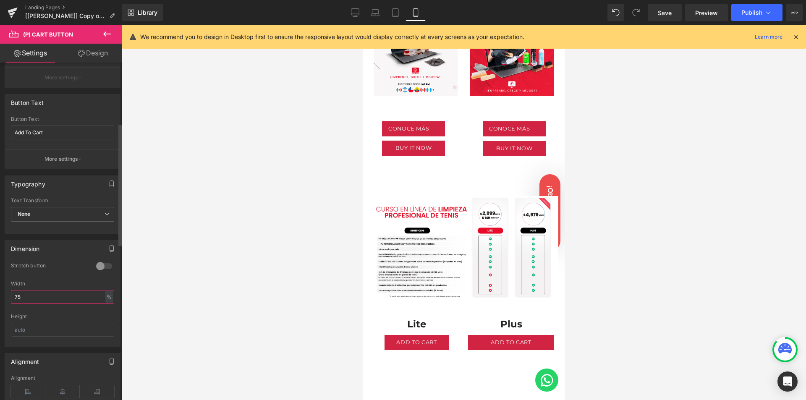
click at [42, 299] on input "75" at bounding box center [62, 297] width 103 height 14
type input "7"
type input "100"
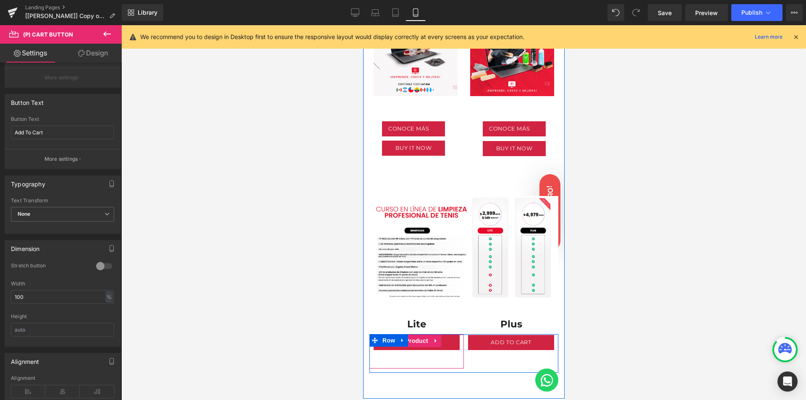
click at [397, 338] on div "Add To Cart (P) Cart Button" at bounding box center [416, 345] width 86 height 21
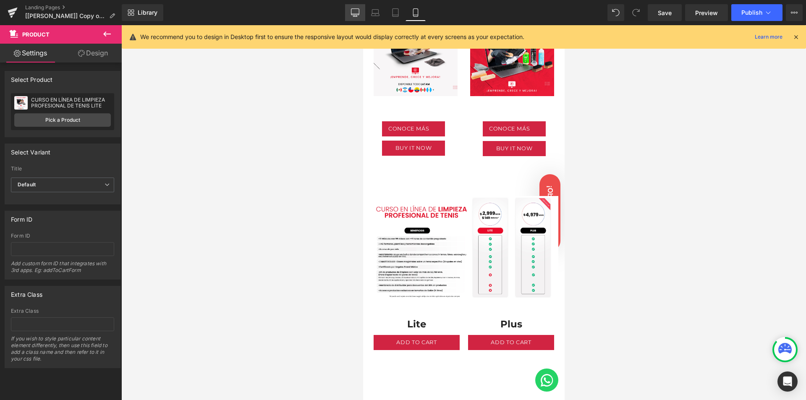
click at [350, 13] on link "Desktop" at bounding box center [355, 12] width 20 height 17
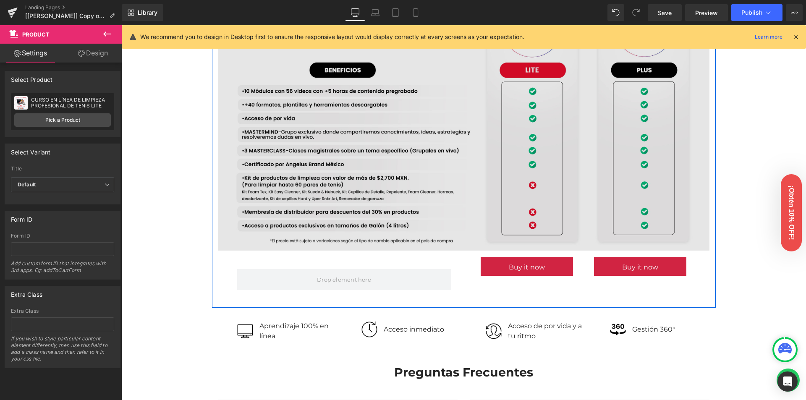
scroll to position [713, 0]
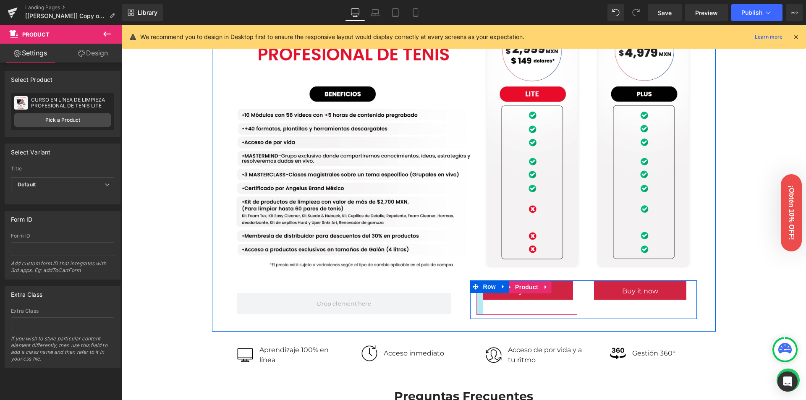
click at [478, 300] on div at bounding box center [479, 298] width 6 height 34
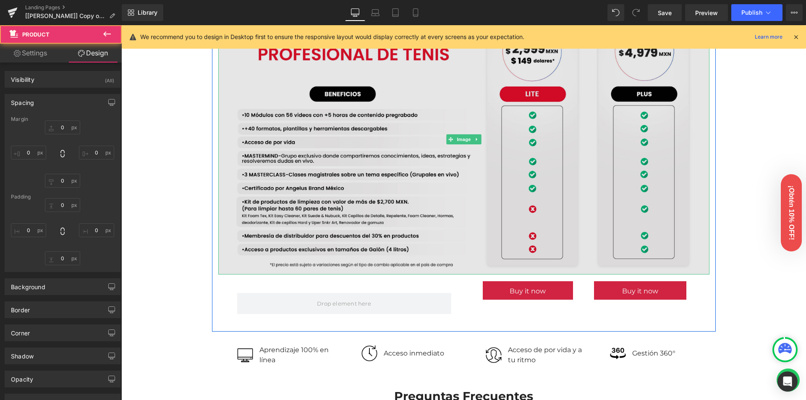
type input "0"
type input "1"
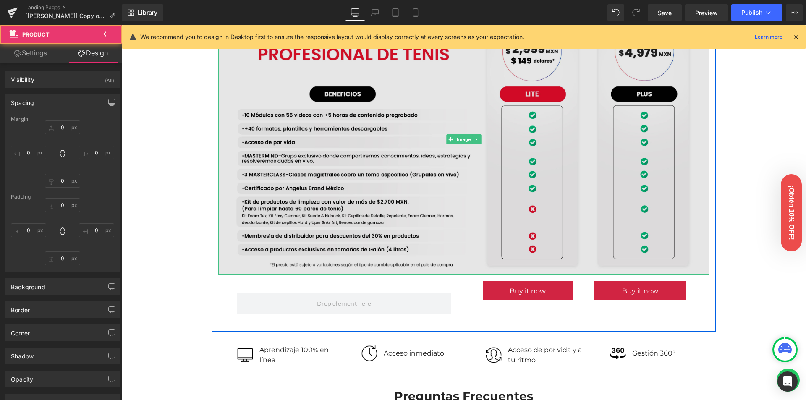
type input "10"
type input "30"
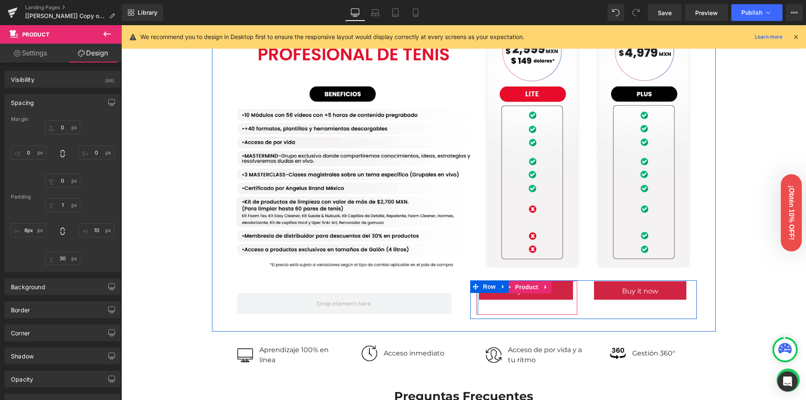
type input "11px"
click at [477, 301] on div at bounding box center [478, 298] width 5 height 34
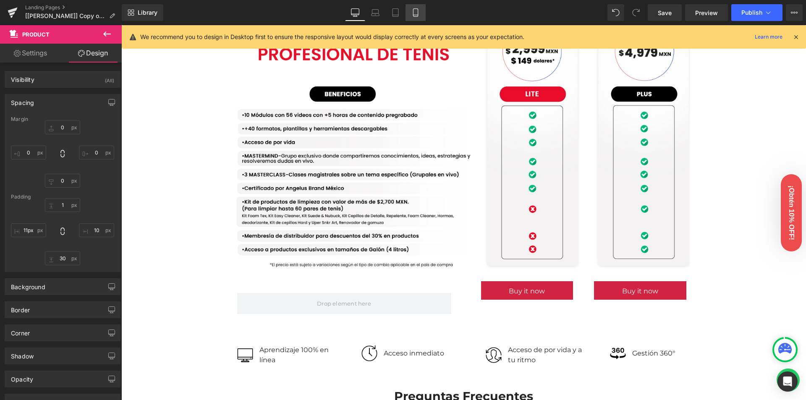
drag, startPoint x: 411, startPoint y: 13, endPoint x: 45, endPoint y: 32, distance: 366.0
click at [411, 13] on link "Mobile" at bounding box center [415, 12] width 20 height 17
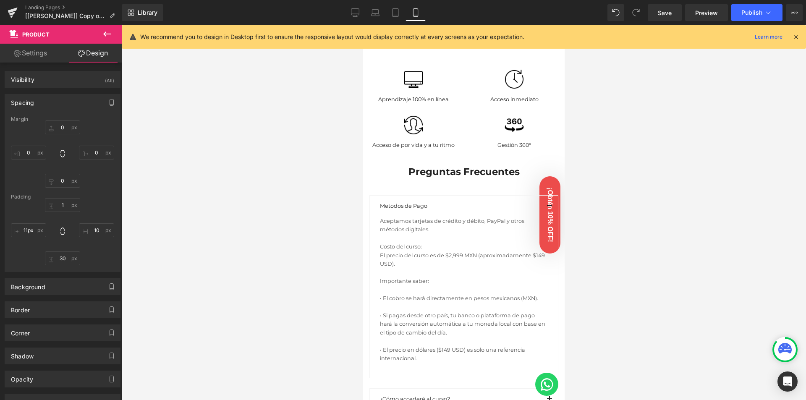
type input "0"
type input "1"
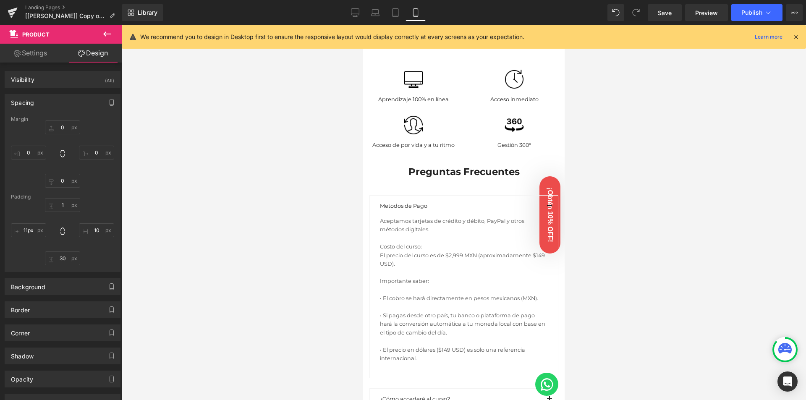
type input "10"
type input "30"
type input "11"
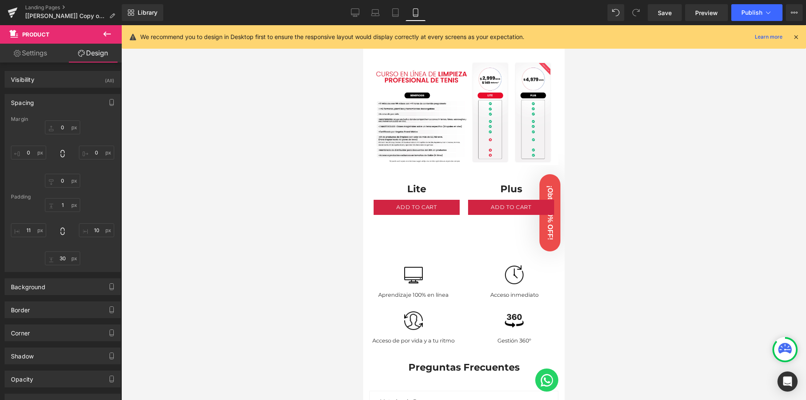
scroll to position [546, 0]
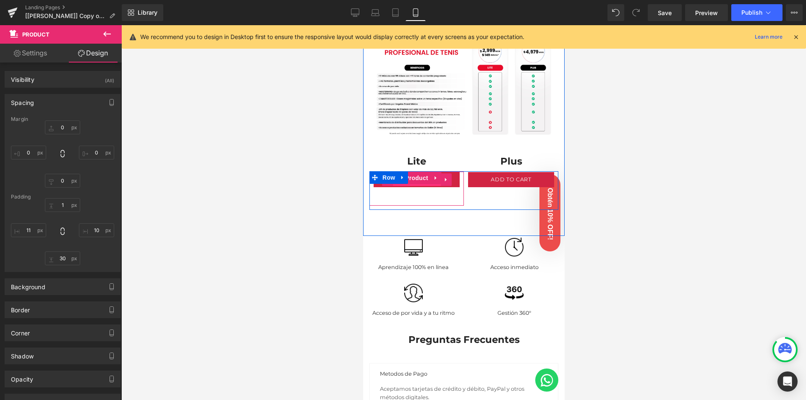
click at [421, 174] on span "(P) Cart Button" at bounding box center [416, 180] width 48 height 13
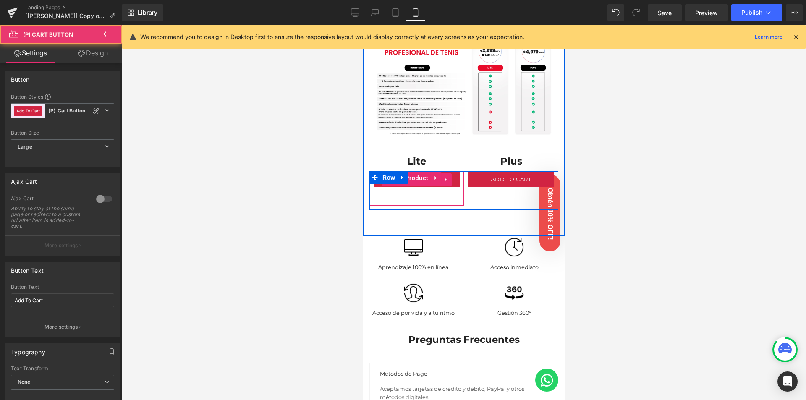
click at [440, 173] on li at bounding box center [445, 179] width 11 height 13
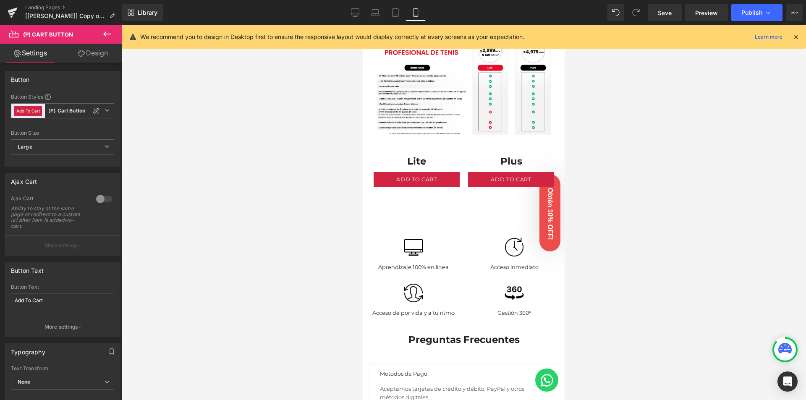
click at [98, 57] on link "Design" at bounding box center [93, 53] width 61 height 19
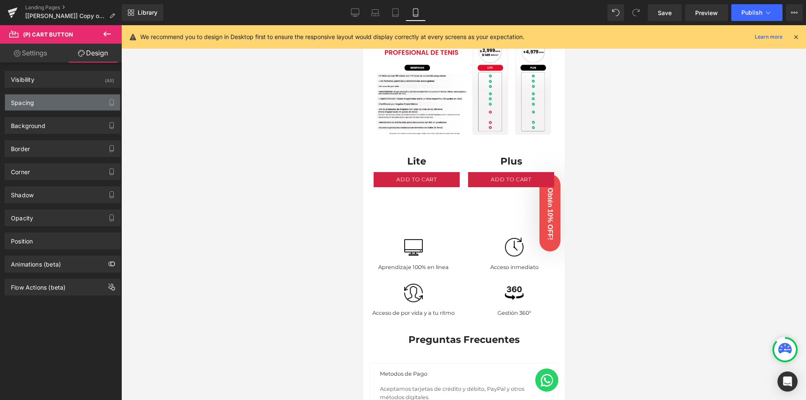
type input "0"
type input "7"
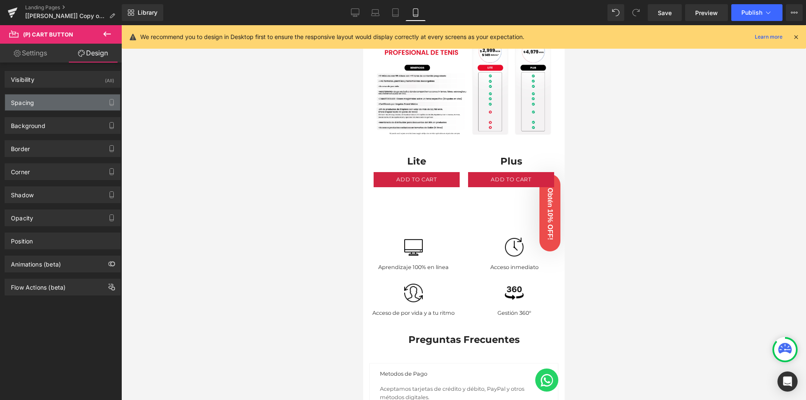
type input "15"
type input "7"
click at [42, 106] on div "Spacing" at bounding box center [62, 102] width 115 height 16
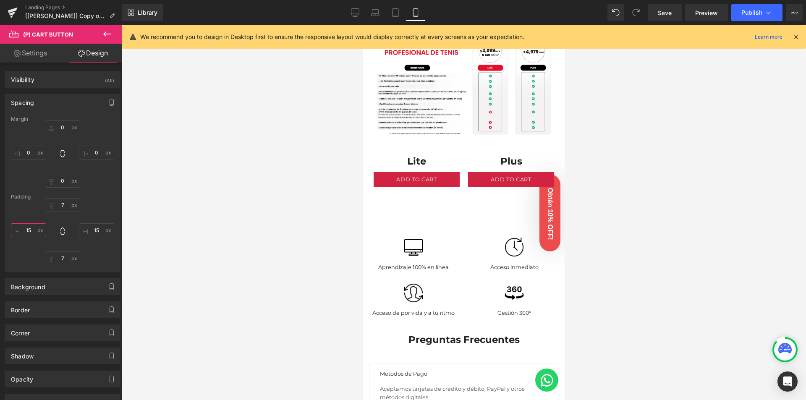
click at [32, 230] on input "15" at bounding box center [28, 230] width 35 height 14
click at [30, 227] on input "31" at bounding box center [28, 230] width 35 height 14
type input "3"
type input "15"
click at [31, 151] on input "0" at bounding box center [28, 153] width 35 height 14
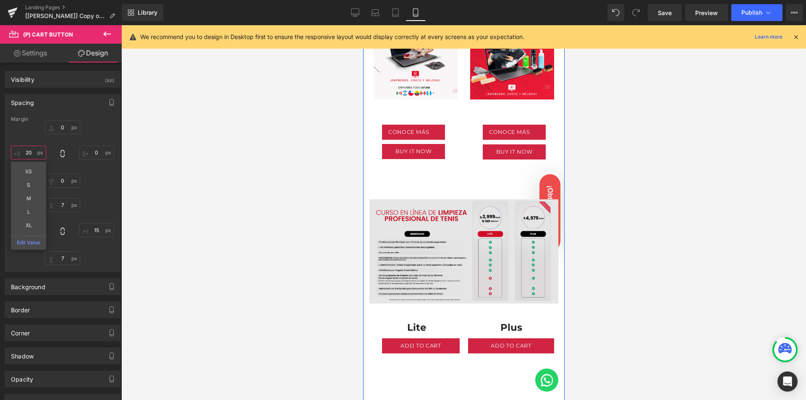
scroll to position [378, 0]
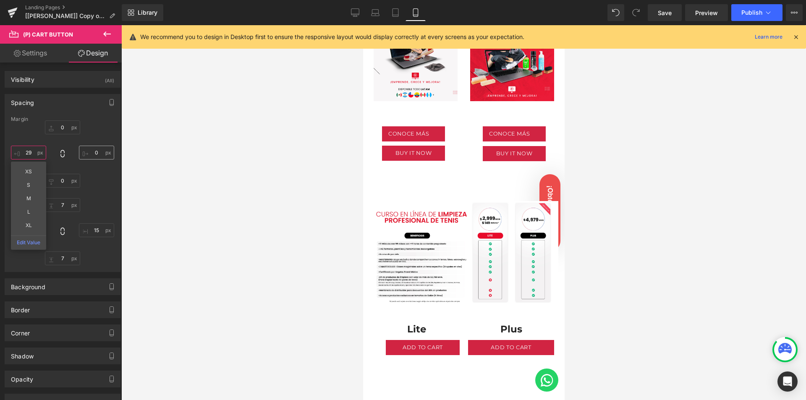
type input "29"
click at [96, 153] on input "0" at bounding box center [96, 153] width 35 height 14
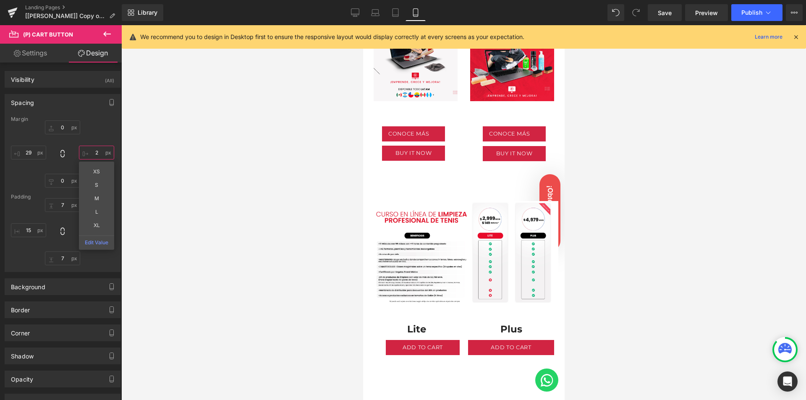
type input "29"
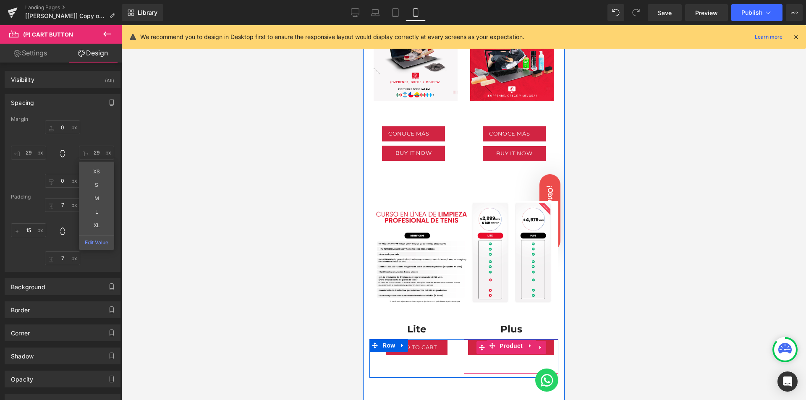
click at [472, 340] on button "Add To Cart" at bounding box center [511, 347] width 86 height 15
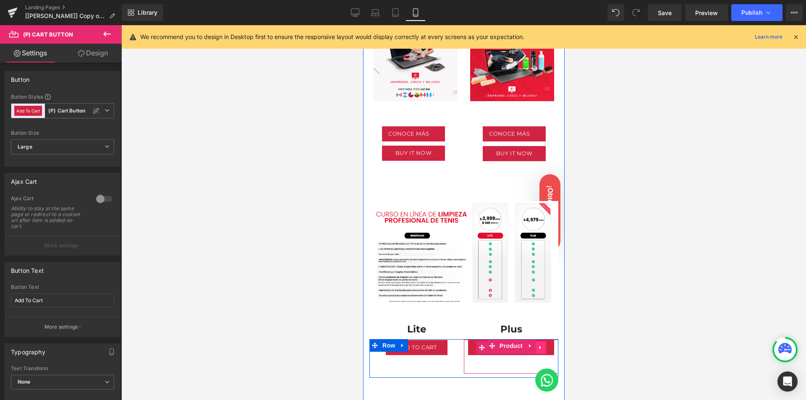
click at [541, 341] on link at bounding box center [540, 347] width 11 height 13
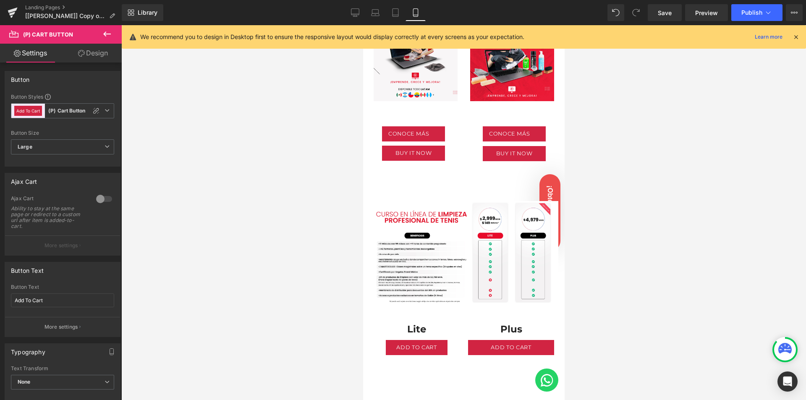
click at [99, 53] on link "Design" at bounding box center [93, 53] width 61 height 19
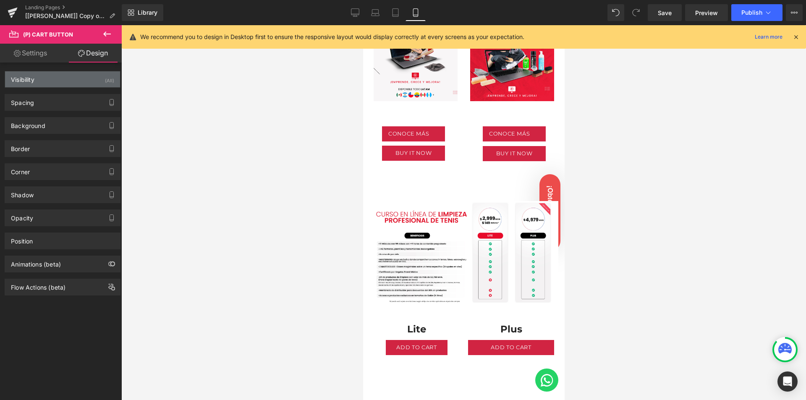
click at [55, 82] on div "Visibility (All)" at bounding box center [62, 79] width 115 height 16
type input "0"
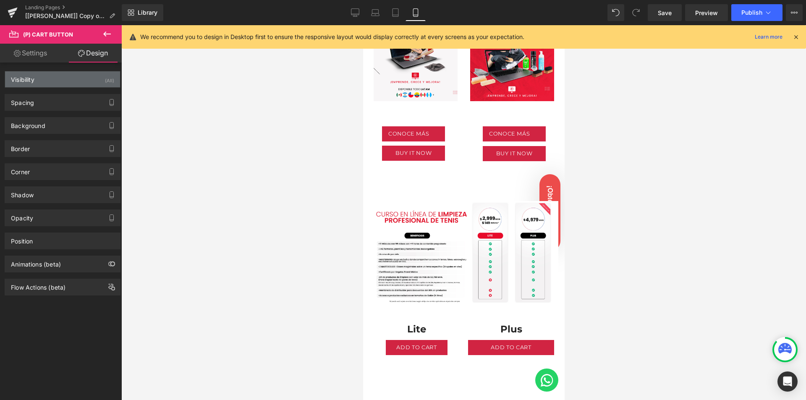
type input "7"
type input "15"
type input "7"
type input "15"
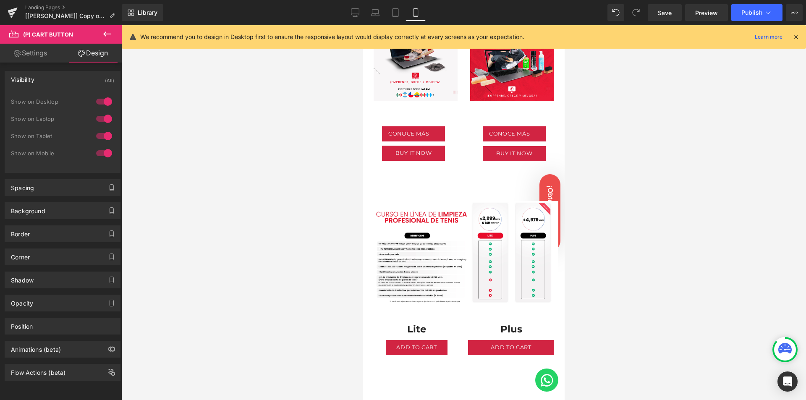
click at [51, 77] on div "Visibility (All)" at bounding box center [62, 79] width 115 height 16
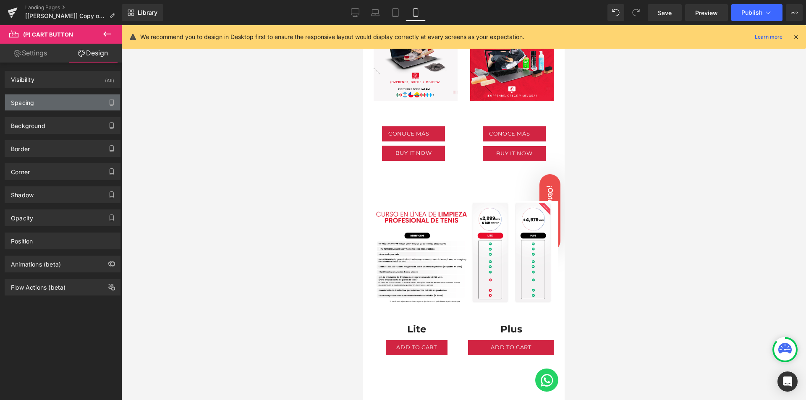
click at [49, 105] on div "Spacing" at bounding box center [62, 102] width 115 height 16
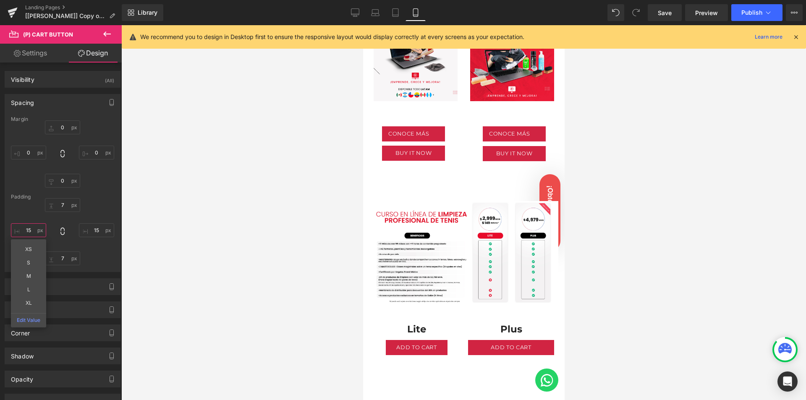
click at [31, 228] on input "15" at bounding box center [28, 230] width 35 height 14
click at [32, 150] on input "0" at bounding box center [28, 153] width 35 height 14
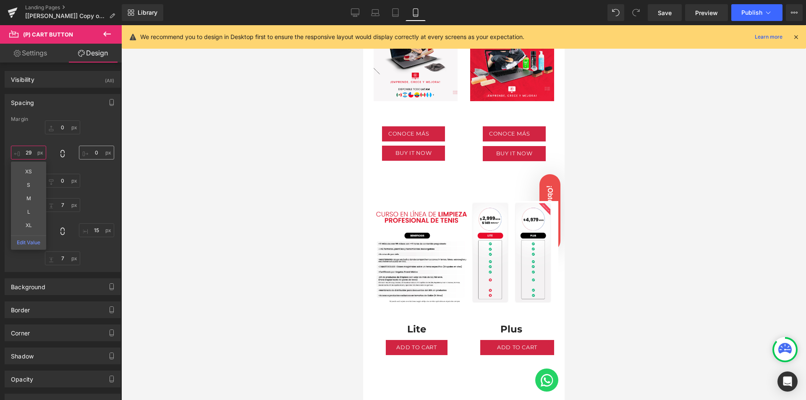
type input "29"
click at [97, 152] on input "0" at bounding box center [96, 153] width 35 height 14
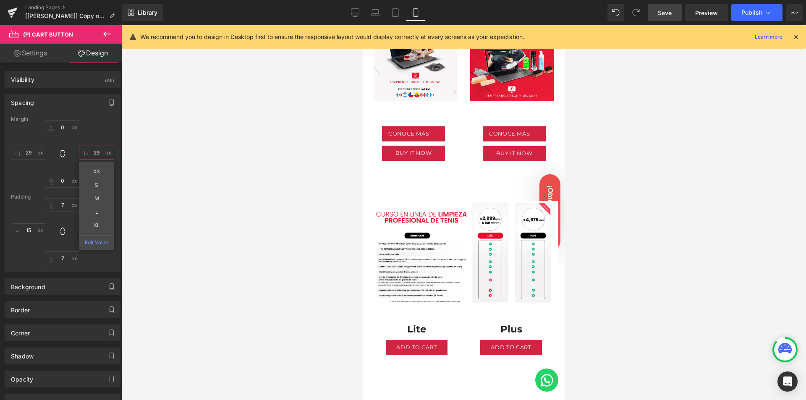
type input "29"
click at [659, 6] on link "Save" at bounding box center [665, 12] width 34 height 17
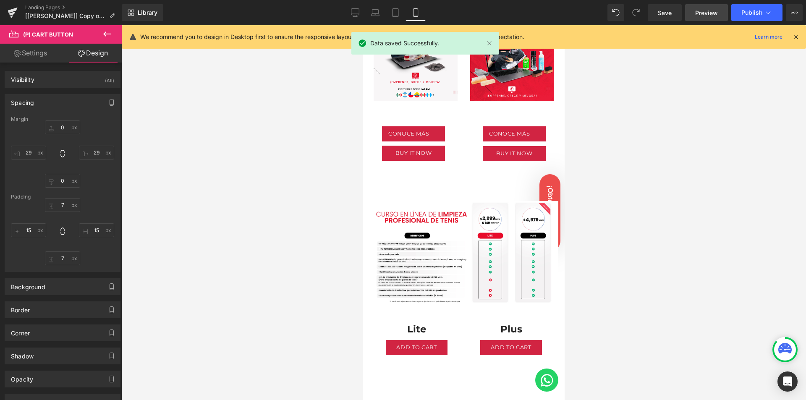
click at [706, 13] on span "Preview" at bounding box center [706, 12] width 23 height 9
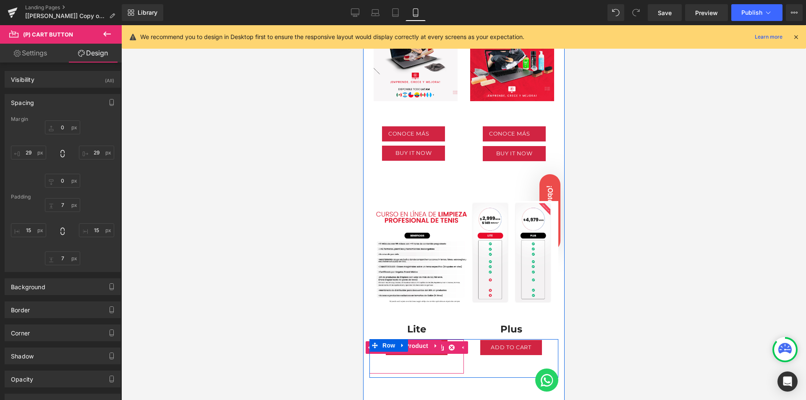
click at [419, 340] on button "Add To Cart" at bounding box center [416, 347] width 62 height 15
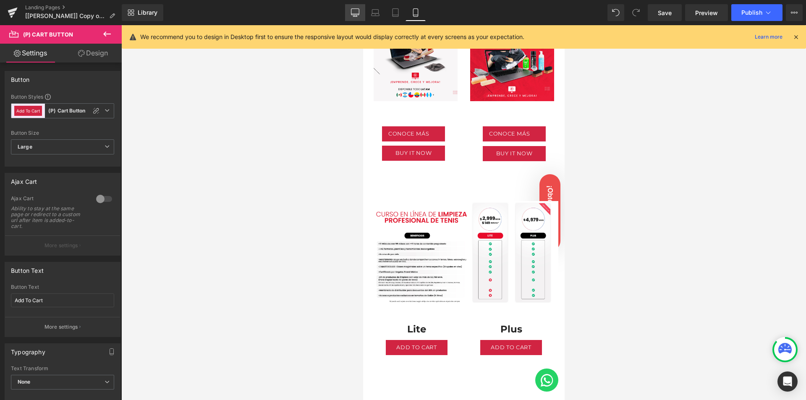
click at [354, 12] on icon at bounding box center [355, 12] width 8 height 8
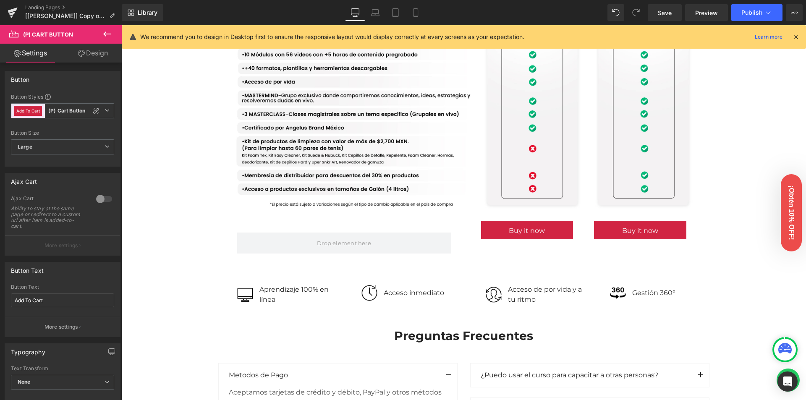
scroll to position [797, 0]
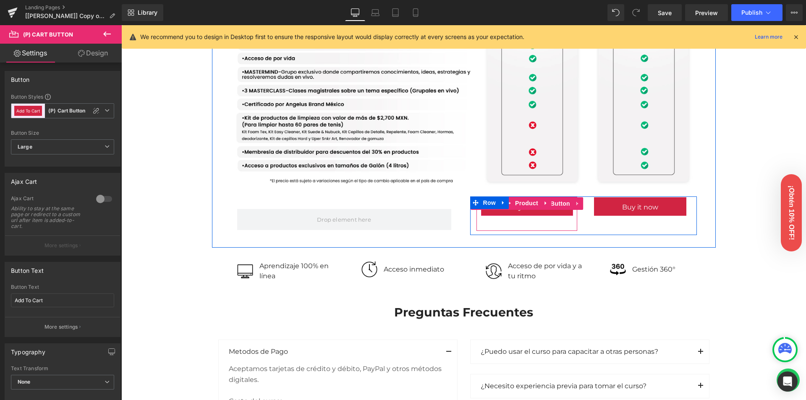
click at [559, 214] on div at bounding box center [527, 215] width 92 height 2
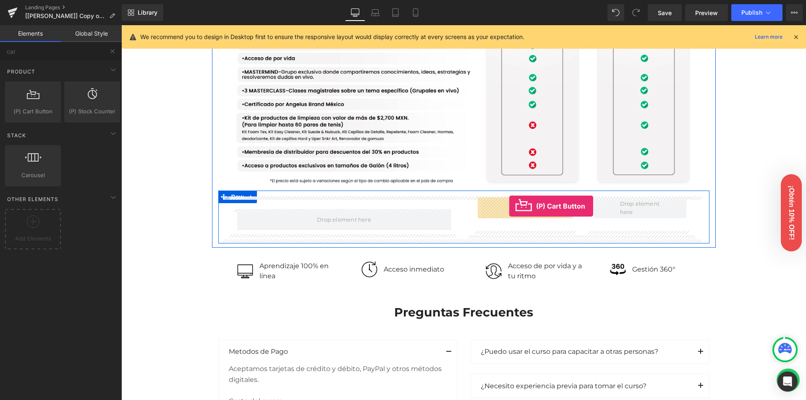
drag, startPoint x: 220, startPoint y: 141, endPoint x: 509, endPoint y: 206, distance: 296.9
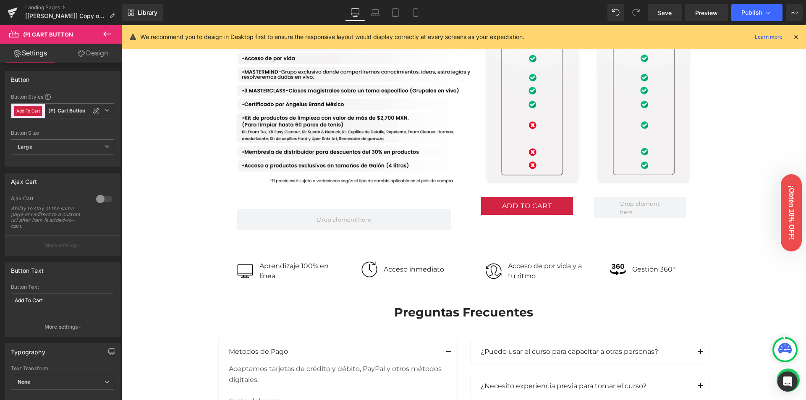
click at [105, 34] on icon at bounding box center [107, 33] width 8 height 5
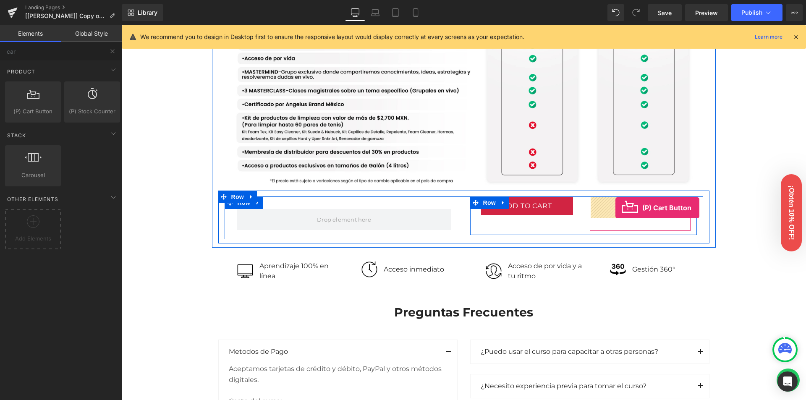
drag, startPoint x: 322, startPoint y: 170, endPoint x: 615, endPoint y: 208, distance: 295.8
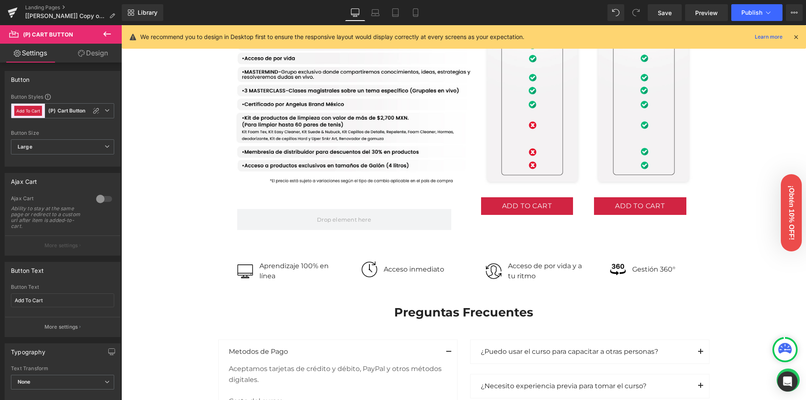
click at [105, 33] on icon at bounding box center [107, 33] width 8 height 5
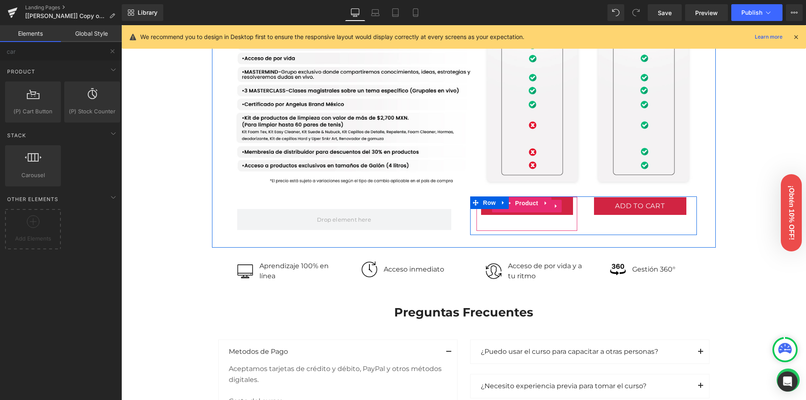
click at [549, 215] on button "Add To Cart" at bounding box center [527, 206] width 92 height 18
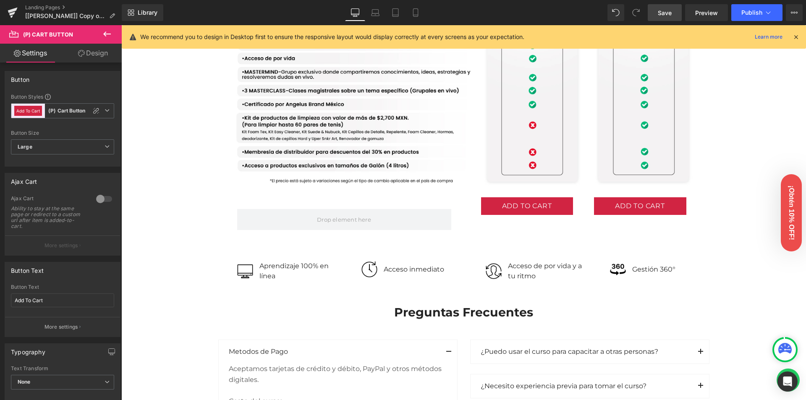
click at [669, 7] on link "Save" at bounding box center [665, 12] width 34 height 17
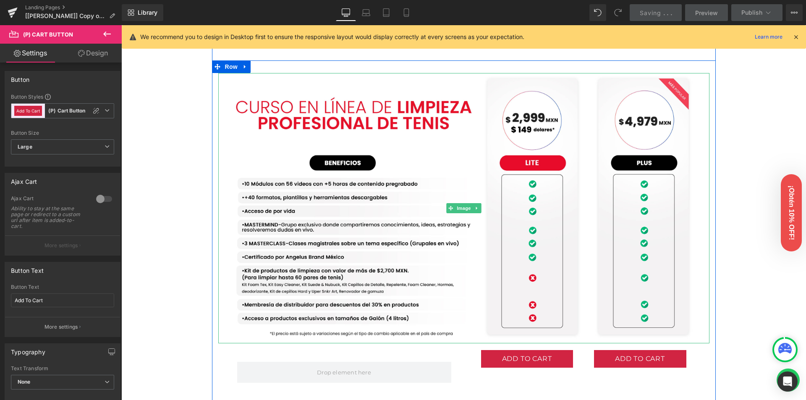
scroll to position [588, 0]
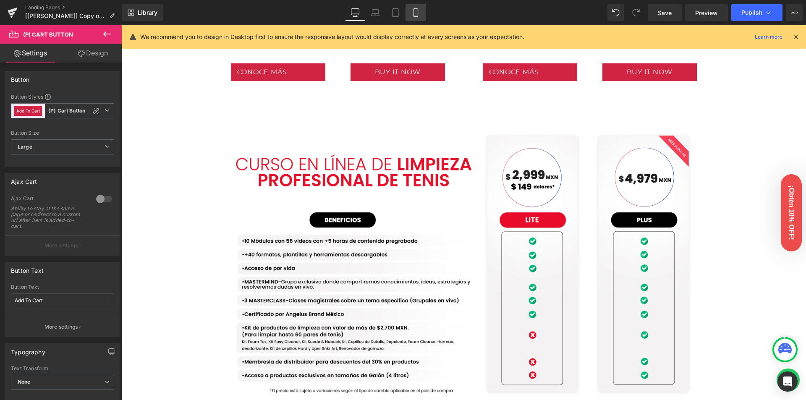
click at [414, 11] on icon at bounding box center [415, 12] width 8 height 8
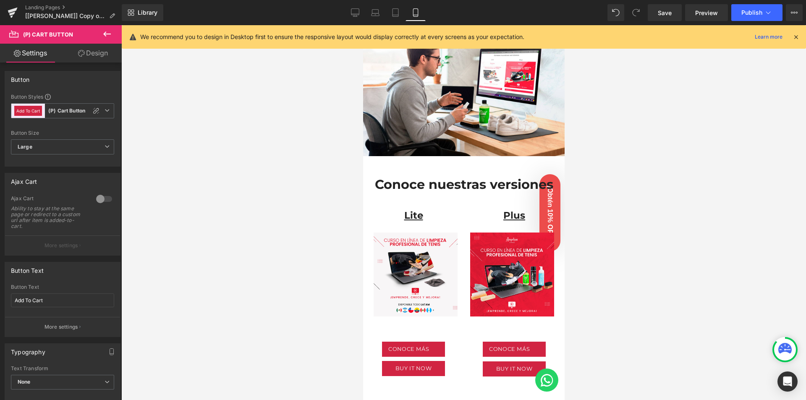
scroll to position [0, 0]
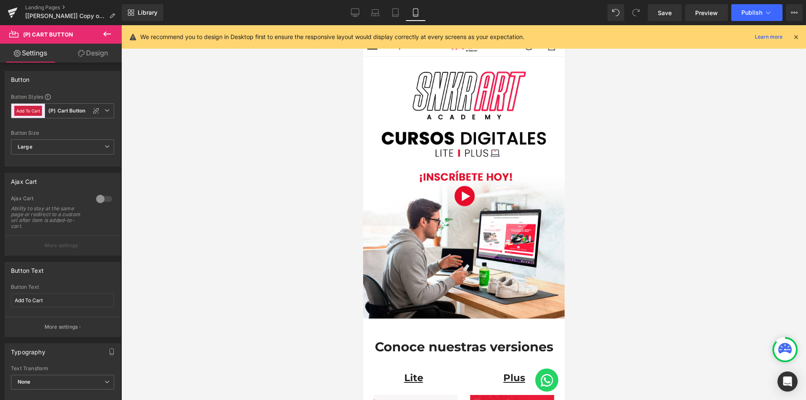
click at [796, 35] on icon at bounding box center [796, 37] width 8 height 8
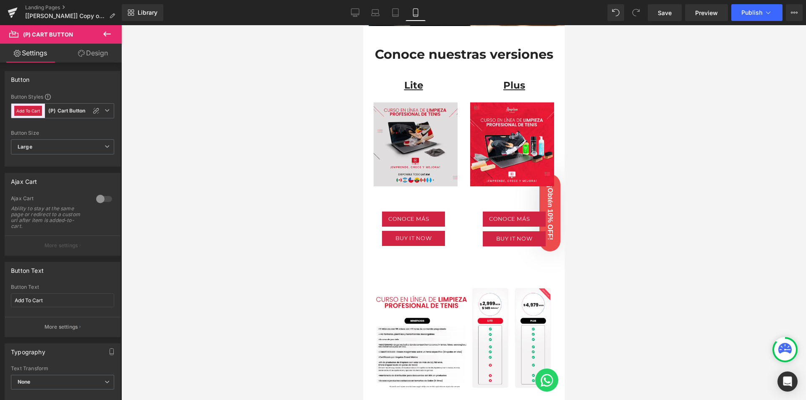
scroll to position [420, 0]
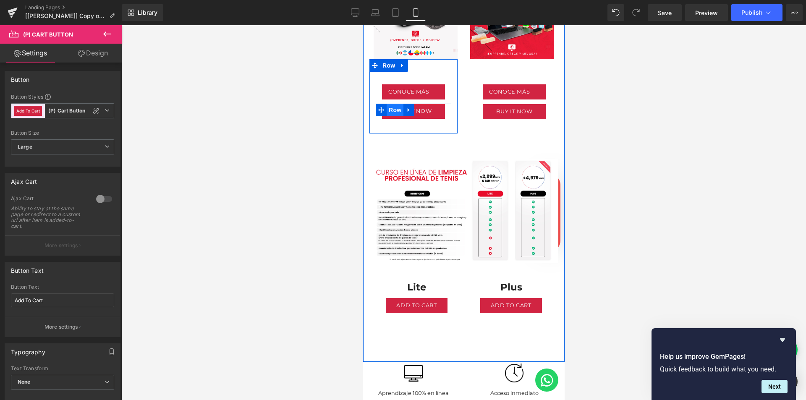
click at [394, 104] on span "Row" at bounding box center [394, 110] width 17 height 13
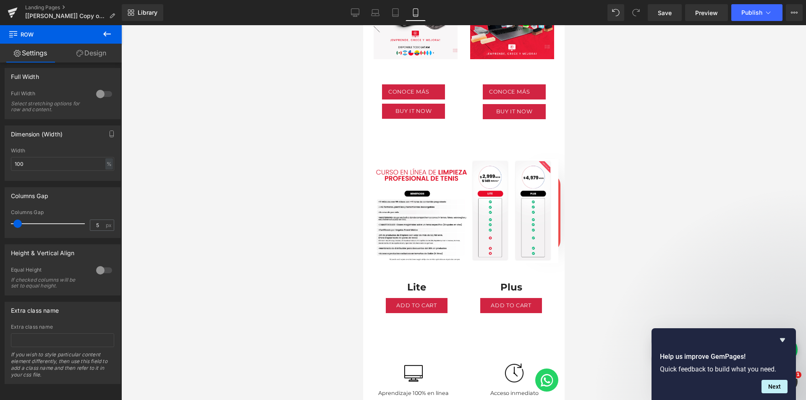
scroll to position [0, 0]
click at [55, 8] on link "Landing Pages" at bounding box center [73, 7] width 97 height 7
